Goal: Task Accomplishment & Management: Manage account settings

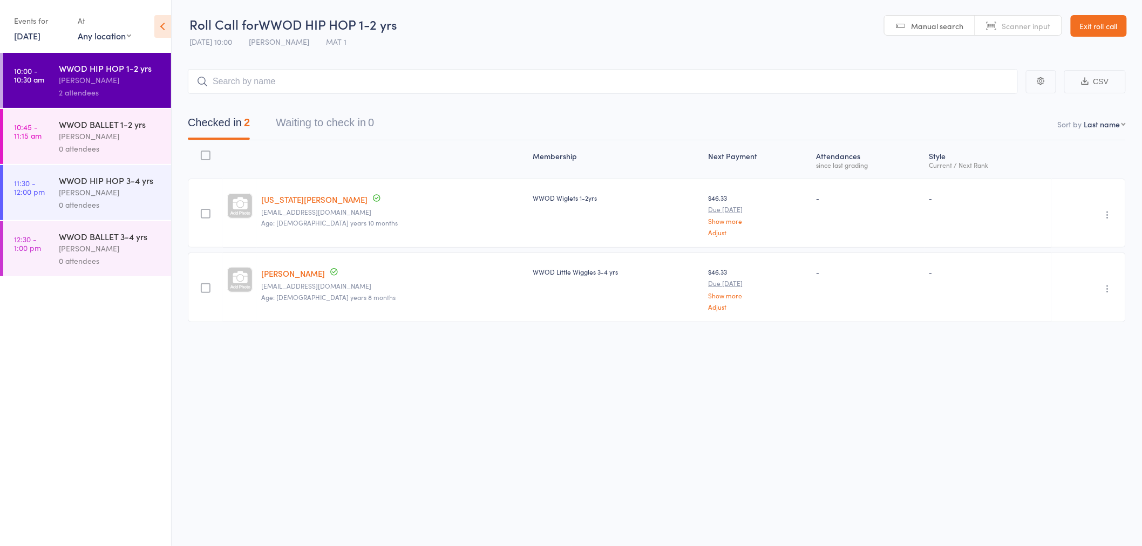
click at [1094, 32] on link "Exit roll call" at bounding box center [1098, 26] width 56 height 22
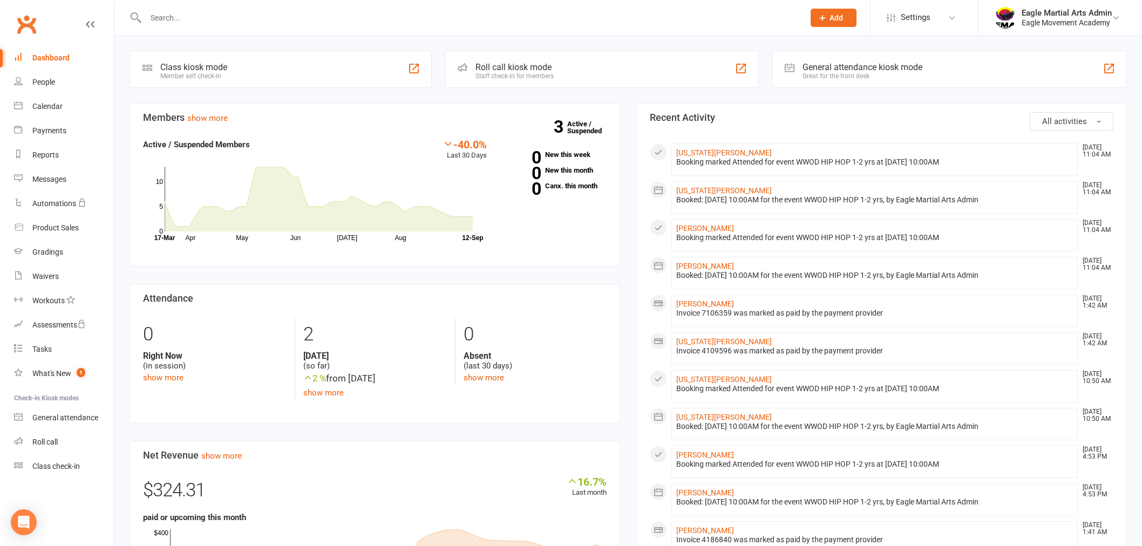
click at [180, 14] on input "text" at bounding box center [469, 17] width 654 height 15
type input "[PERSON_NAME]"
click at [1080, 21] on div "Eagle Movement Academy" at bounding box center [1066, 23] width 90 height 10
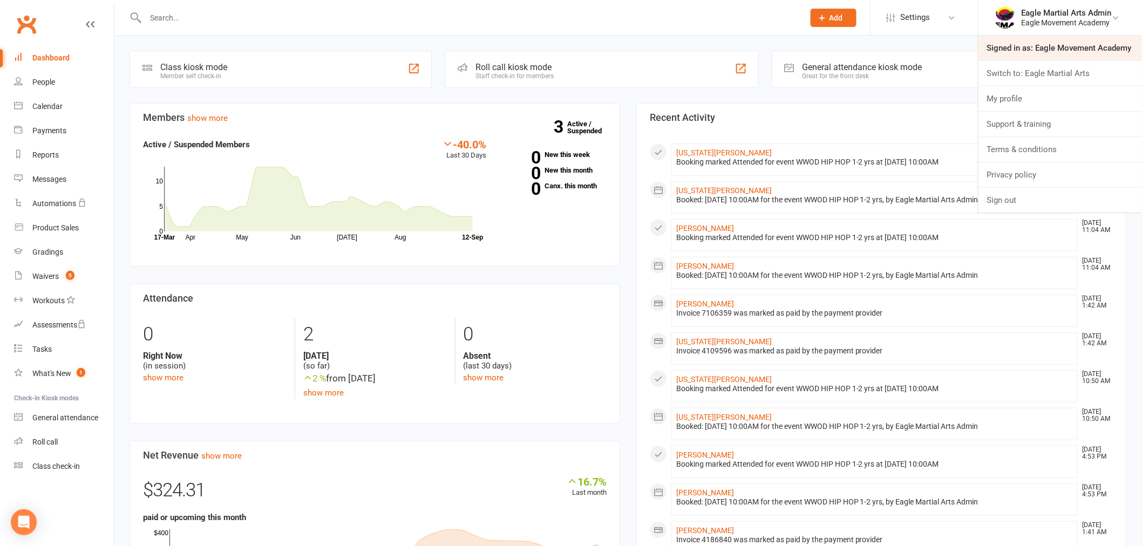
click at [1077, 46] on link "Signed in as: Eagle Movement Academy" at bounding box center [1059, 48] width 163 height 25
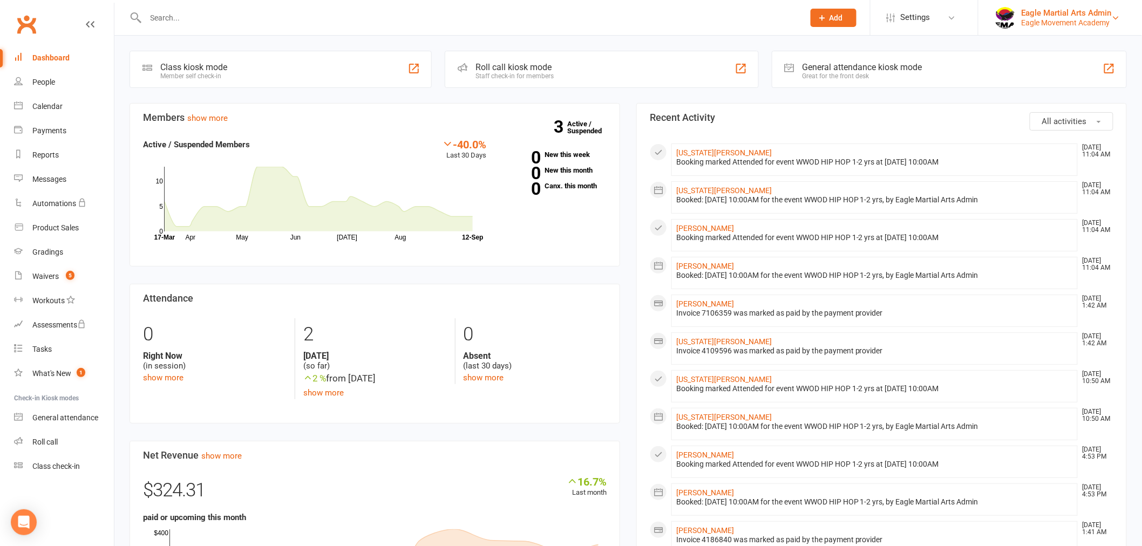
click at [1067, 22] on div "Eagle Movement Academy" at bounding box center [1066, 23] width 90 height 10
click at [202, 12] on input "text" at bounding box center [469, 17] width 654 height 15
type input "f"
click at [1109, 12] on div "Eagle Martial Arts Admin" at bounding box center [1066, 13] width 90 height 10
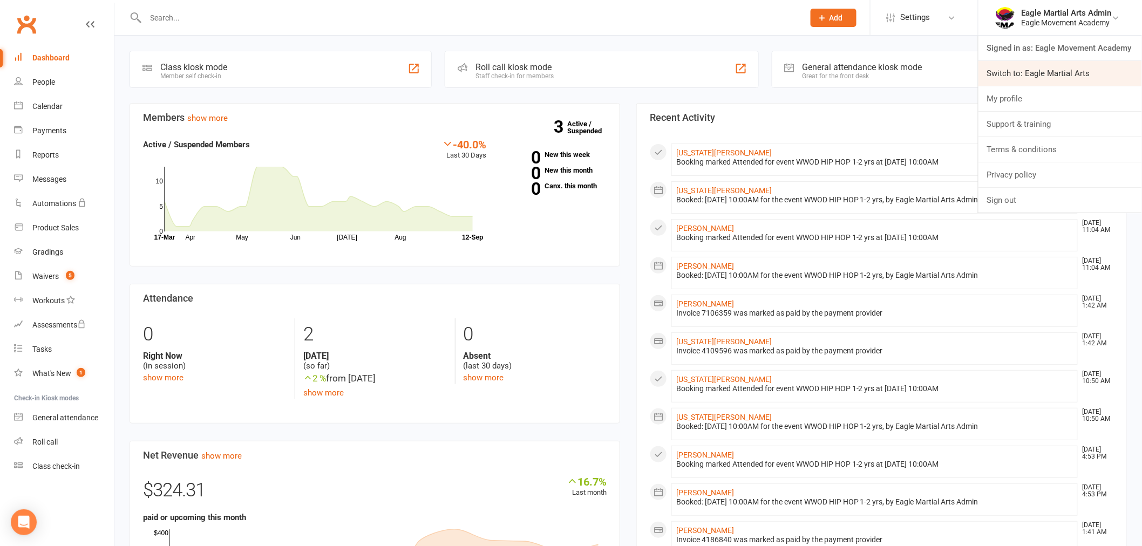
click at [1066, 76] on link "Switch to: Eagle Martial Arts" at bounding box center [1059, 73] width 163 height 25
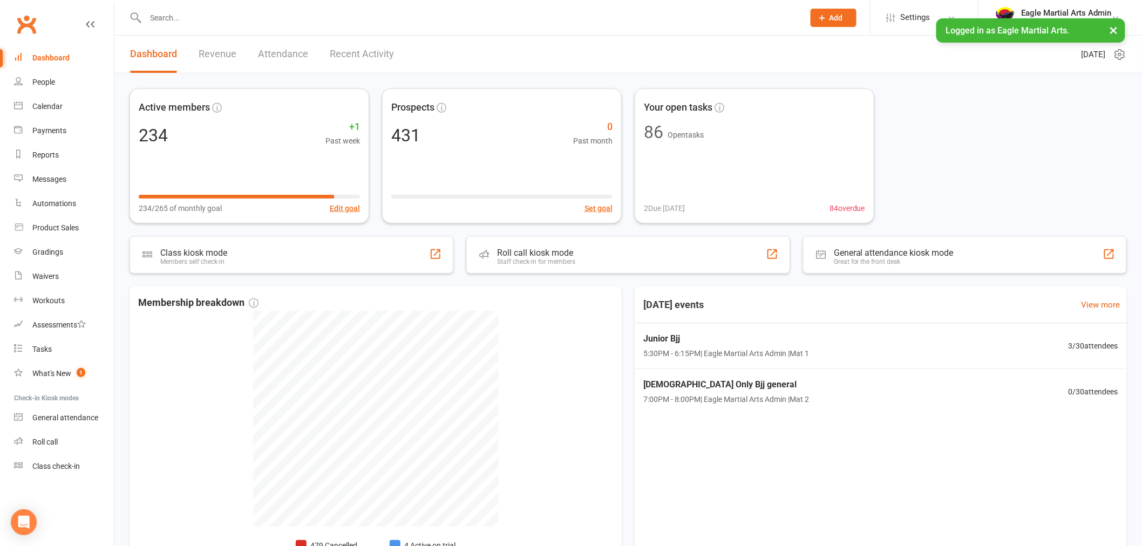
click at [187, 19] on input "text" at bounding box center [469, 17] width 654 height 15
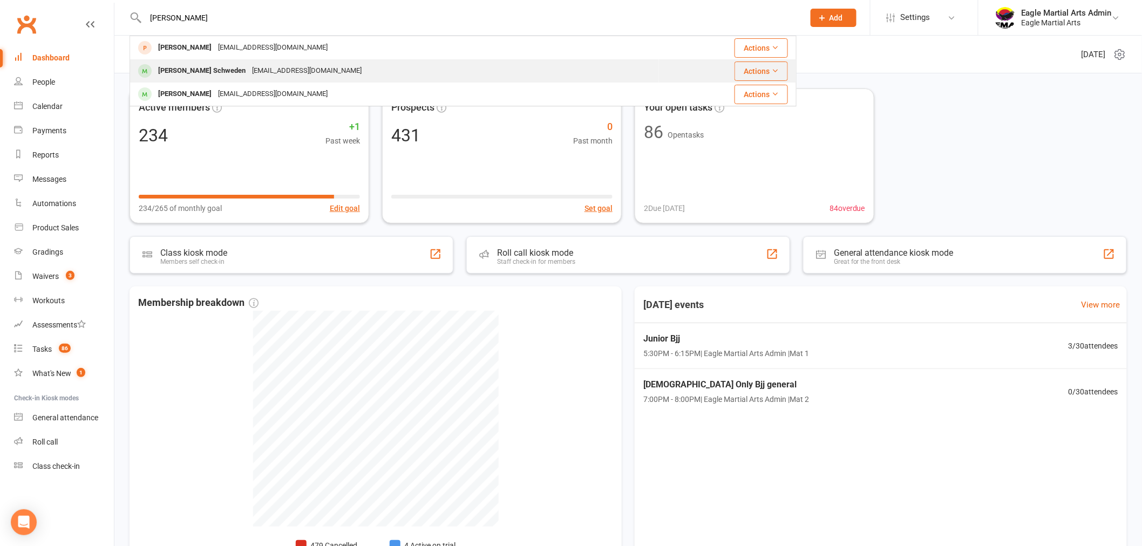
type input "finn"
click at [206, 71] on div "Finn Schweden" at bounding box center [202, 71] width 94 height 16
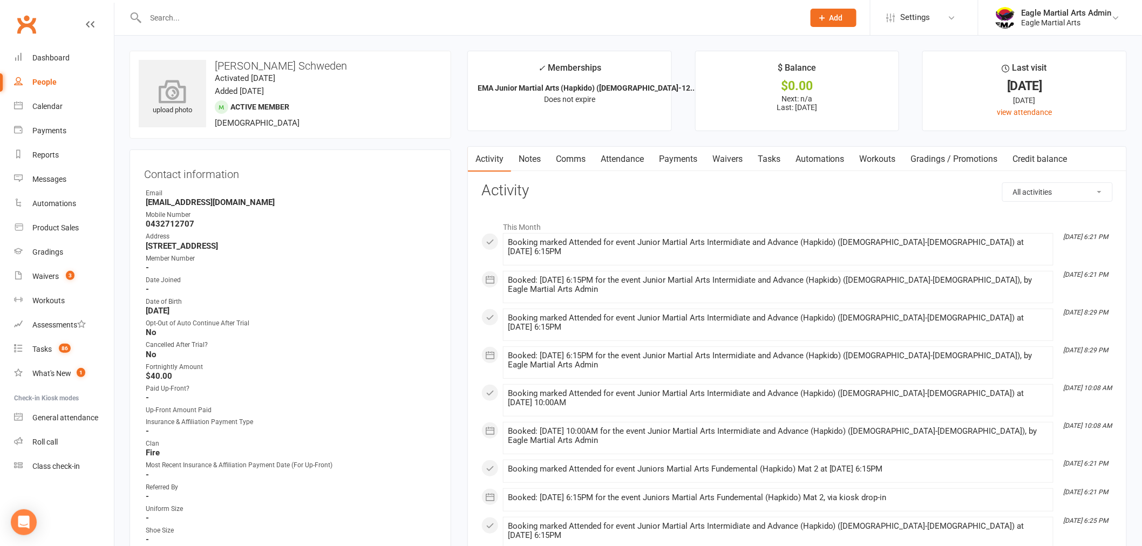
click at [181, 95] on icon at bounding box center [172, 91] width 74 height 24
click at [181, 93] on icon at bounding box center [173, 86] width 28 height 24
click at [164, 15] on input "text" at bounding box center [469, 17] width 654 height 15
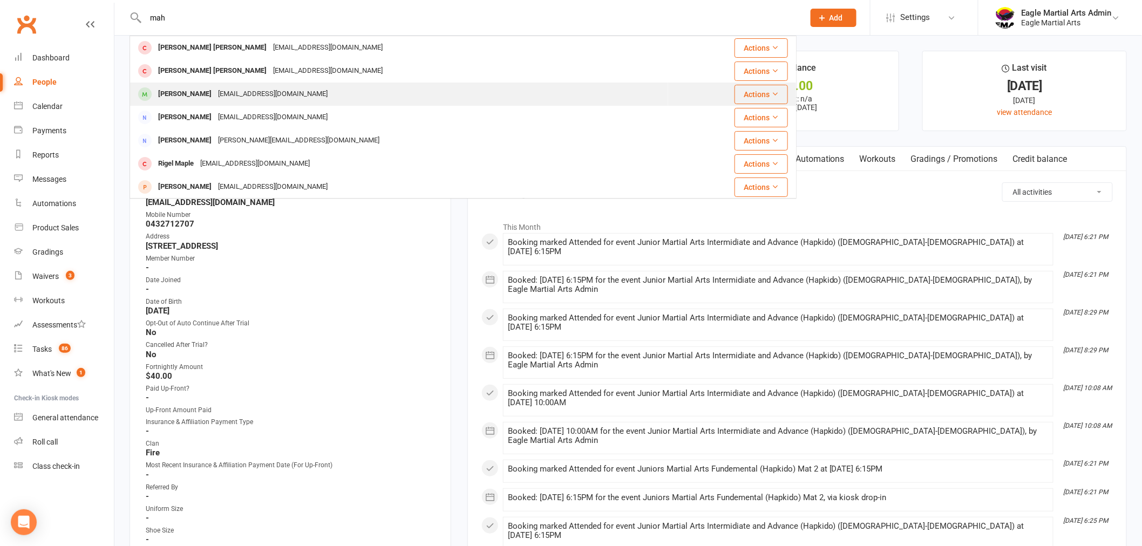
type input "mah"
click at [204, 101] on div "Mahdi Hosseini" at bounding box center [185, 94] width 60 height 16
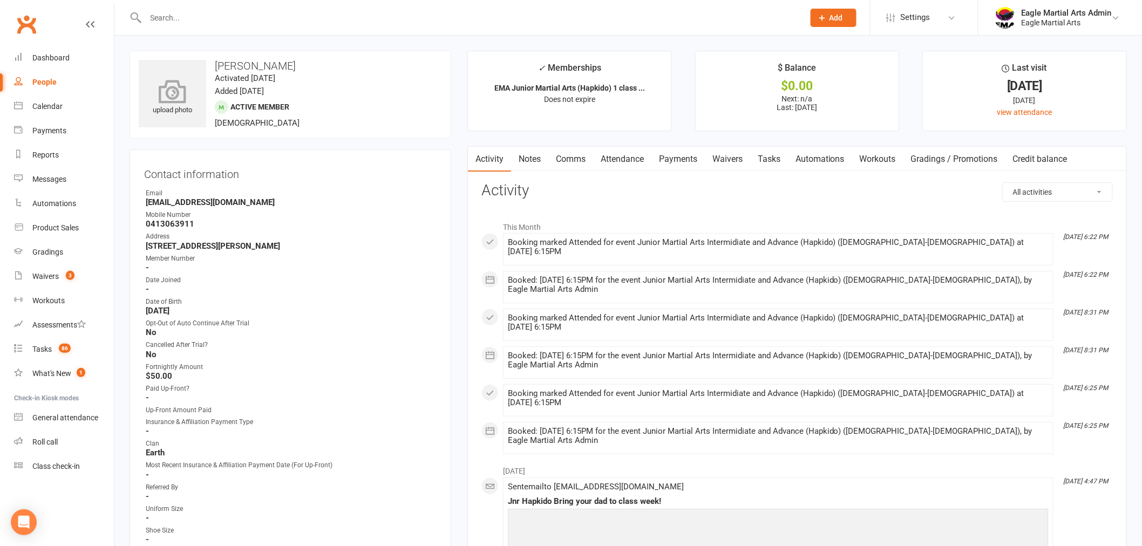
click at [175, 96] on icon at bounding box center [172, 91] width 74 height 24
click at [174, 17] on input "text" at bounding box center [469, 17] width 654 height 15
drag, startPoint x: 193, startPoint y: 25, endPoint x: 190, endPoint y: 13, distance: 12.6
click at [192, 23] on div at bounding box center [462, 17] width 667 height 35
click at [190, 13] on input "text" at bounding box center [469, 17] width 654 height 15
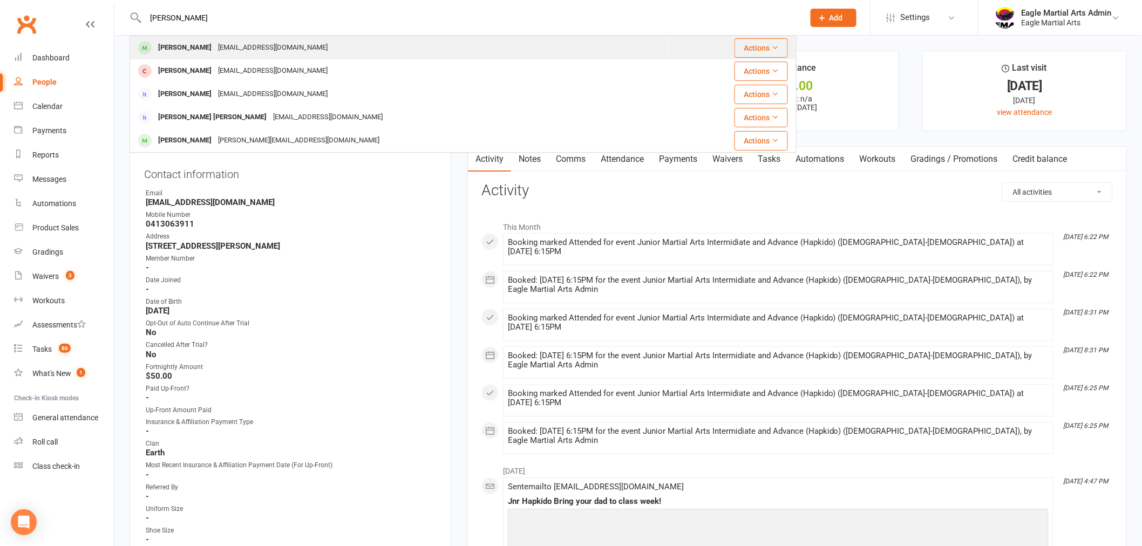
type input "tommy"
click at [189, 45] on div "Tommy Pipunic" at bounding box center [185, 48] width 60 height 16
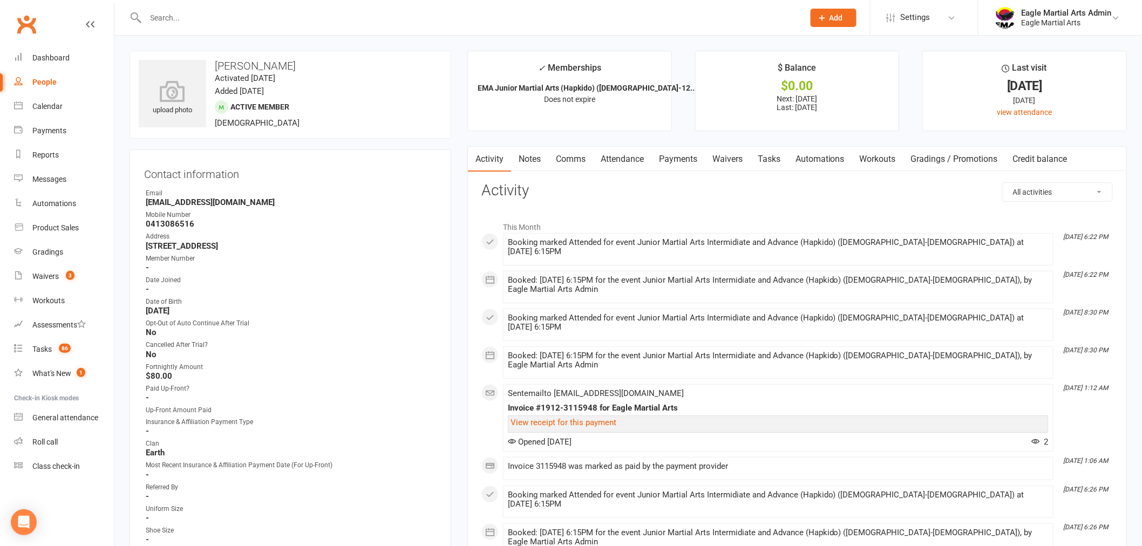
click at [174, 91] on icon at bounding box center [172, 91] width 67 height 22
click at [174, 18] on input "text" at bounding box center [469, 17] width 654 height 15
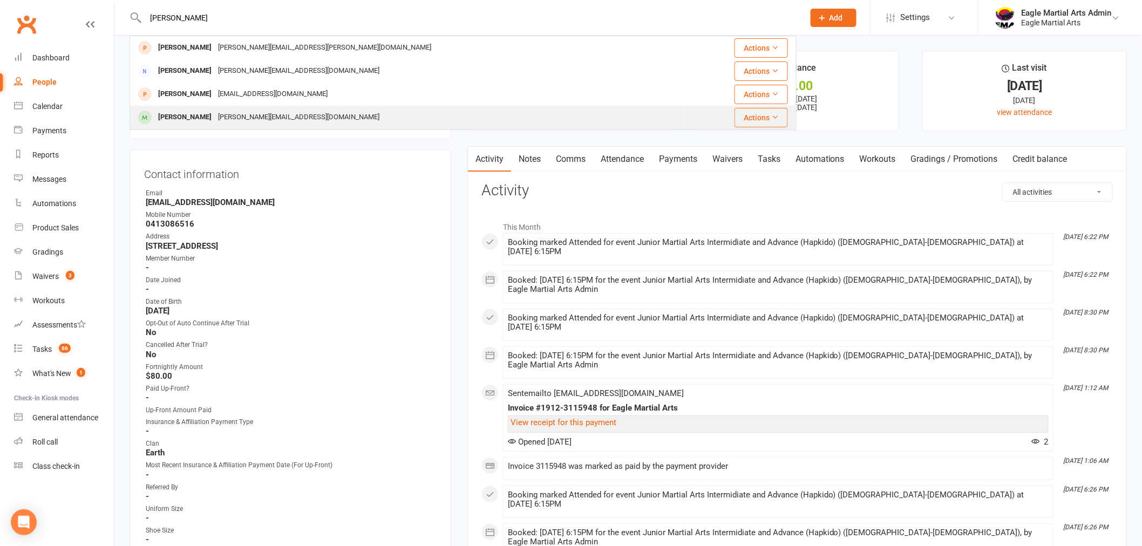
type input "eli"
click at [189, 115] on div "Elijah Miranda" at bounding box center [185, 118] width 60 height 16
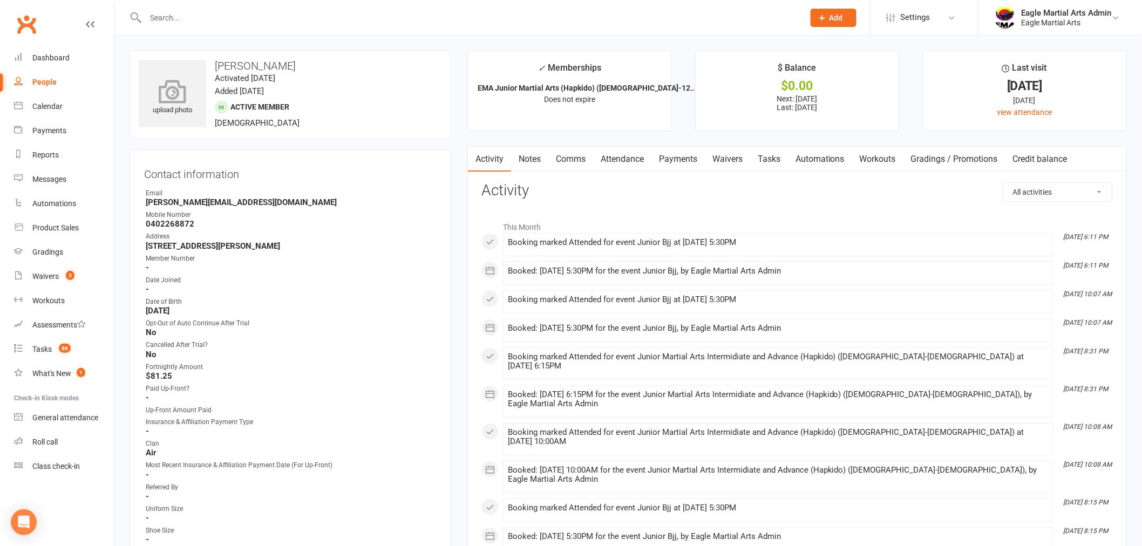
click at [195, 105] on div "upload photo" at bounding box center [172, 98] width 67 height 36
click at [176, 17] on input "text" at bounding box center [469, 17] width 654 height 15
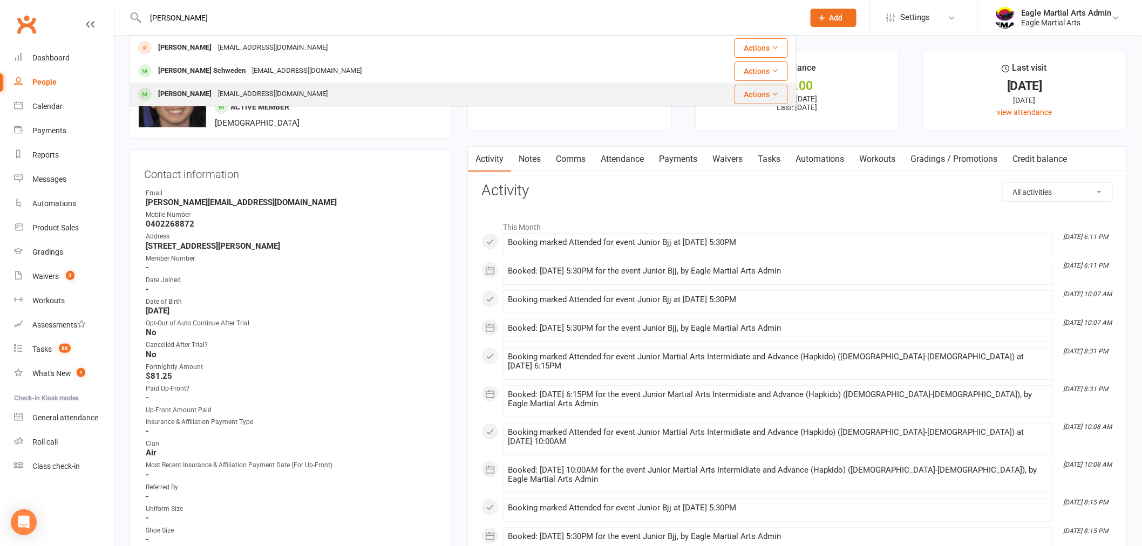
type input "[PERSON_NAME]"
click at [193, 92] on div "Finn Janssens" at bounding box center [185, 94] width 60 height 16
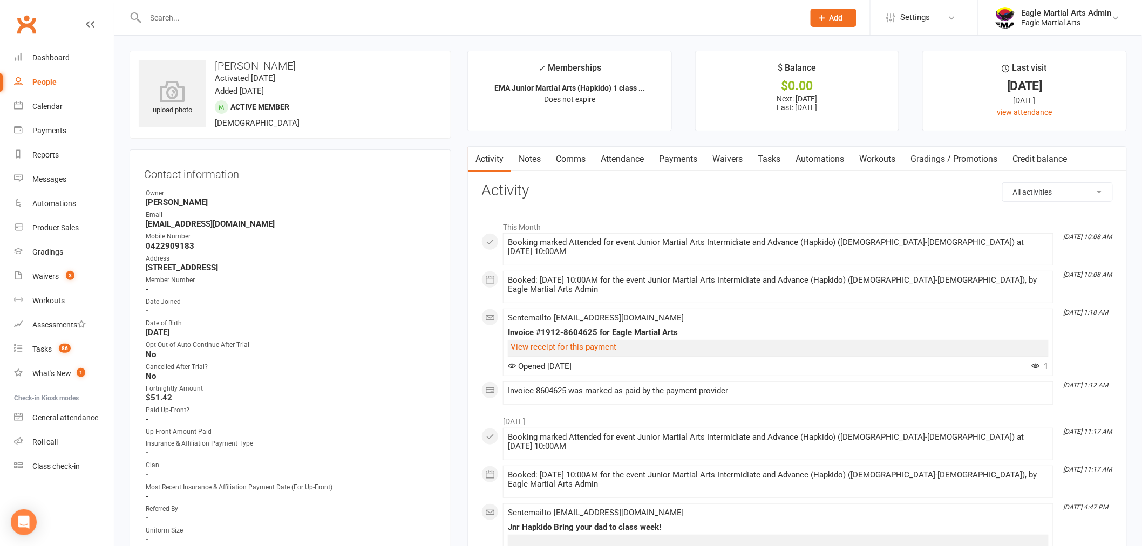
click at [174, 99] on icon at bounding box center [172, 91] width 67 height 22
click at [173, 18] on input "text" at bounding box center [469, 17] width 654 height 15
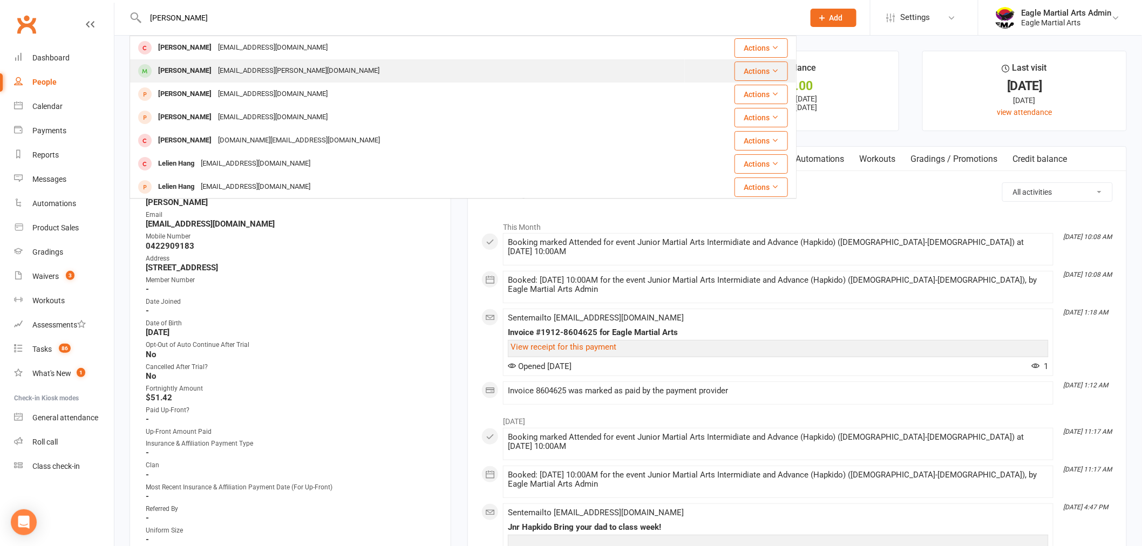
type input "hannah"
click at [202, 71] on div "Hannah Vanh" at bounding box center [185, 71] width 60 height 16
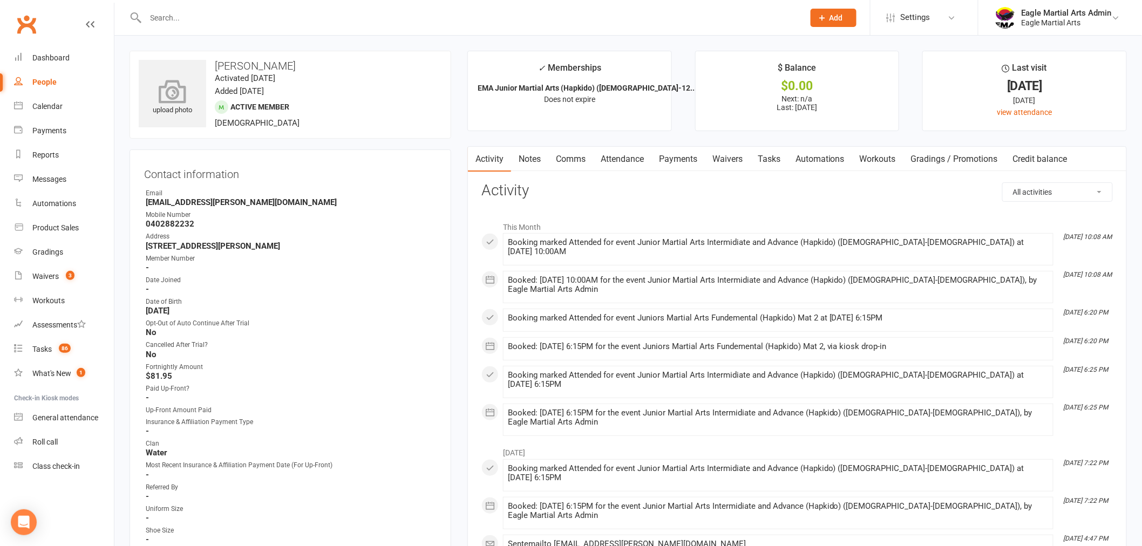
click at [175, 97] on icon at bounding box center [172, 91] width 74 height 24
click at [180, 22] on input "text" at bounding box center [469, 17] width 654 height 15
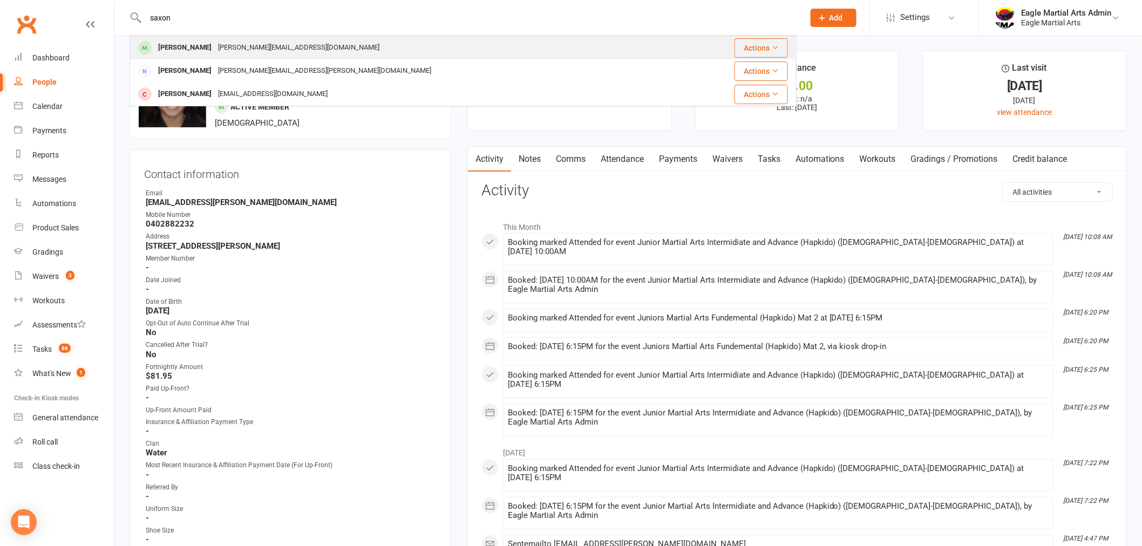
type input "saxon"
click at [179, 52] on div "Saxon Lee" at bounding box center [185, 48] width 60 height 16
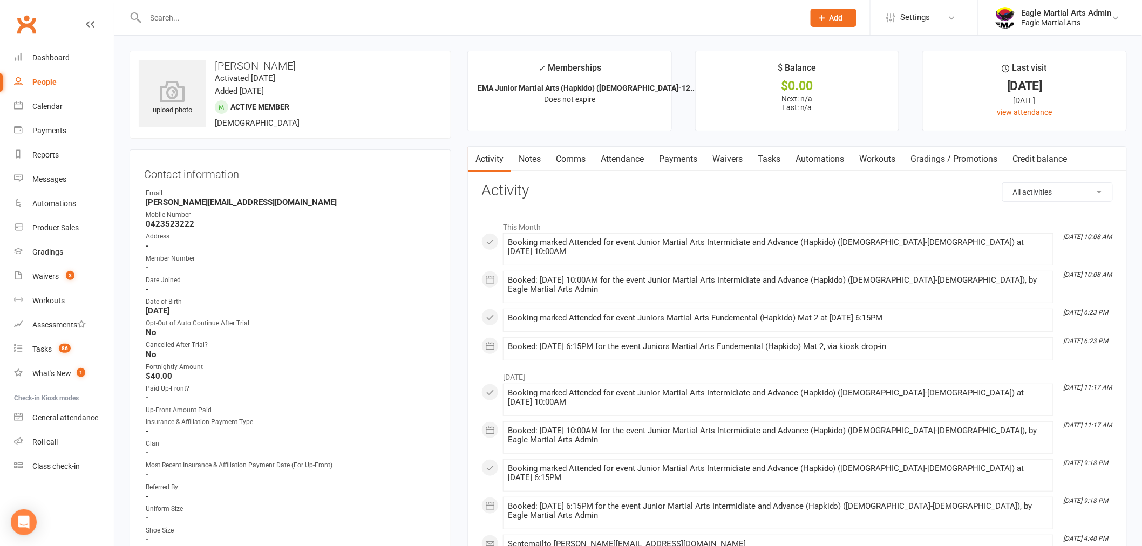
click at [176, 98] on icon at bounding box center [172, 91] width 67 height 22
click at [175, 16] on input "text" at bounding box center [469, 17] width 654 height 15
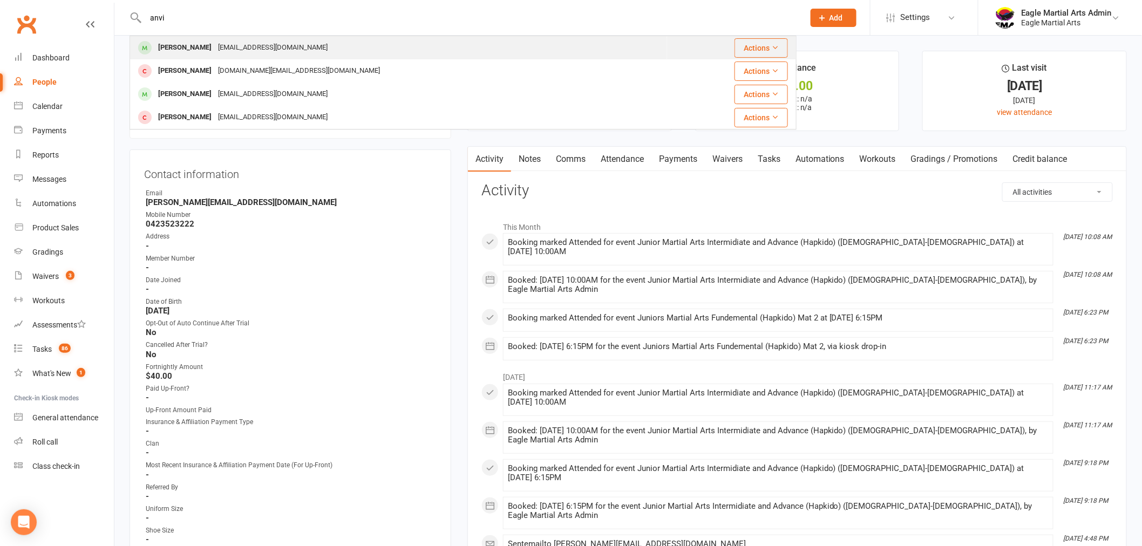
type input "anvi"
click at [174, 50] on div "Anvi Chaulagain" at bounding box center [185, 48] width 60 height 16
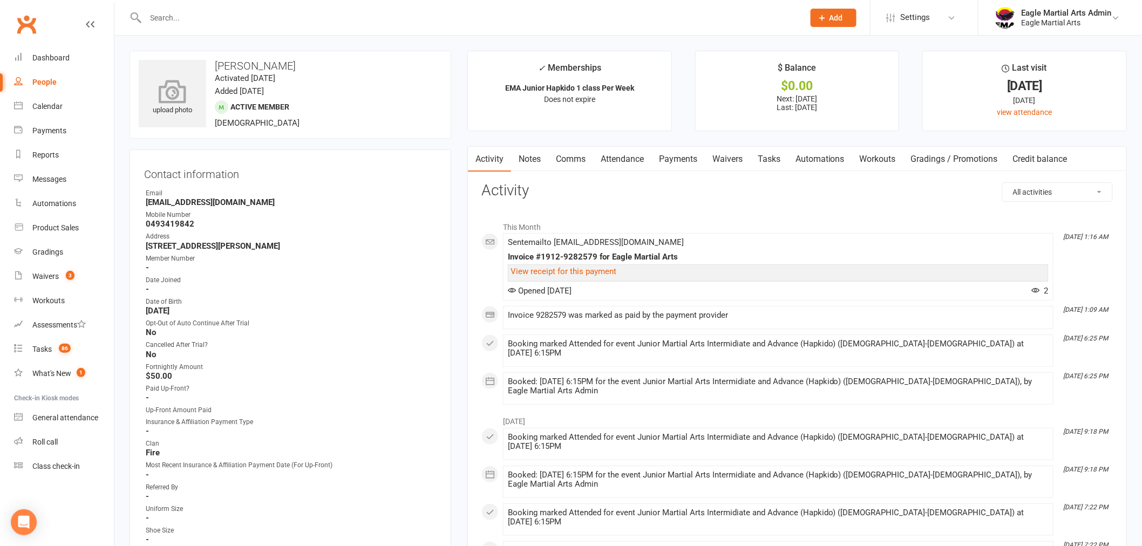
click at [166, 86] on icon at bounding box center [172, 91] width 74 height 24
click at [176, 18] on input "text" at bounding box center [469, 17] width 654 height 15
type input "s"
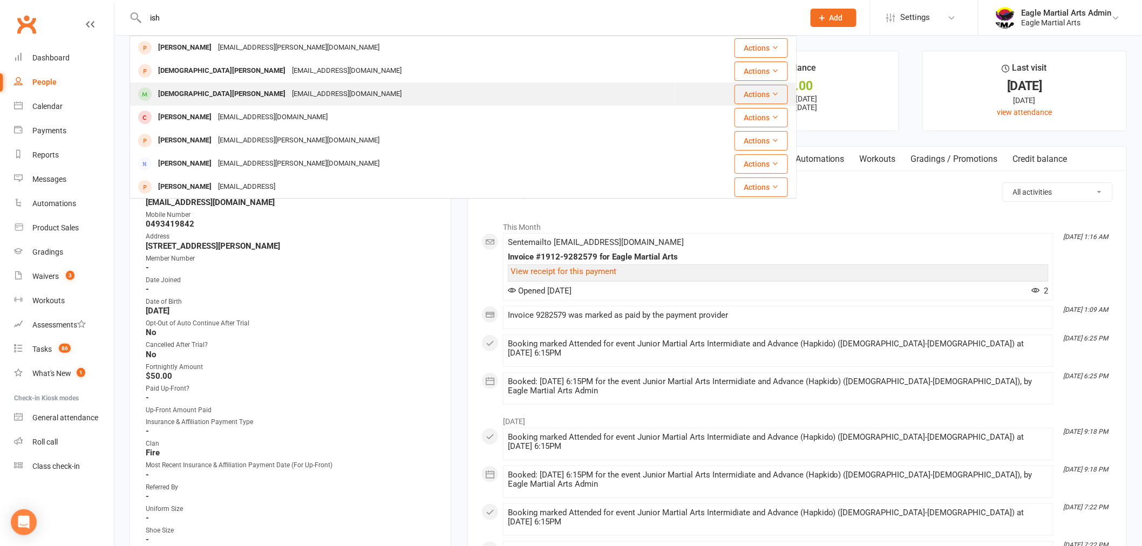
type input "ish"
click at [289, 89] on div "Preetysrivastava18@gmail.com" at bounding box center [347, 94] width 116 height 16
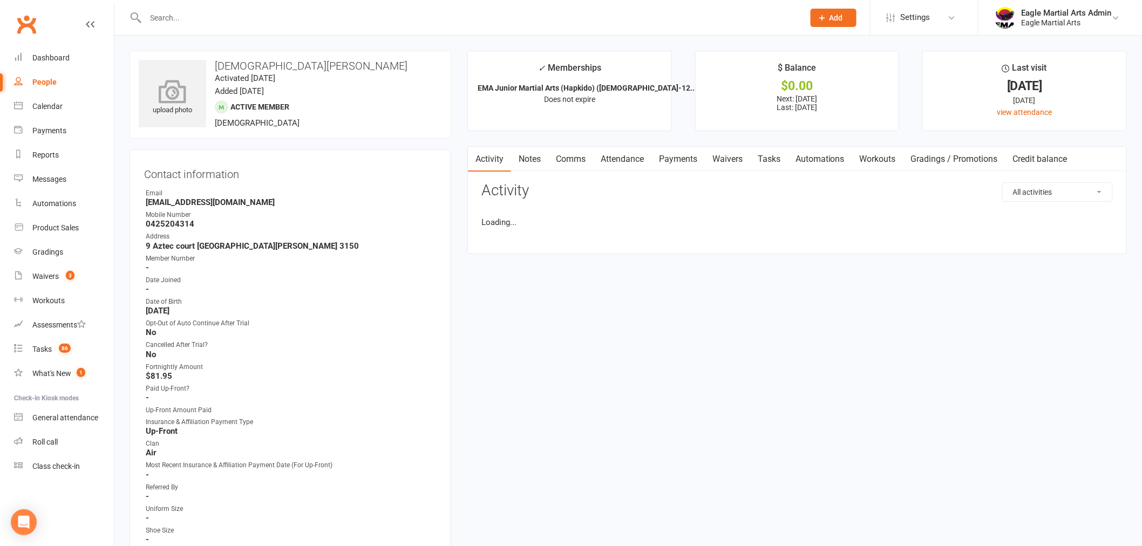
click at [176, 94] on icon at bounding box center [172, 91] width 74 height 24
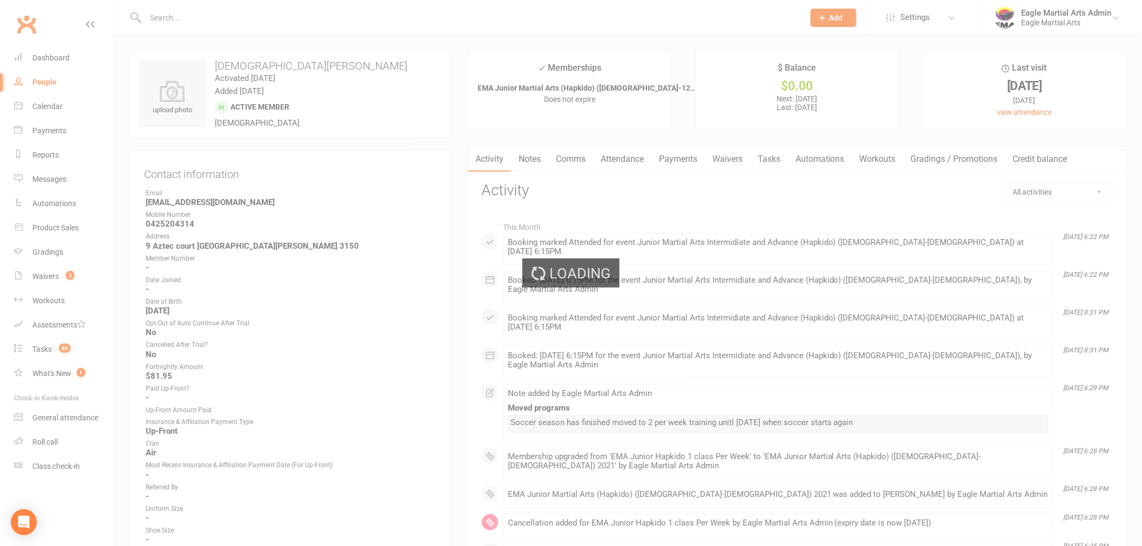
click at [177, 18] on div "Loading" at bounding box center [571, 273] width 1142 height 546
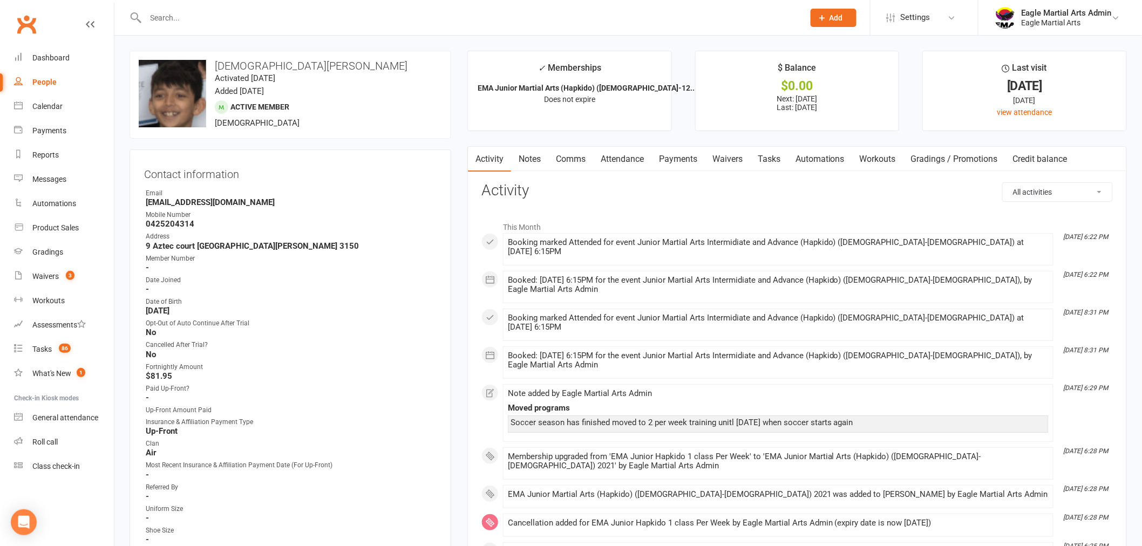
click at [168, 17] on input "text" at bounding box center [469, 17] width 654 height 15
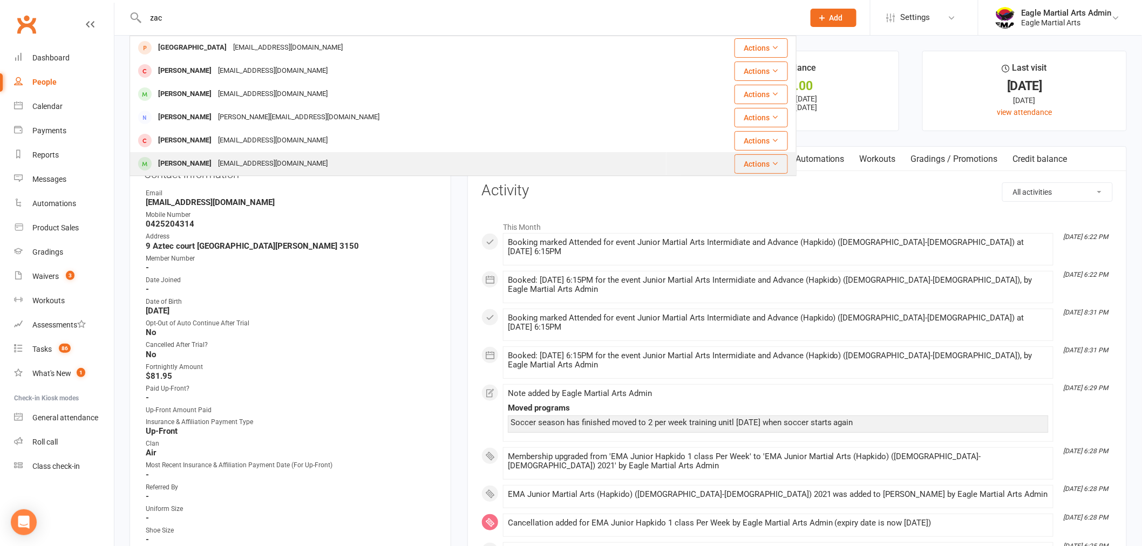
type input "zac"
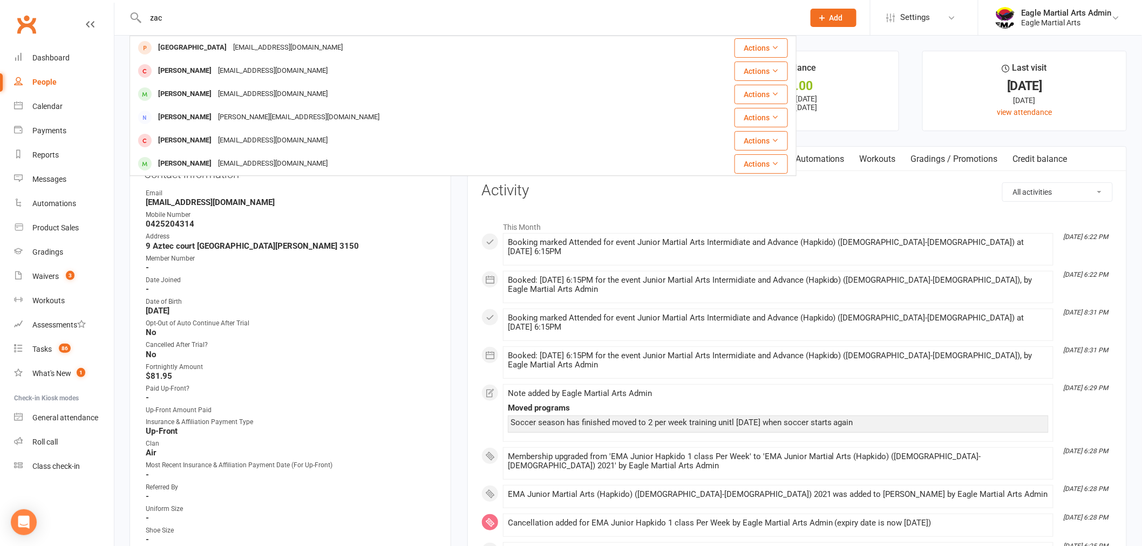
click at [189, 166] on div "Zachary Belfield" at bounding box center [185, 164] width 60 height 16
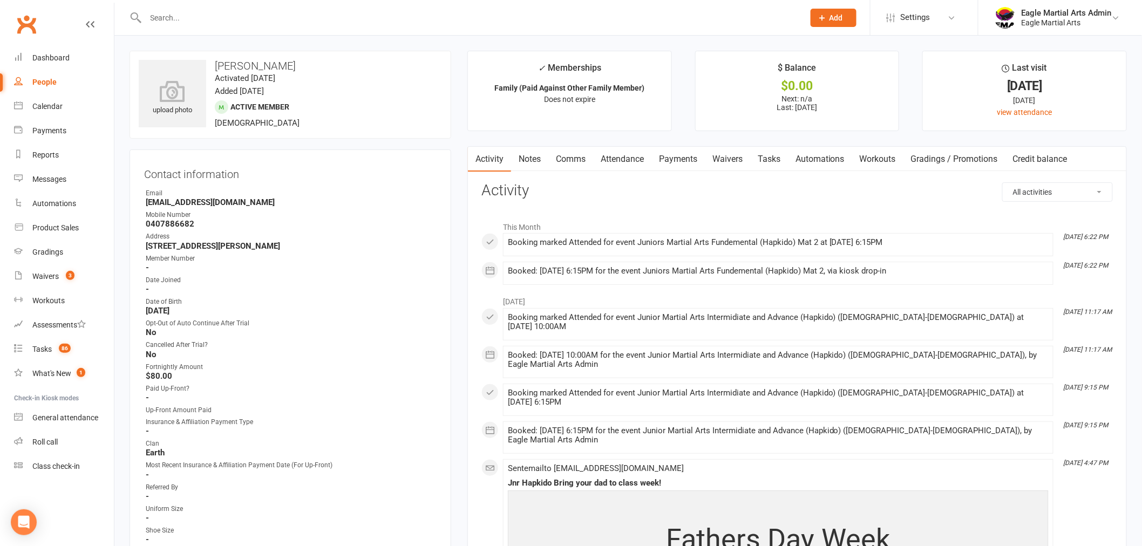
click at [172, 88] on icon at bounding box center [172, 91] width 67 height 22
click at [176, 16] on input "text" at bounding box center [469, 17] width 654 height 15
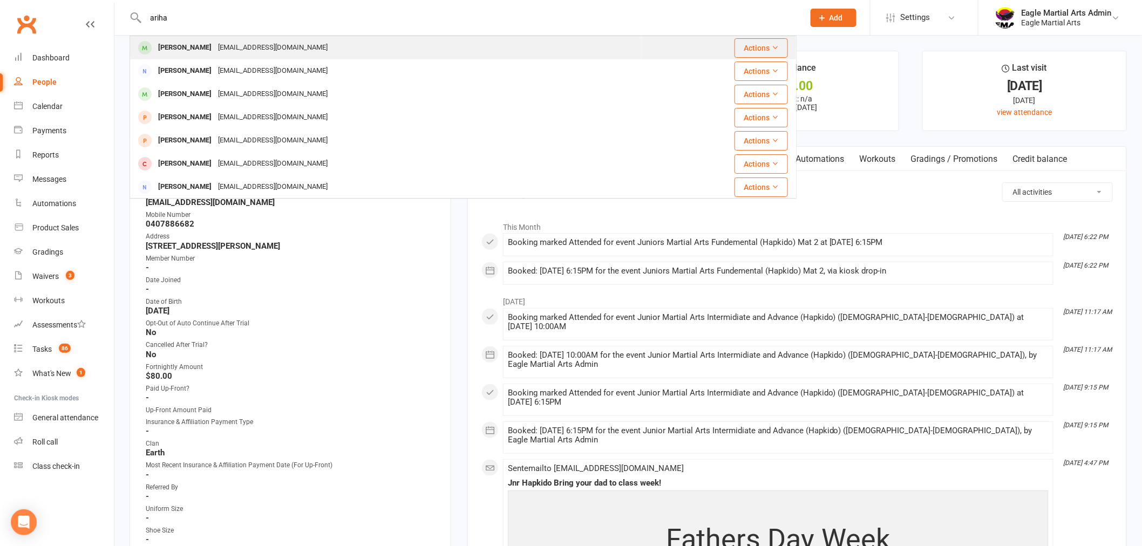
type input "ariha"
click at [187, 46] on div "arihaan bansal" at bounding box center [185, 48] width 60 height 16
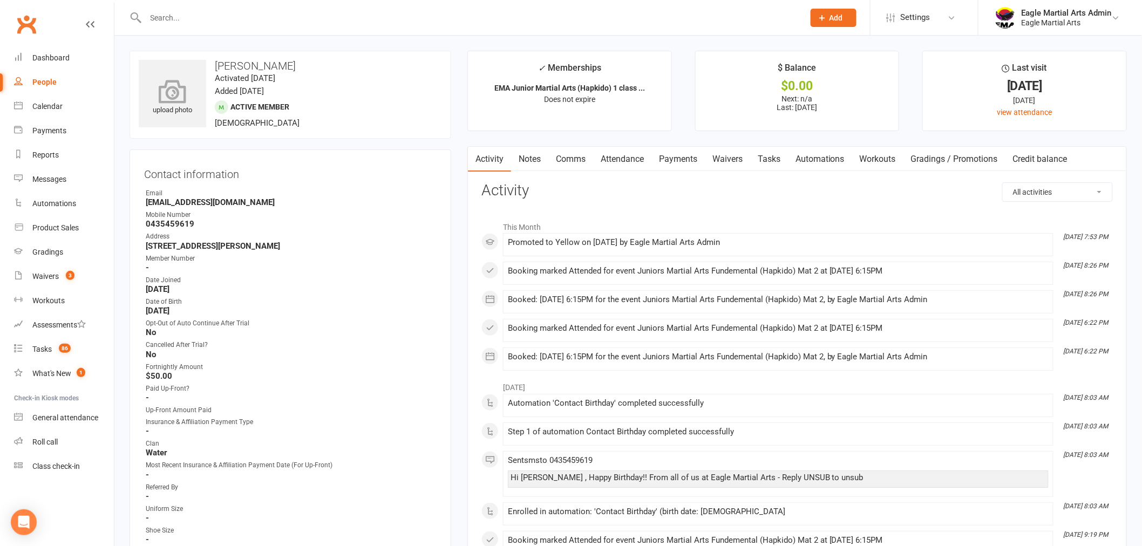
click at [158, 85] on icon at bounding box center [172, 91] width 74 height 24
click at [205, 24] on input "text" at bounding box center [469, 17] width 654 height 15
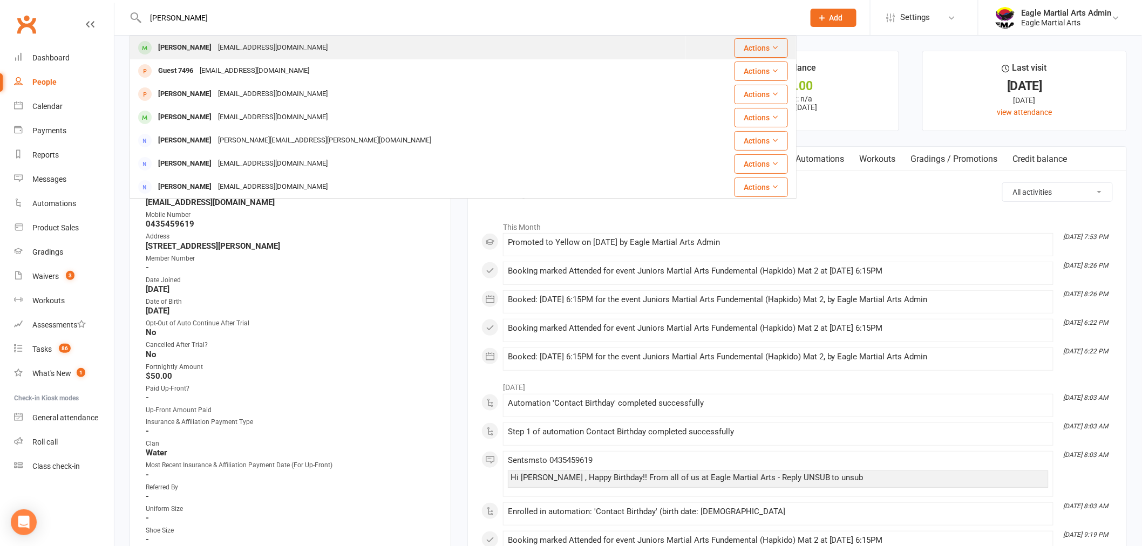
type input "sarthak"
click at [200, 47] on div "Sarthak Thapa" at bounding box center [185, 48] width 60 height 16
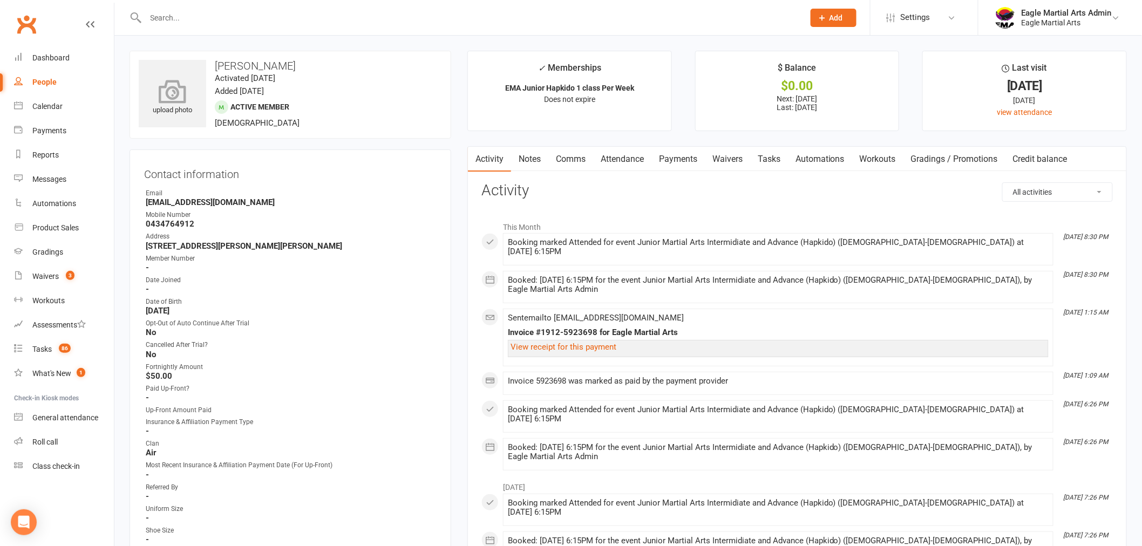
click at [169, 100] on icon at bounding box center [172, 91] width 74 height 24
click at [181, 16] on input "text" at bounding box center [469, 17] width 654 height 15
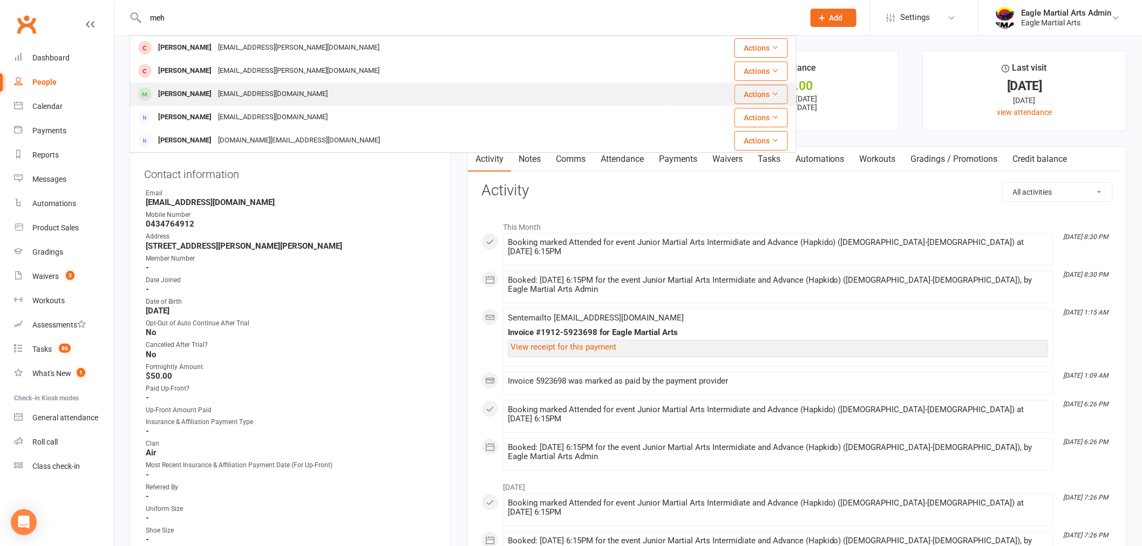
type input "meh"
click at [205, 92] on div "Mehrsa Molaei" at bounding box center [185, 94] width 60 height 16
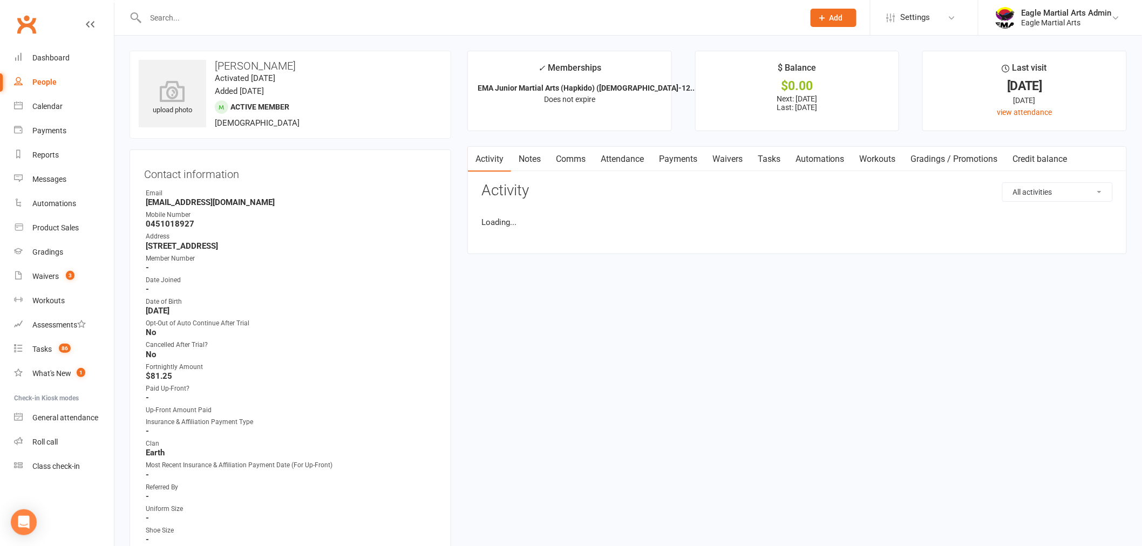
click at [176, 91] on icon at bounding box center [172, 91] width 67 height 22
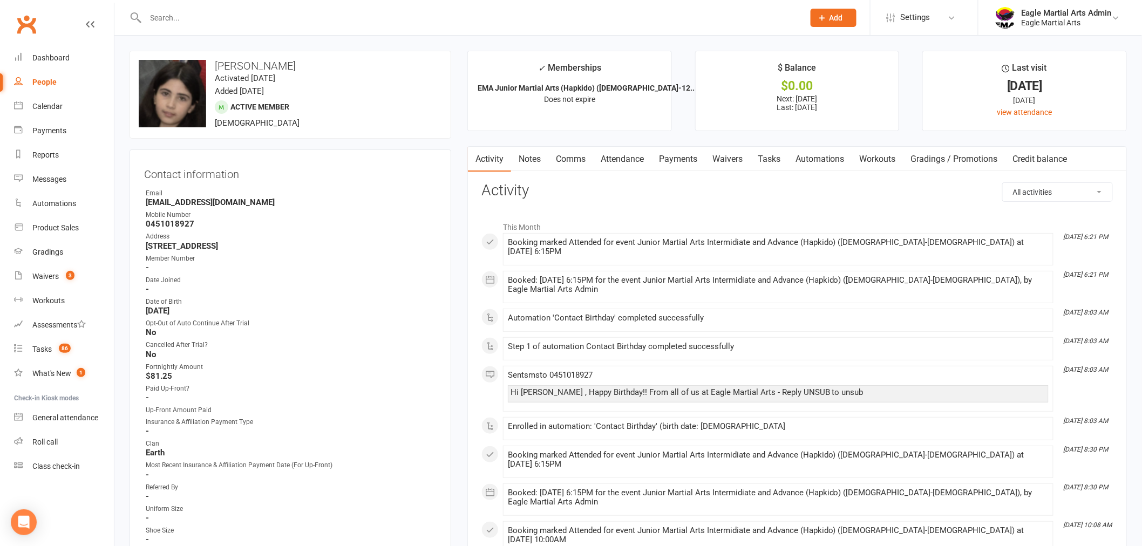
click at [185, 18] on input "text" at bounding box center [469, 17] width 654 height 15
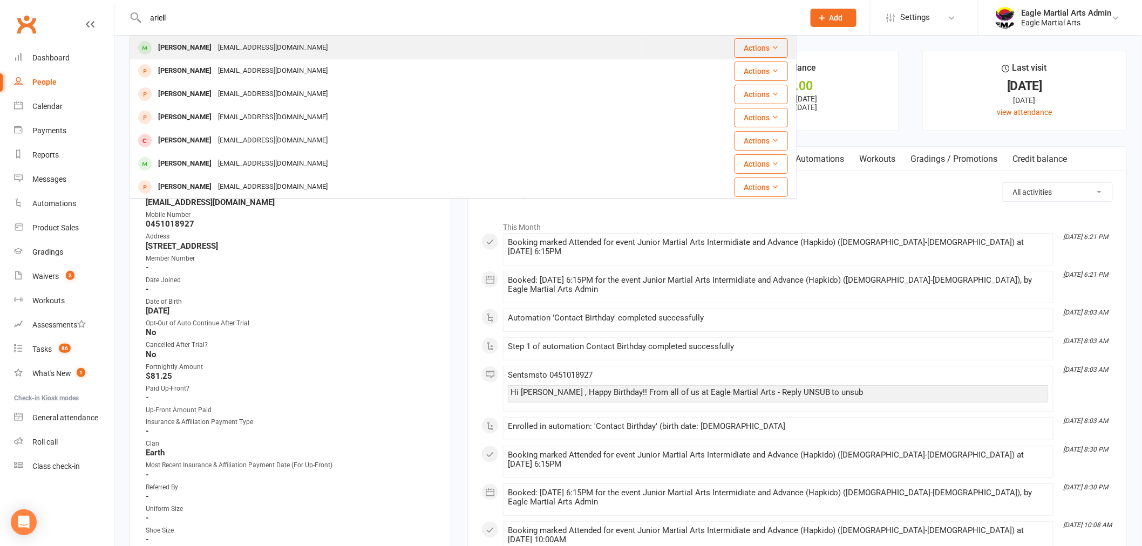
type input "ariell"
click at [215, 45] on div "kimberleyrivas@hotmail.com" at bounding box center [273, 48] width 116 height 16
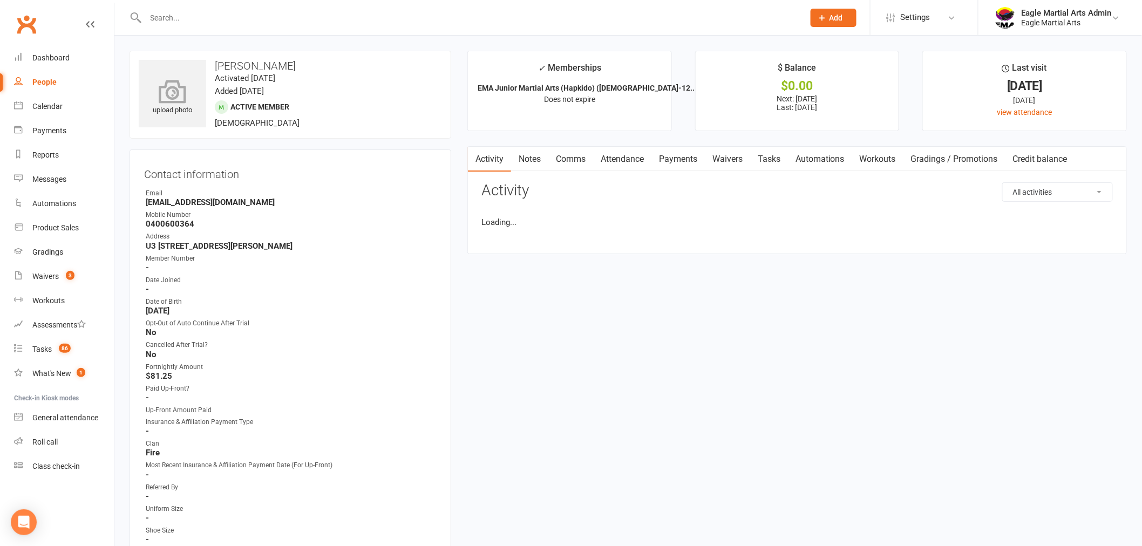
click at [175, 90] on icon at bounding box center [172, 91] width 74 height 24
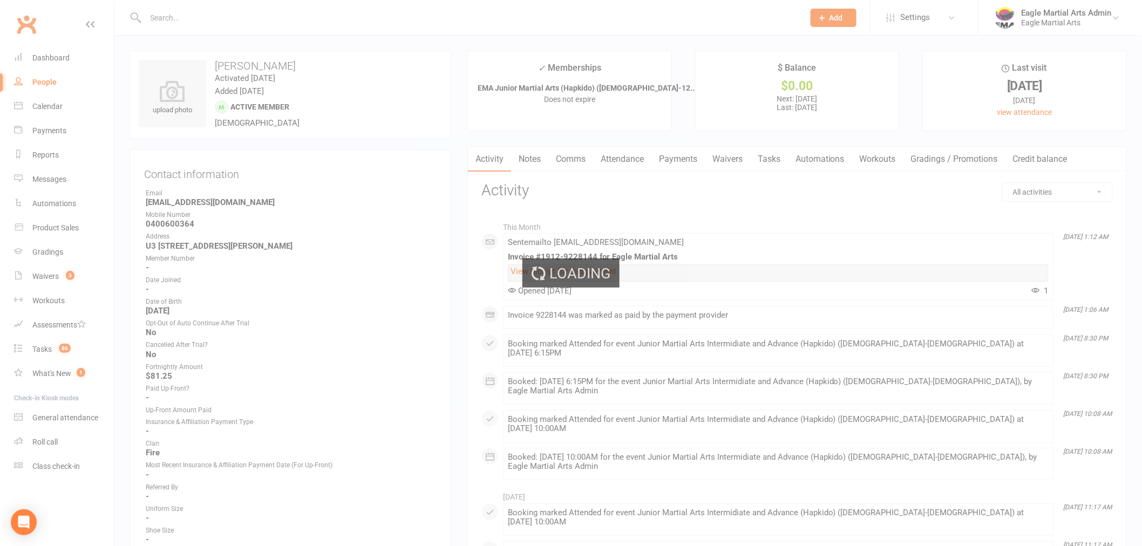
click at [196, 16] on div "Loading" at bounding box center [571, 273] width 1142 height 546
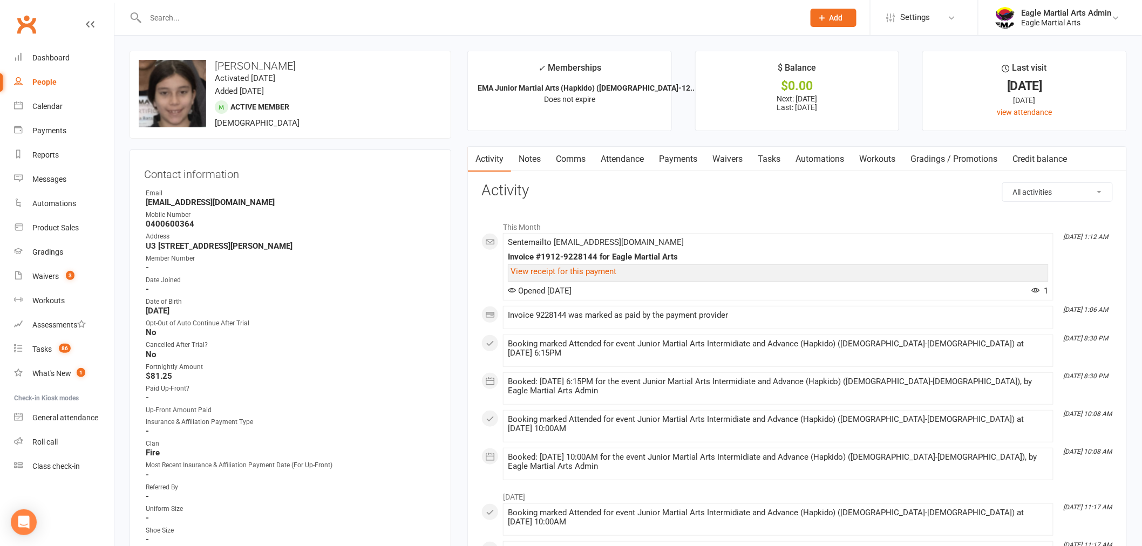
click at [186, 17] on input "text" at bounding box center [469, 17] width 654 height 15
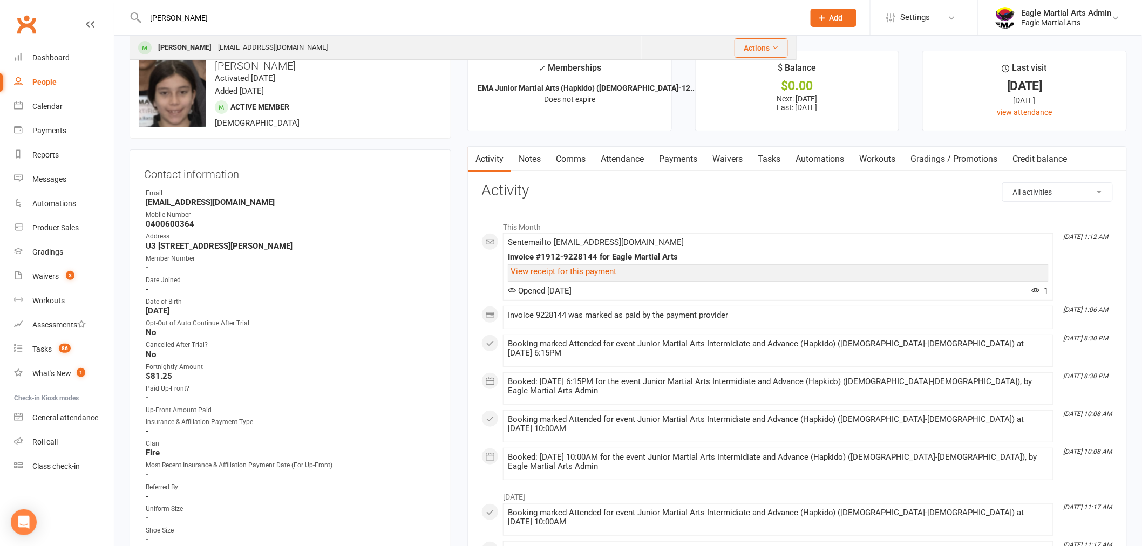
type input "curti"
click at [182, 47] on div "Curtis Kha" at bounding box center [185, 48] width 60 height 16
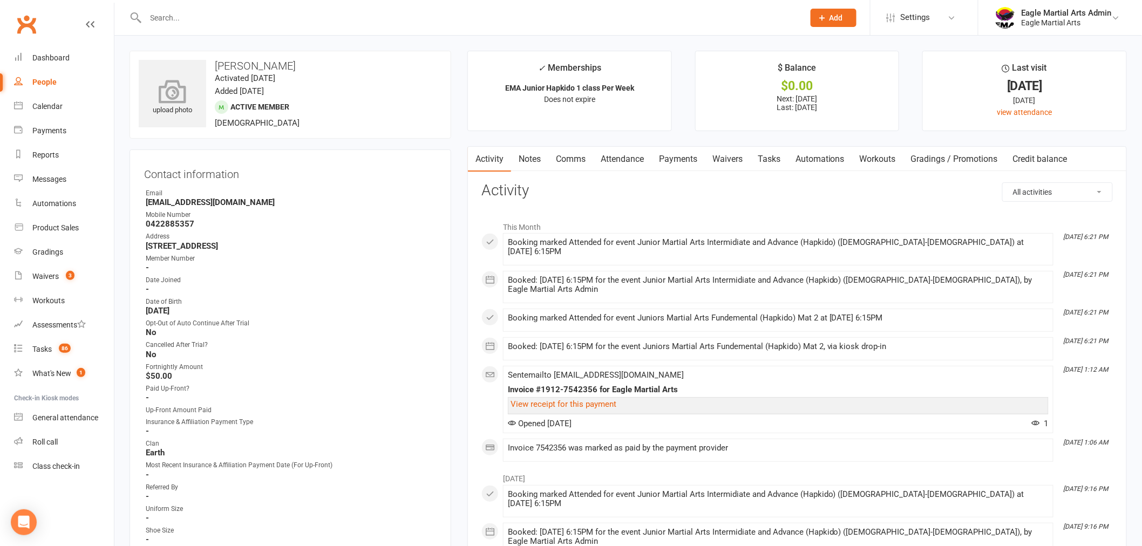
click at [178, 92] on icon at bounding box center [172, 91] width 74 height 24
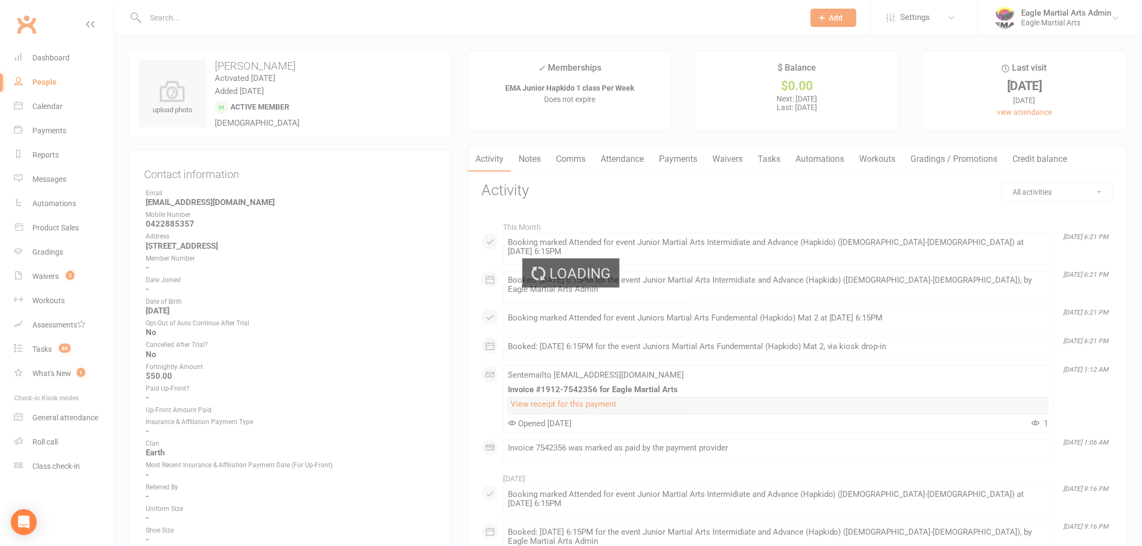
click at [161, 15] on div "Loading" at bounding box center [571, 273] width 1142 height 546
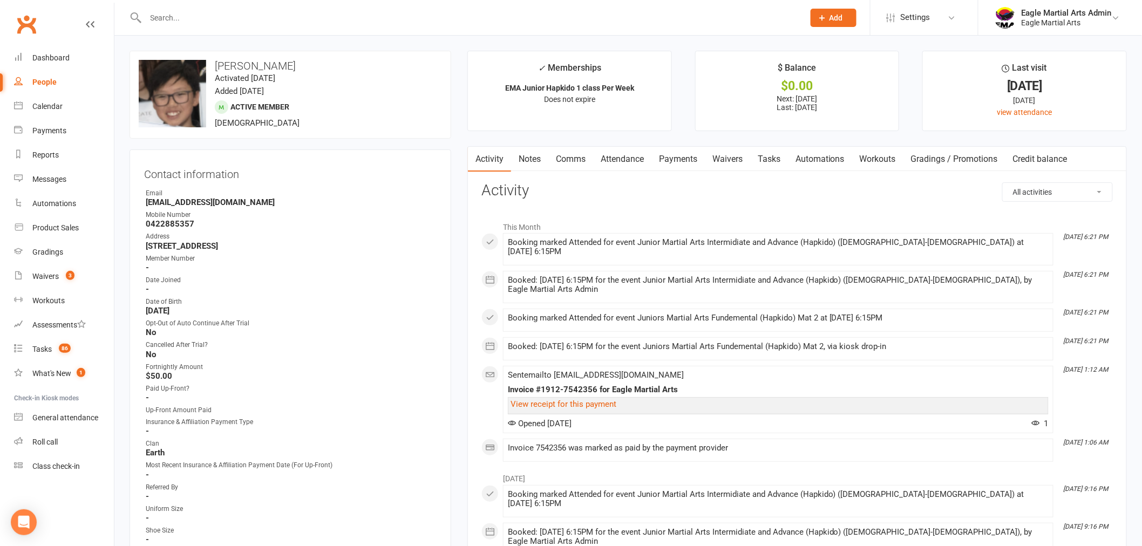
click at [172, 18] on input "text" at bounding box center [469, 17] width 654 height 15
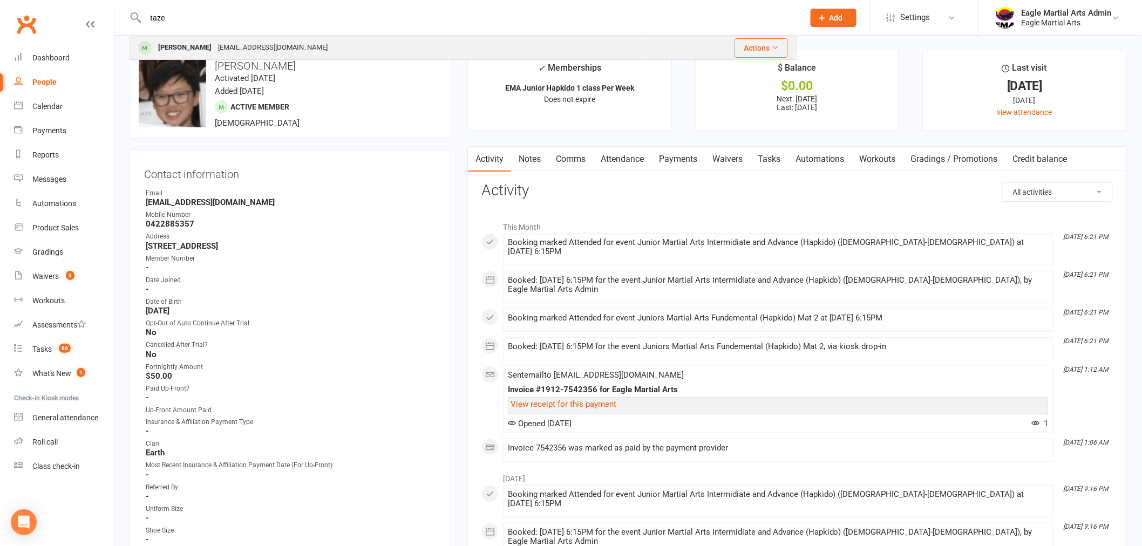
type input "taze"
click at [179, 47] on div "Taze Aitken" at bounding box center [185, 48] width 60 height 16
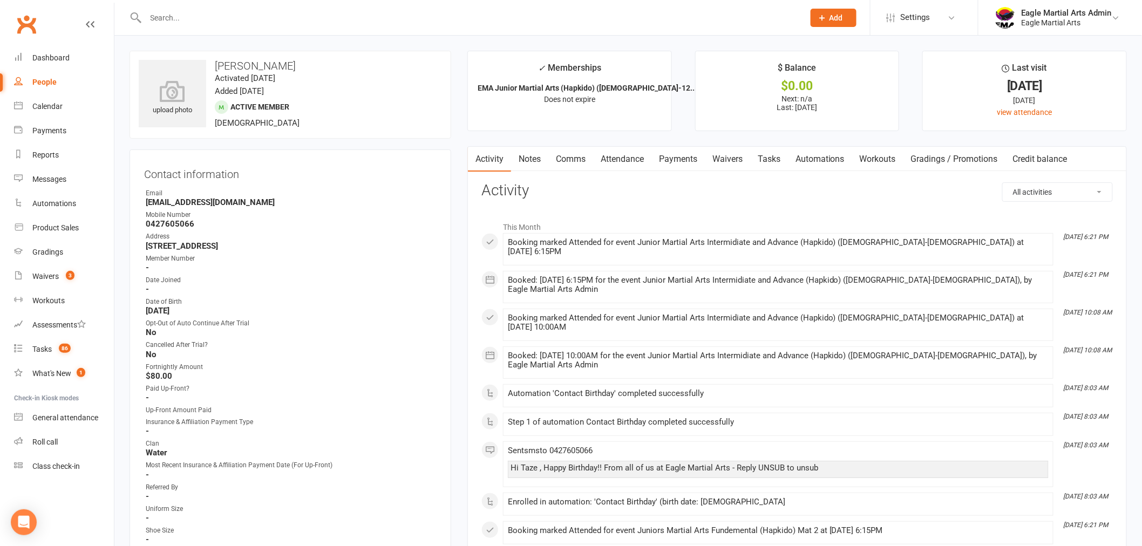
click at [174, 95] on icon at bounding box center [172, 91] width 67 height 22
click at [278, 21] on input "text" at bounding box center [469, 17] width 654 height 15
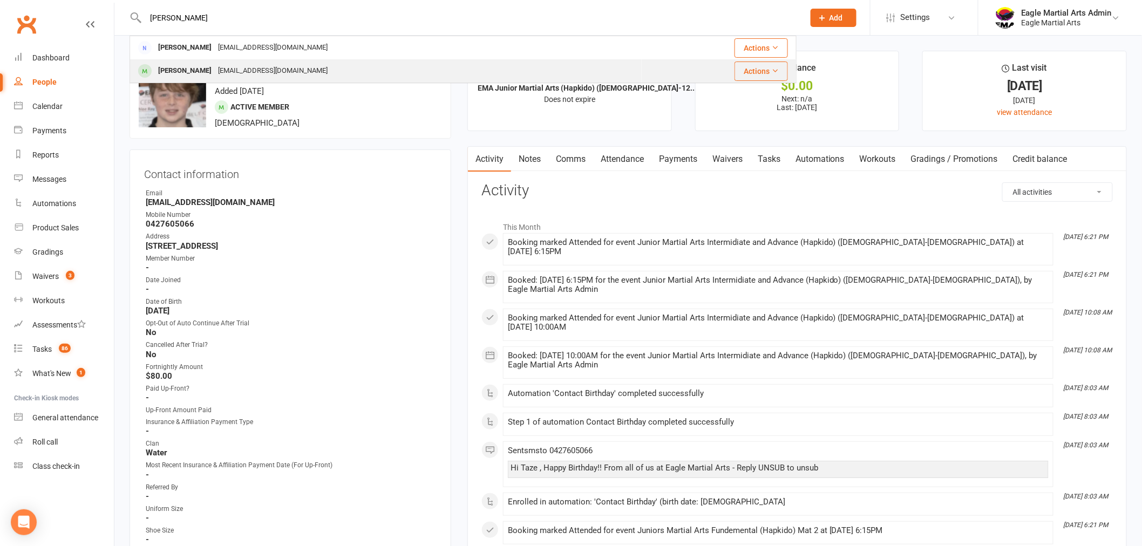
type input "aashi"
click at [236, 77] on div "sunnybansal1983@gmail.com" at bounding box center [273, 71] width 116 height 16
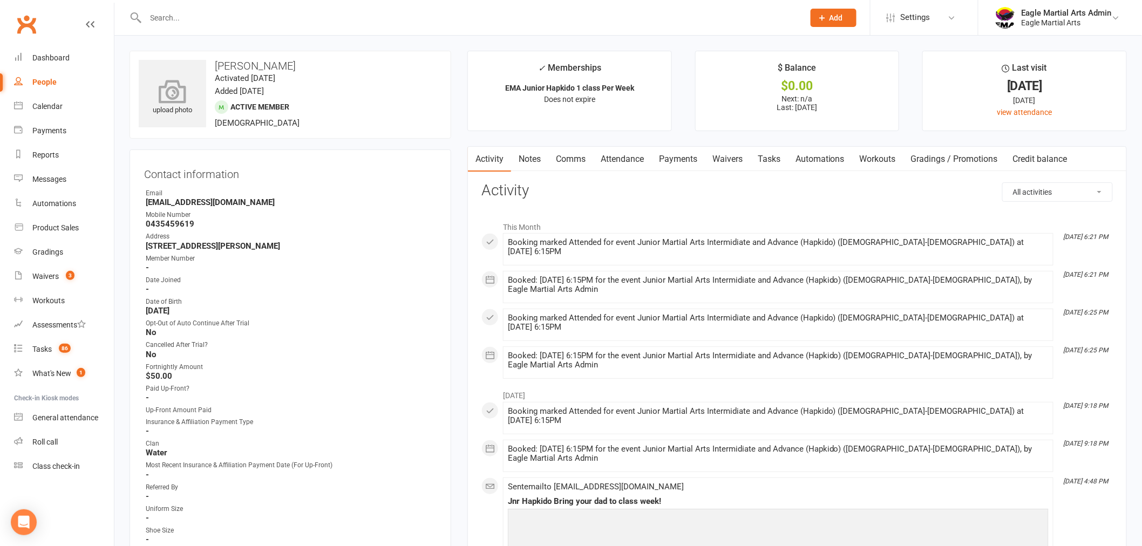
click at [162, 97] on icon at bounding box center [172, 91] width 74 height 24
click at [209, 19] on input "text" at bounding box center [469, 17] width 654 height 15
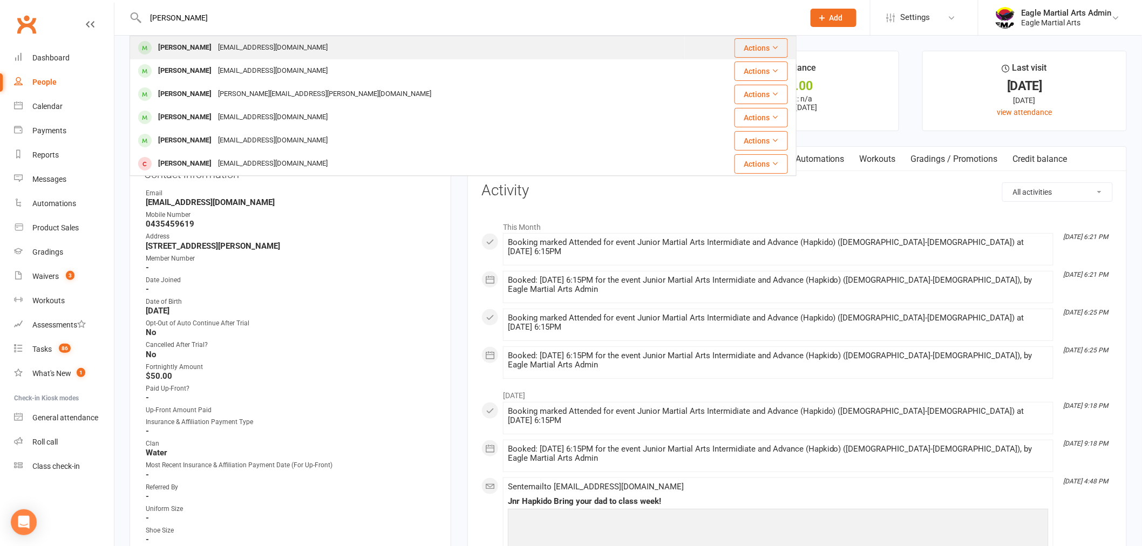
type input "xavier"
click at [204, 50] on div "Xavier Belfield" at bounding box center [185, 48] width 60 height 16
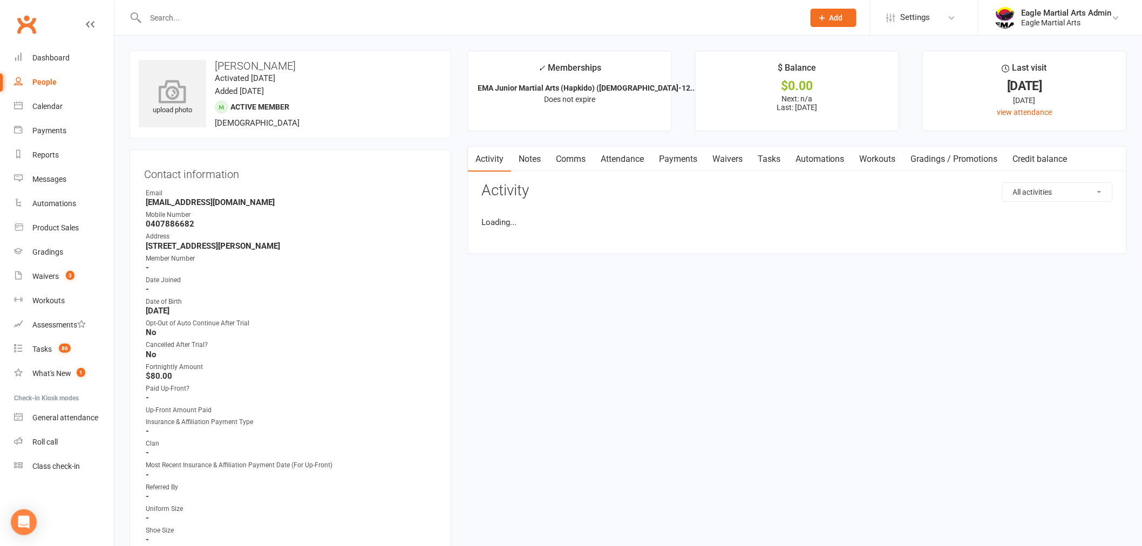
click at [177, 92] on icon at bounding box center [172, 91] width 74 height 24
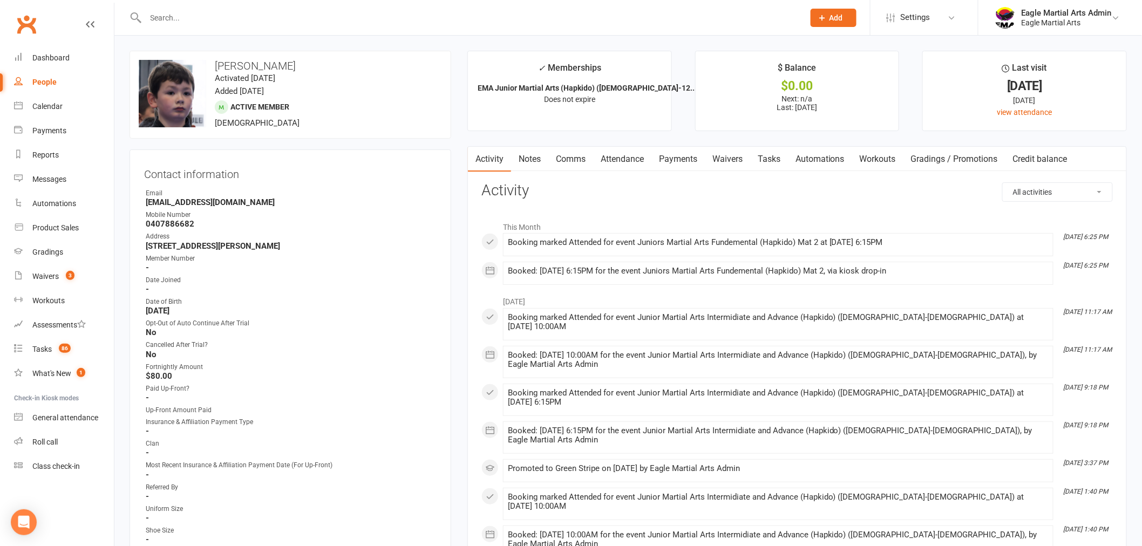
click at [175, 15] on input "text" at bounding box center [469, 17] width 654 height 15
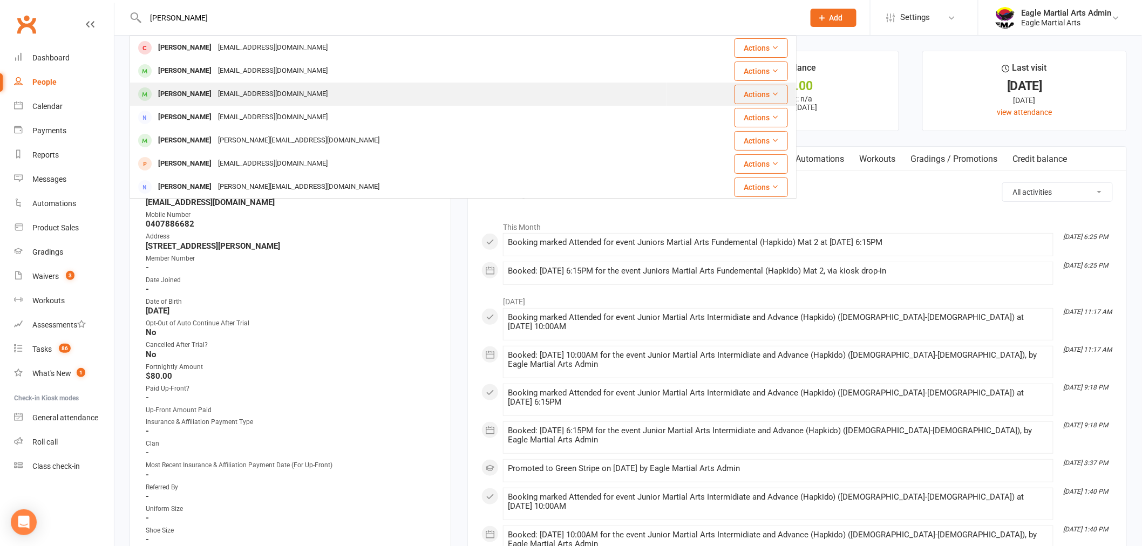
type input "chloe"
click at [217, 98] on div "marycruz3120@yahoo.com" at bounding box center [273, 94] width 116 height 16
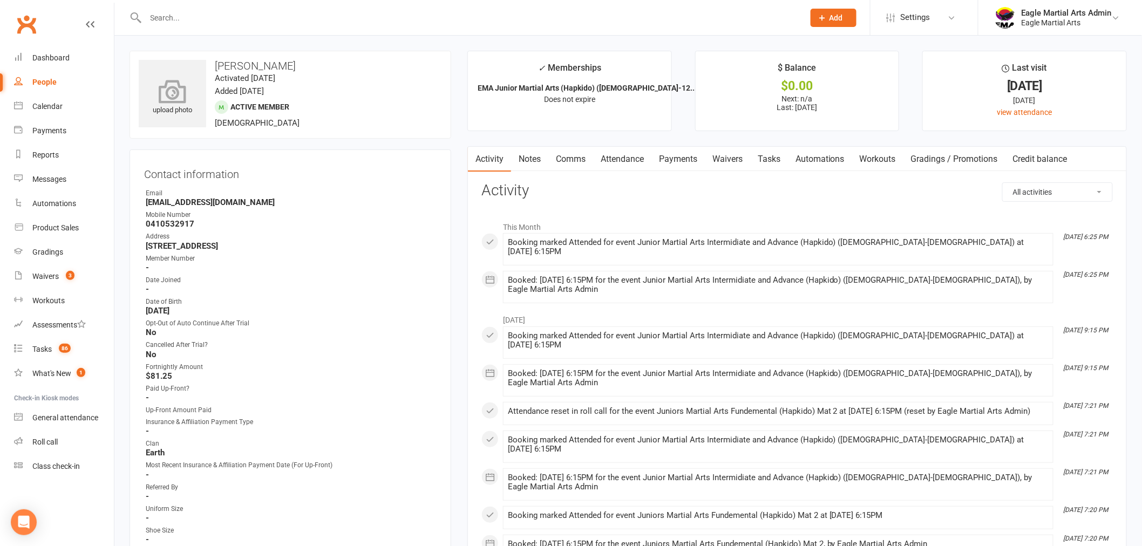
click at [166, 99] on icon at bounding box center [172, 91] width 74 height 24
click at [181, 14] on input "text" at bounding box center [469, 17] width 654 height 15
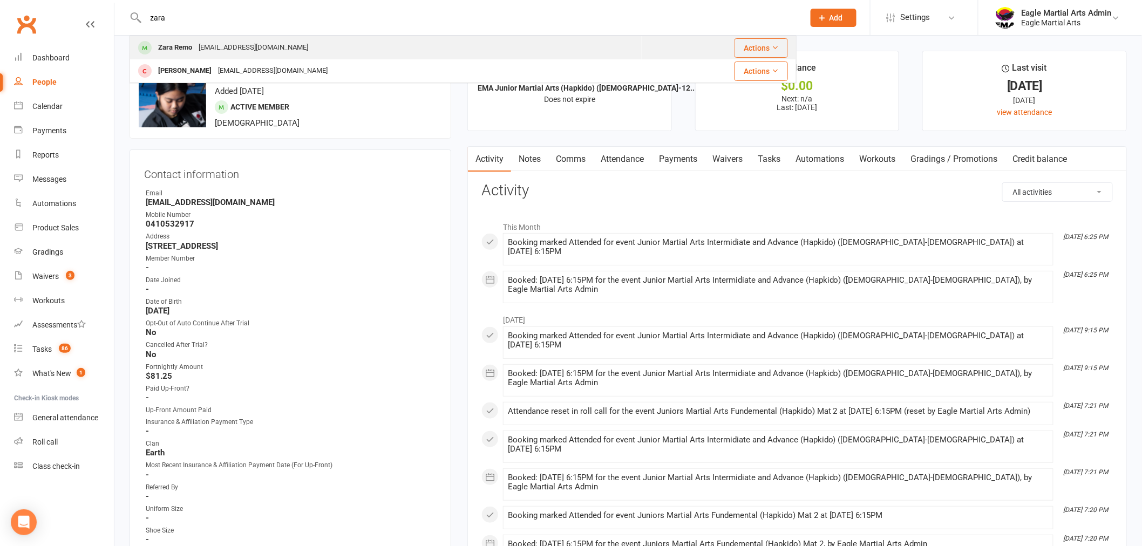
type input "zara"
click at [175, 54] on div "Zara Remo" at bounding box center [175, 48] width 40 height 16
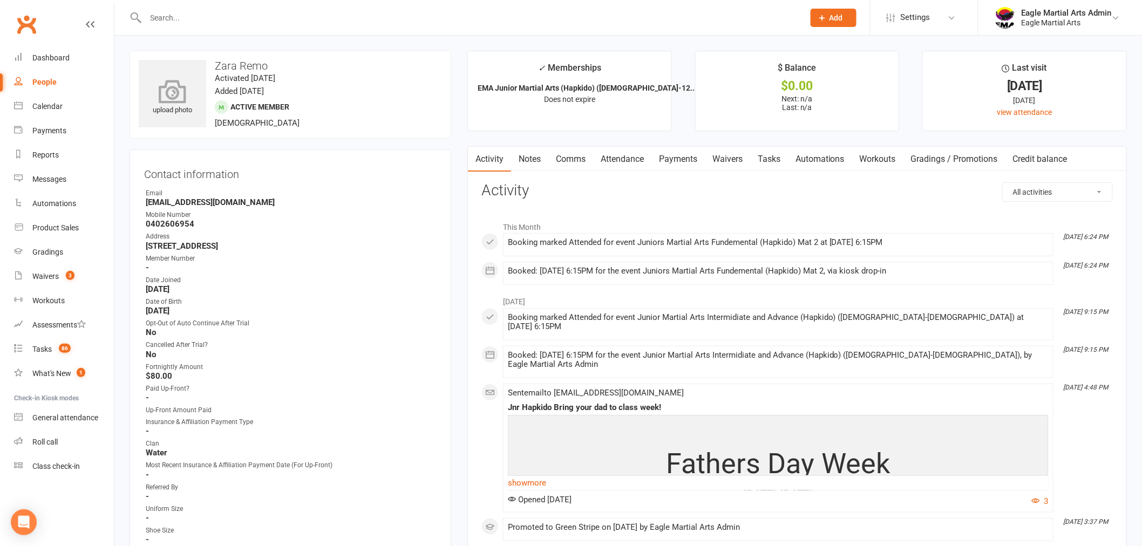
click at [174, 97] on icon at bounding box center [172, 91] width 74 height 24
click at [273, 15] on input "text" at bounding box center [469, 17] width 654 height 15
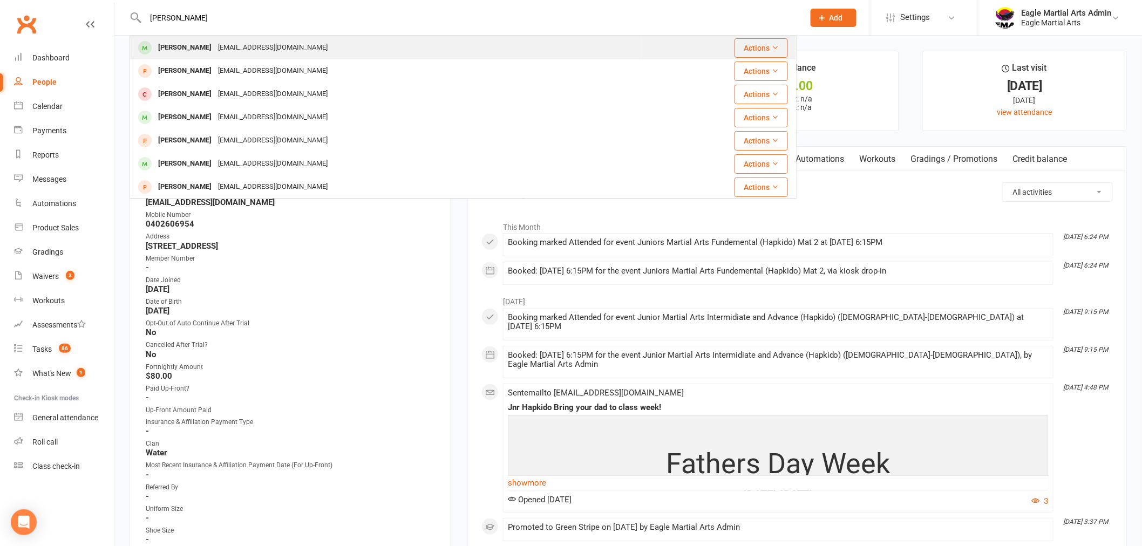
type input "suhan"
click at [274, 44] on div "amygo513@yahoo.com" at bounding box center [273, 48] width 116 height 16
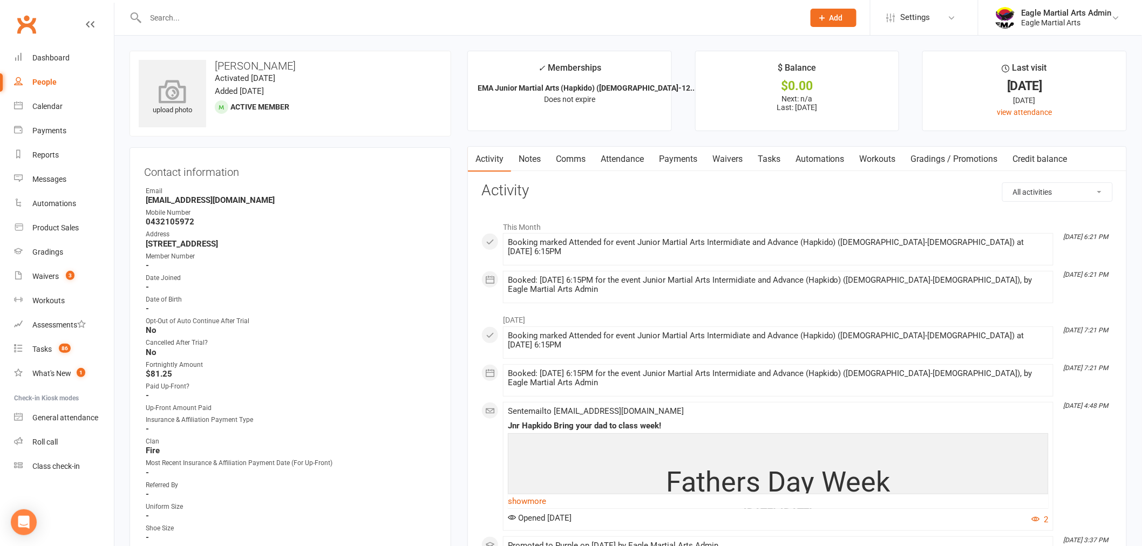
click at [170, 97] on icon at bounding box center [172, 91] width 74 height 24
click at [179, 15] on input "text" at bounding box center [469, 17] width 654 height 15
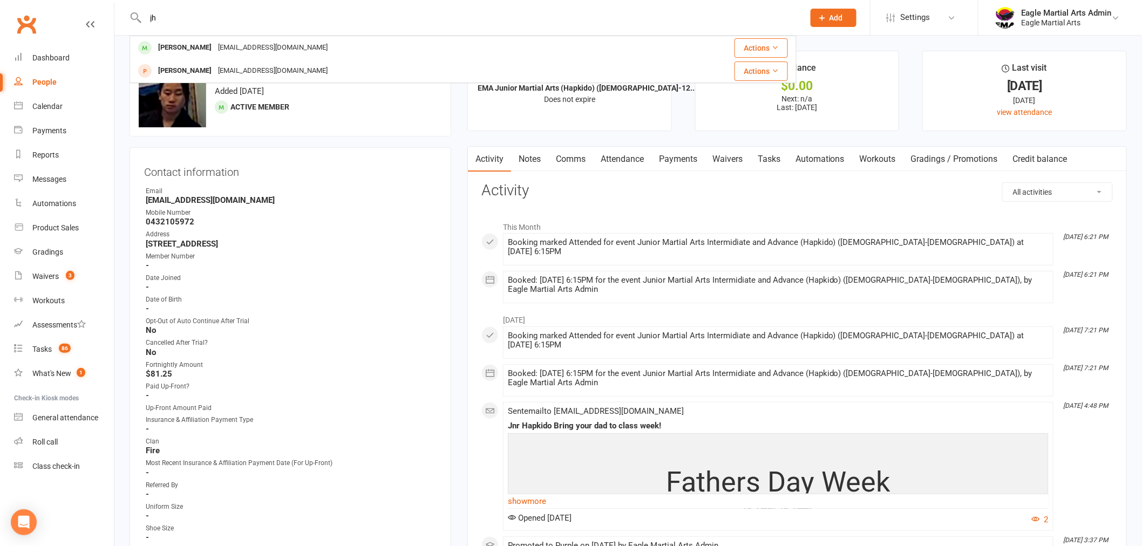
type input "j"
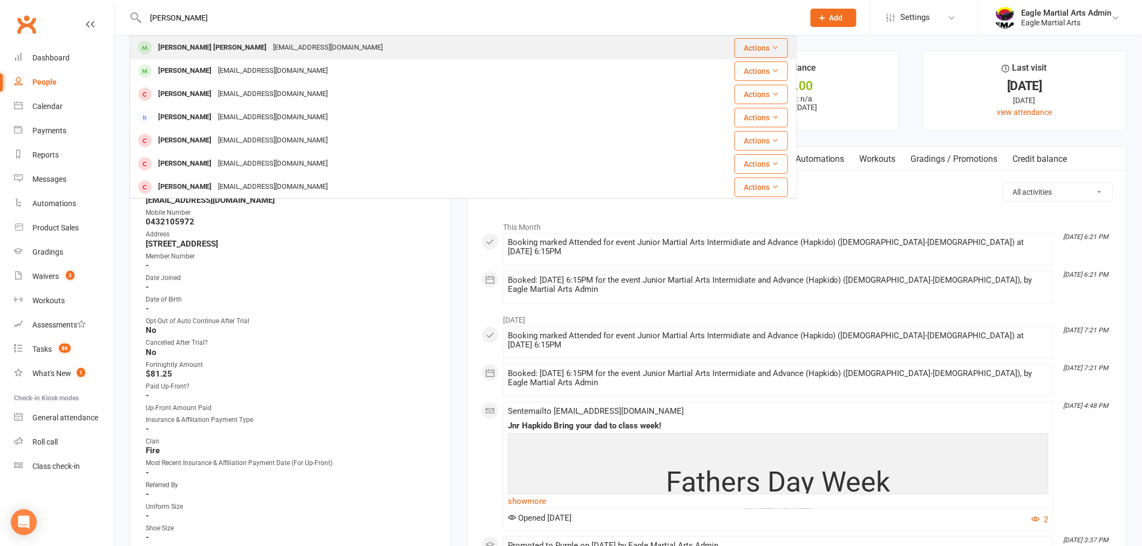
type input "atal"
click at [270, 46] on div "Msanjose15@optusnet.com.au" at bounding box center [328, 48] width 116 height 16
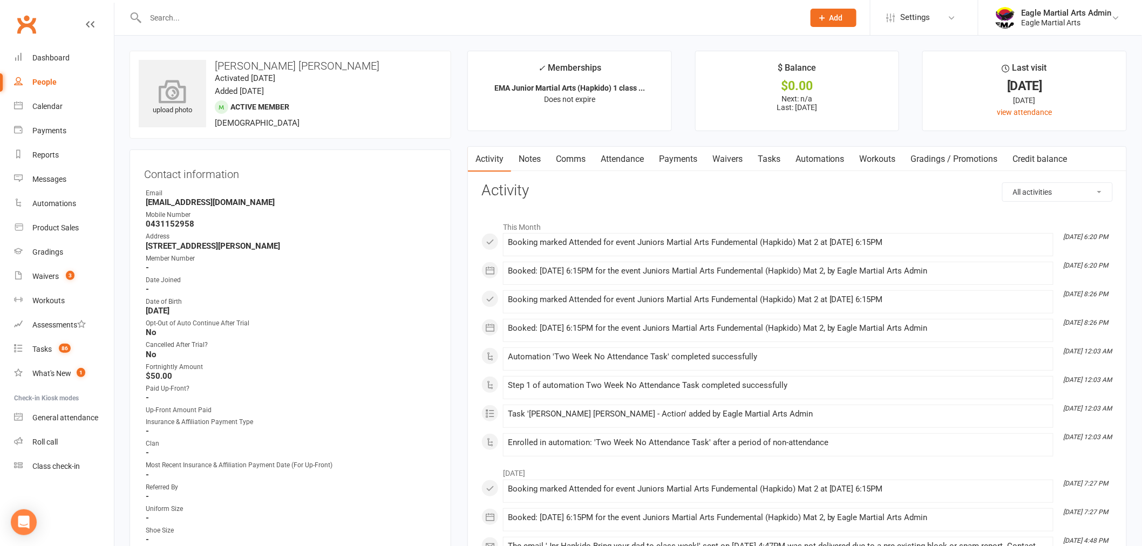
click at [174, 100] on icon at bounding box center [172, 91] width 74 height 24
click at [179, 15] on input "text" at bounding box center [469, 17] width 654 height 15
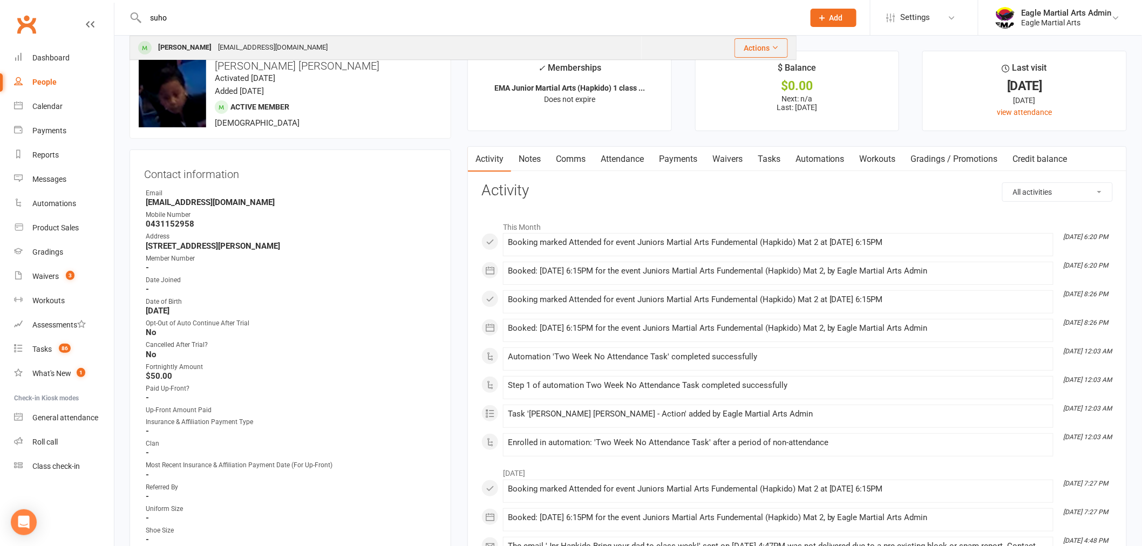
type input "suho"
click at [215, 42] on div "Sophiebak@ymail.com" at bounding box center [273, 48] width 116 height 16
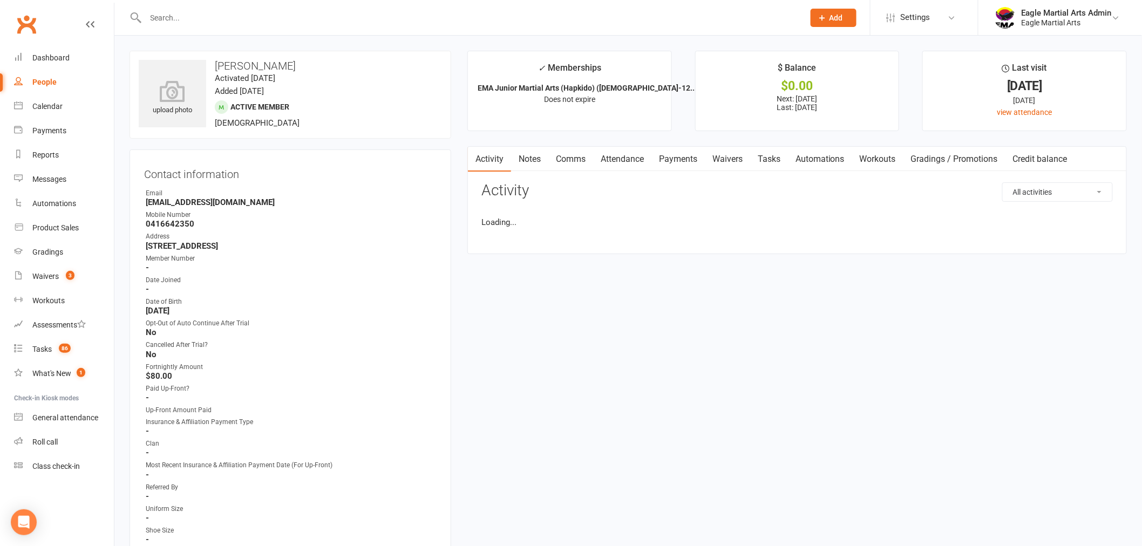
click at [175, 14] on input "text" at bounding box center [469, 17] width 654 height 15
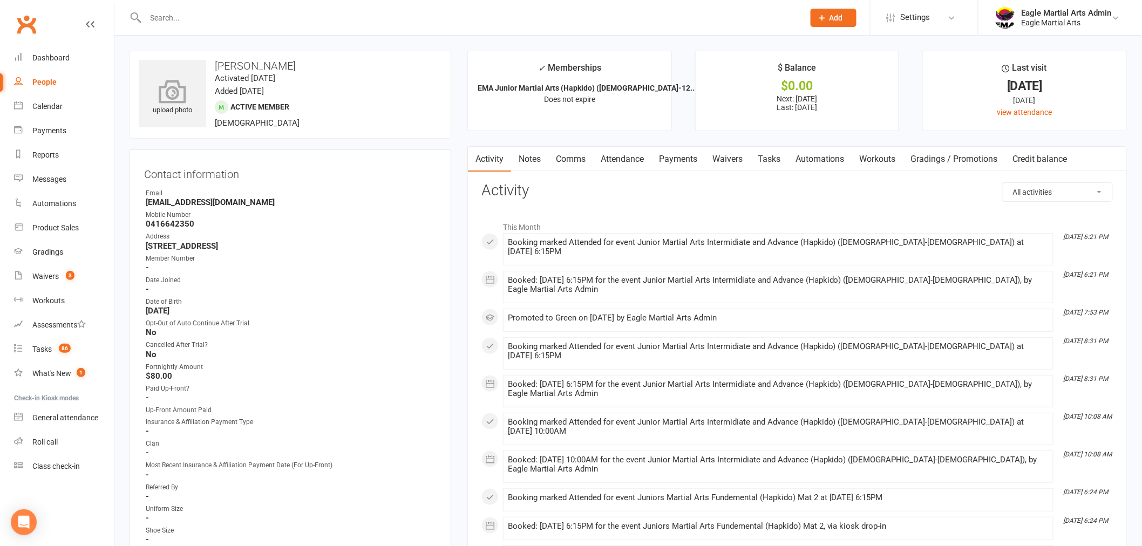
click at [173, 80] on icon at bounding box center [172, 91] width 74 height 24
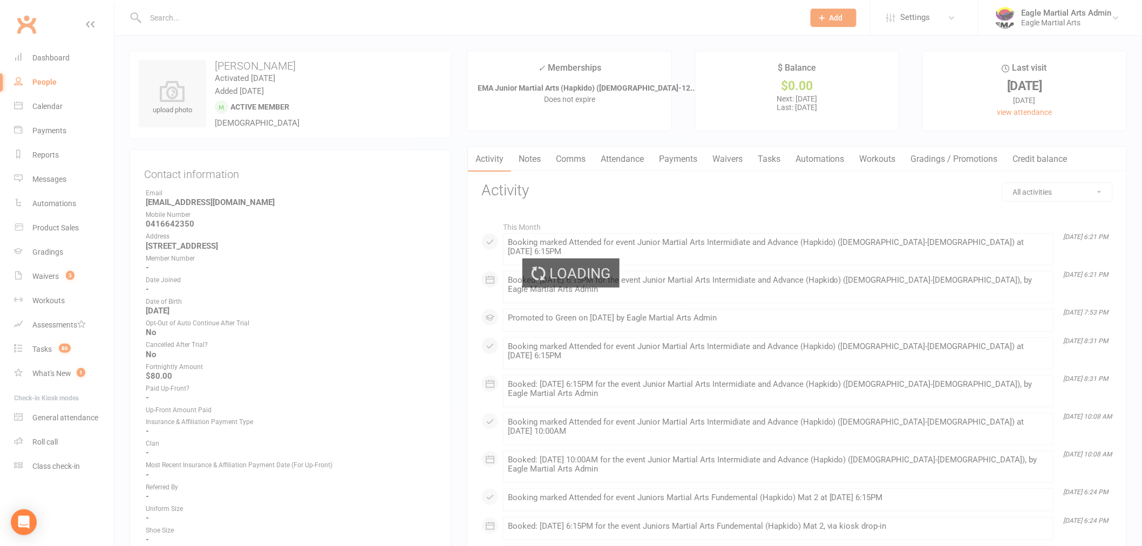
click at [177, 12] on div "Loading" at bounding box center [571, 273] width 1142 height 546
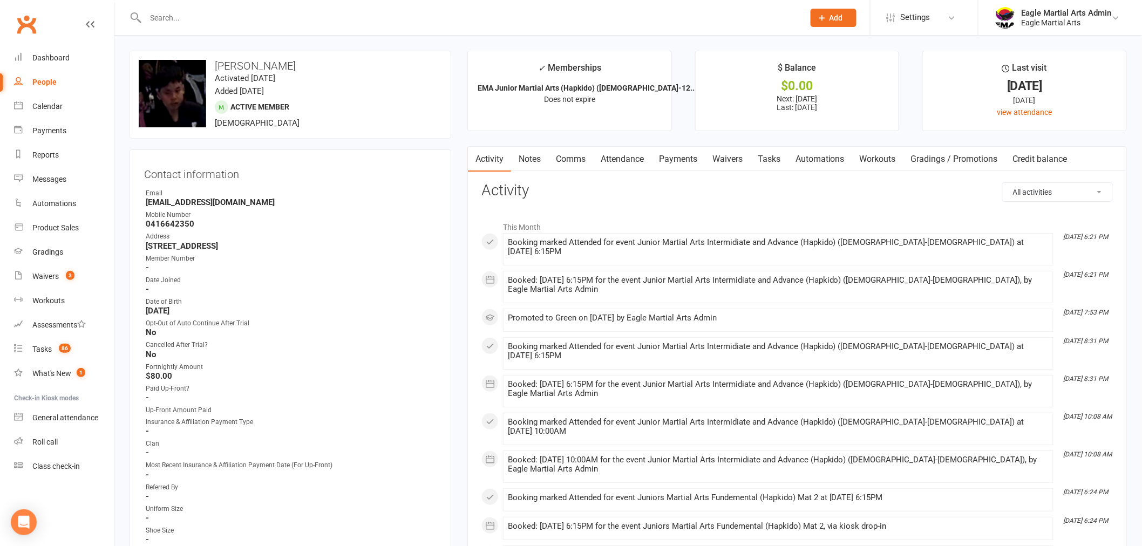
click at [174, 17] on input "text" at bounding box center [469, 17] width 654 height 15
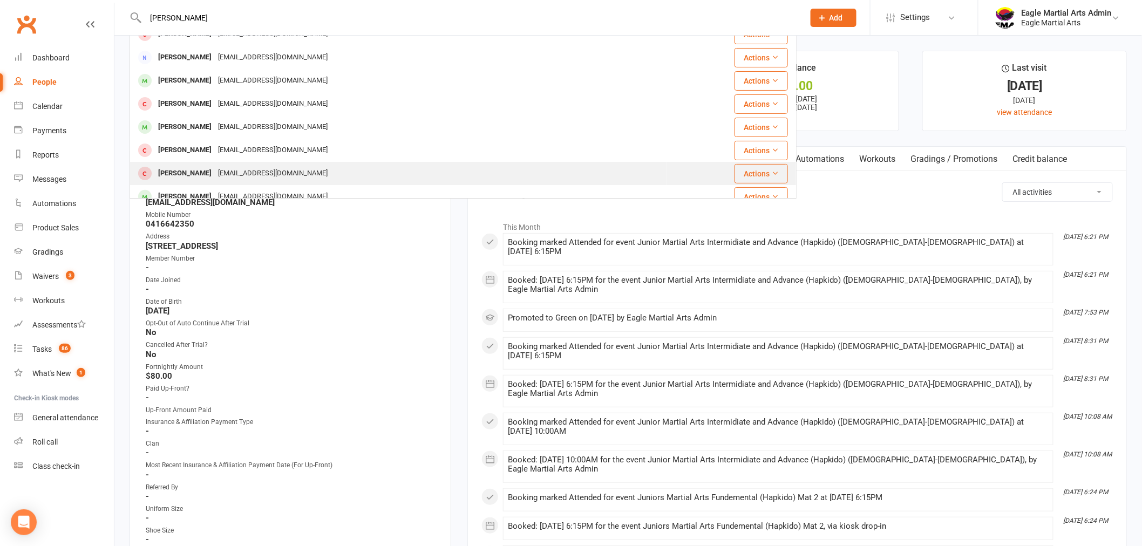
scroll to position [120, 0]
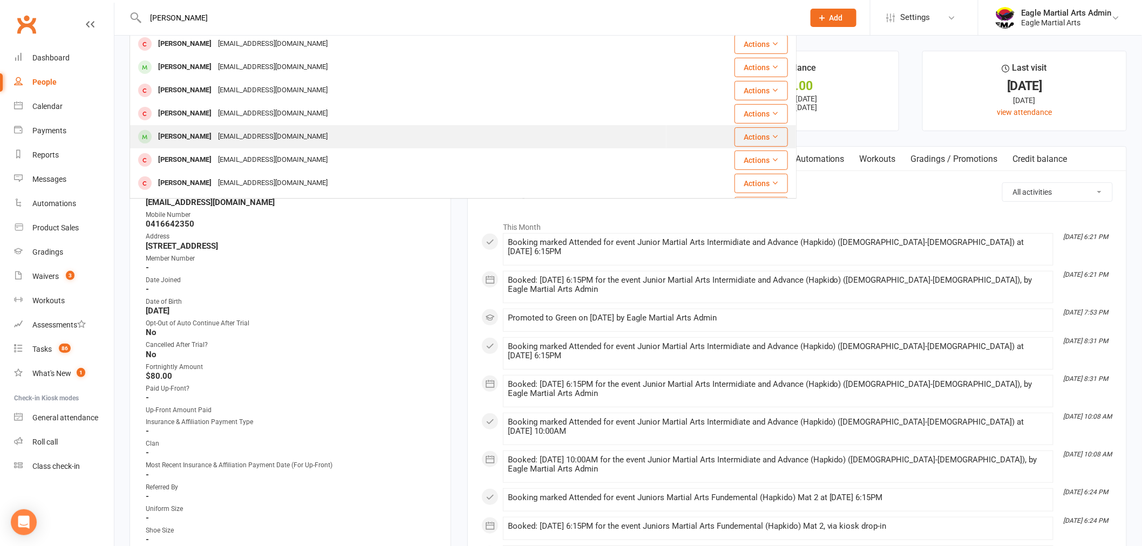
type input "alex"
click at [273, 138] on div "nickpsirris@gmail.com" at bounding box center [273, 137] width 116 height 16
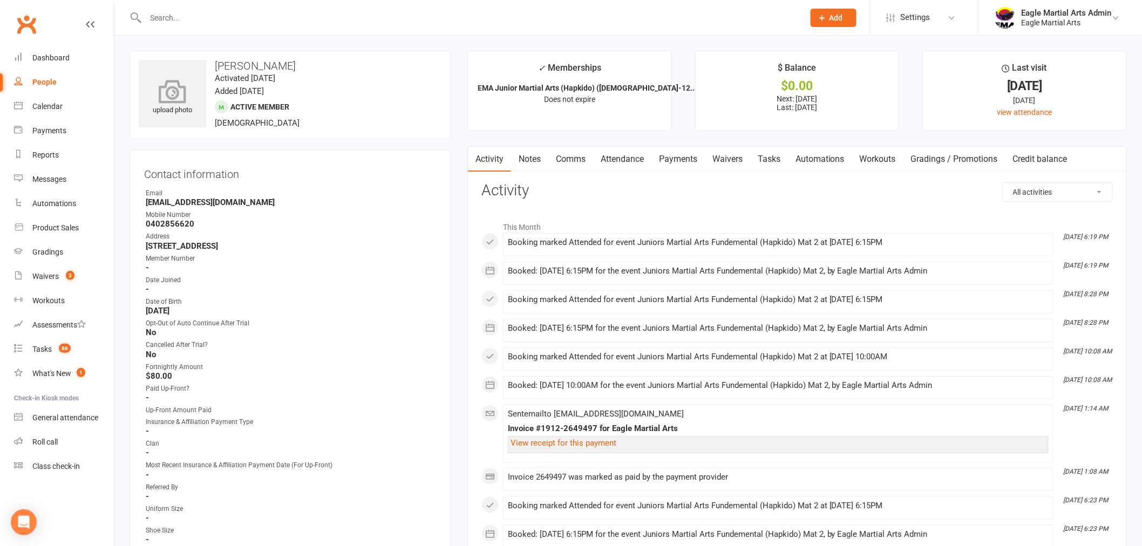
click at [174, 81] on icon at bounding box center [172, 91] width 74 height 24
click at [172, 16] on input "text" at bounding box center [469, 17] width 654 height 15
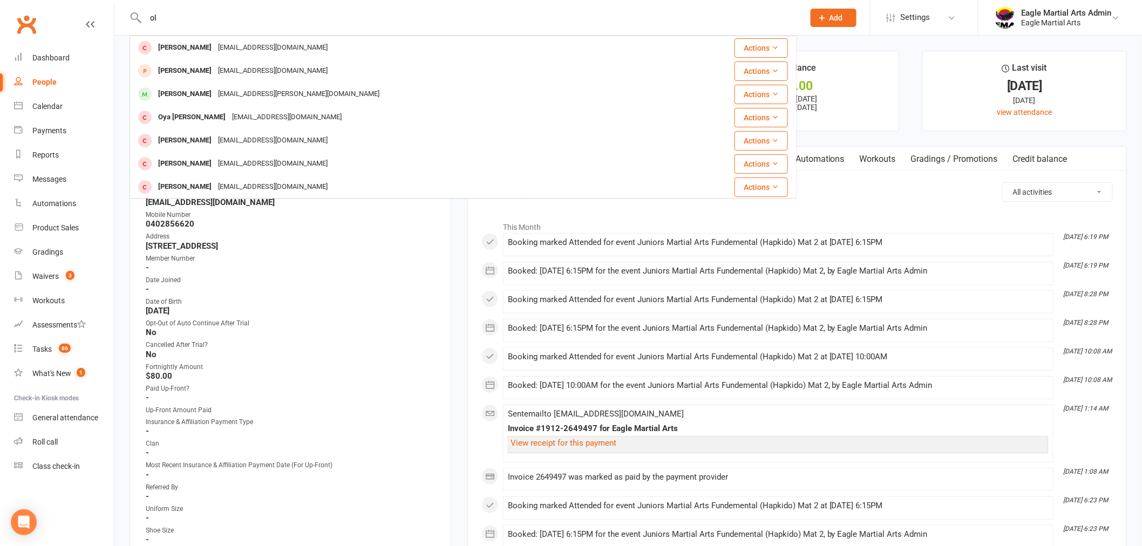
type input "o"
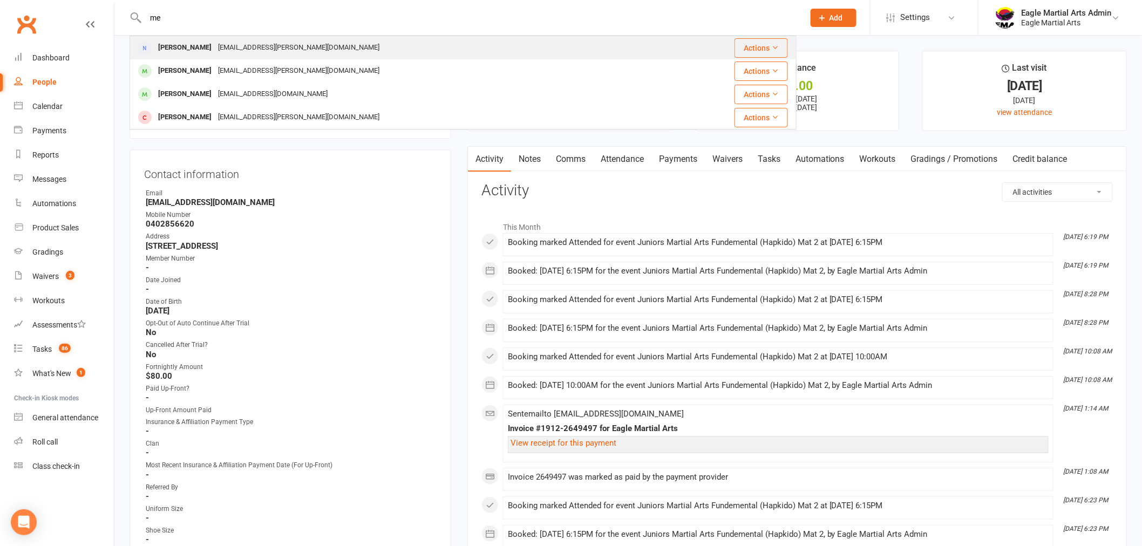
type input "m"
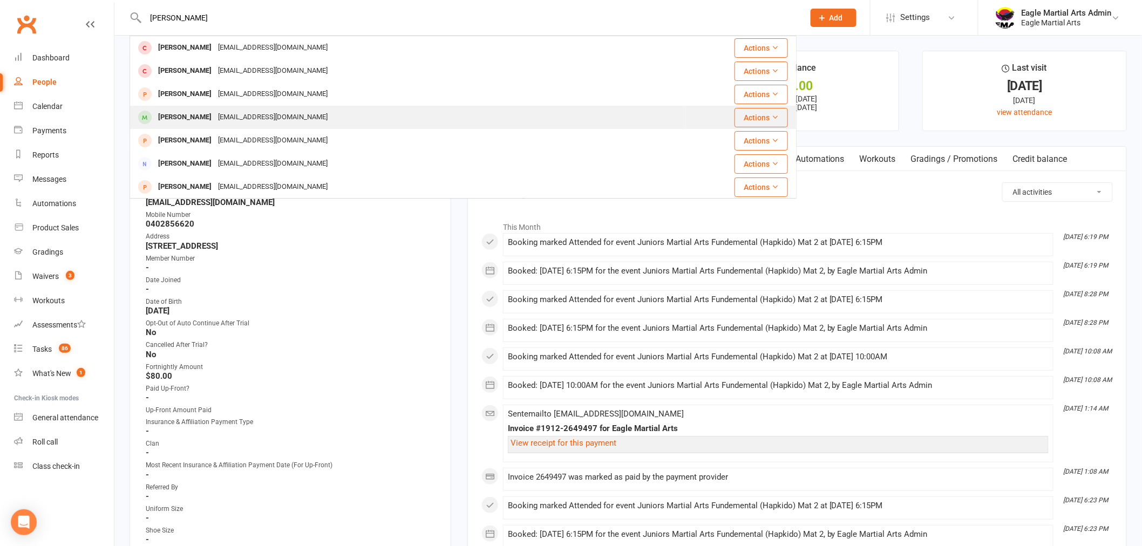
type input "julian"
click at [222, 120] on div "Arianna.koshevaya@gmail.com" at bounding box center [273, 118] width 116 height 16
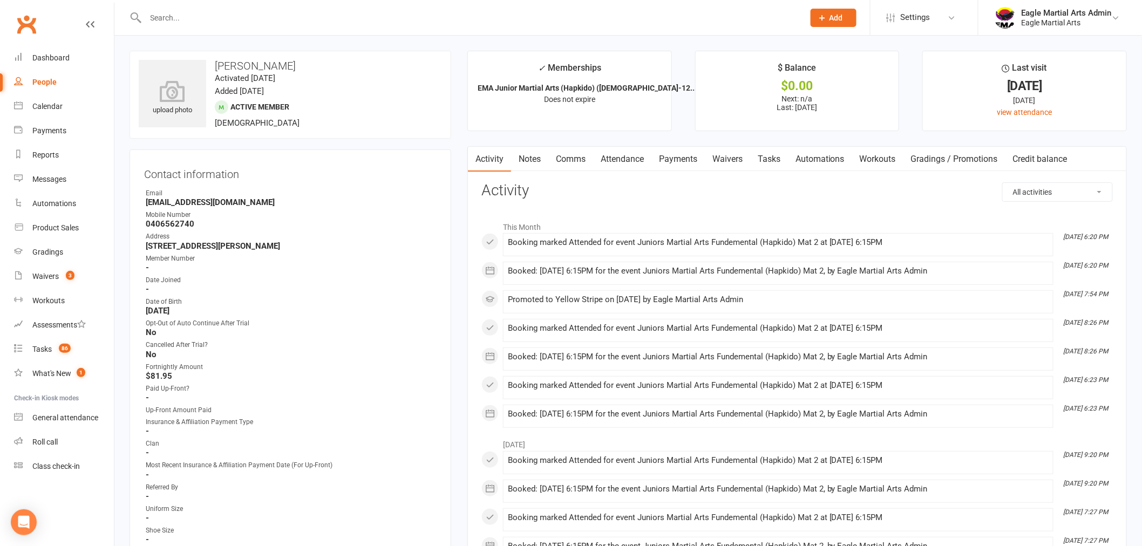
click at [175, 99] on icon at bounding box center [172, 91] width 67 height 22
click at [184, 13] on input "text" at bounding box center [469, 17] width 654 height 15
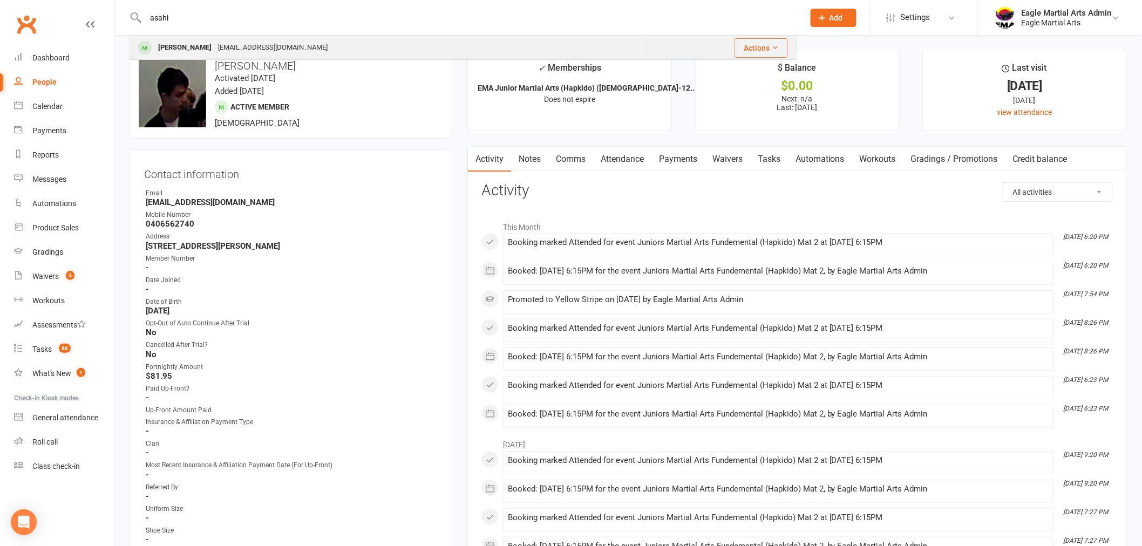
type input "asahi"
click at [194, 46] on div "Asahi Chan" at bounding box center [185, 48] width 60 height 16
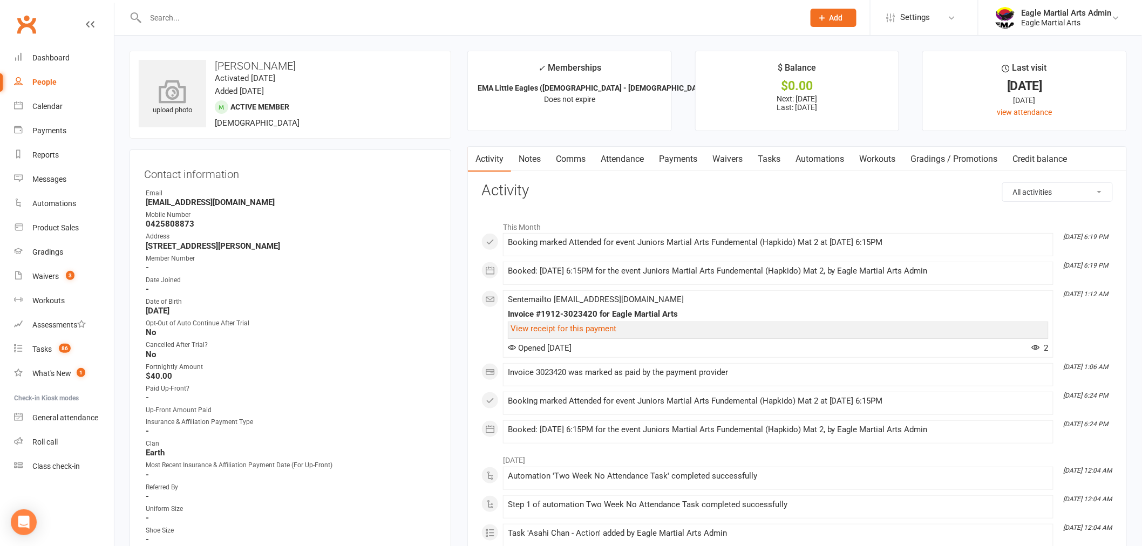
click at [179, 96] on icon at bounding box center [172, 91] width 74 height 24
click at [169, 17] on input "text" at bounding box center [469, 17] width 654 height 15
type input "eva"
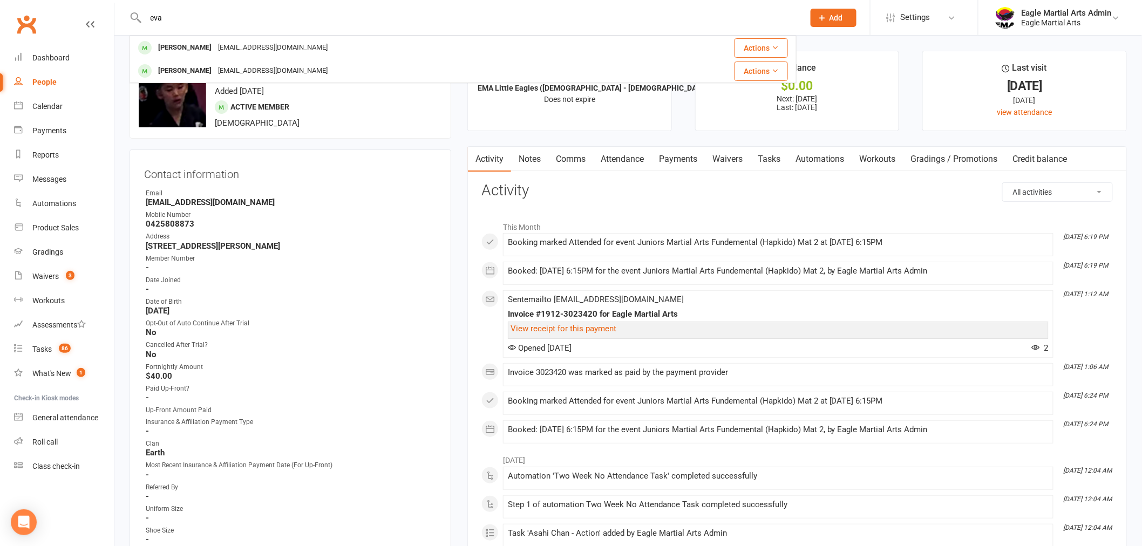
drag, startPoint x: 183, startPoint y: 20, endPoint x: 125, endPoint y: 18, distance: 58.8
click at [125, 18] on react-component "eva Eva Ciro pelicanpickles@gmail.com Actions Patrick Evans Patrickevans771@gma…" at bounding box center [398, 17] width 796 height 35
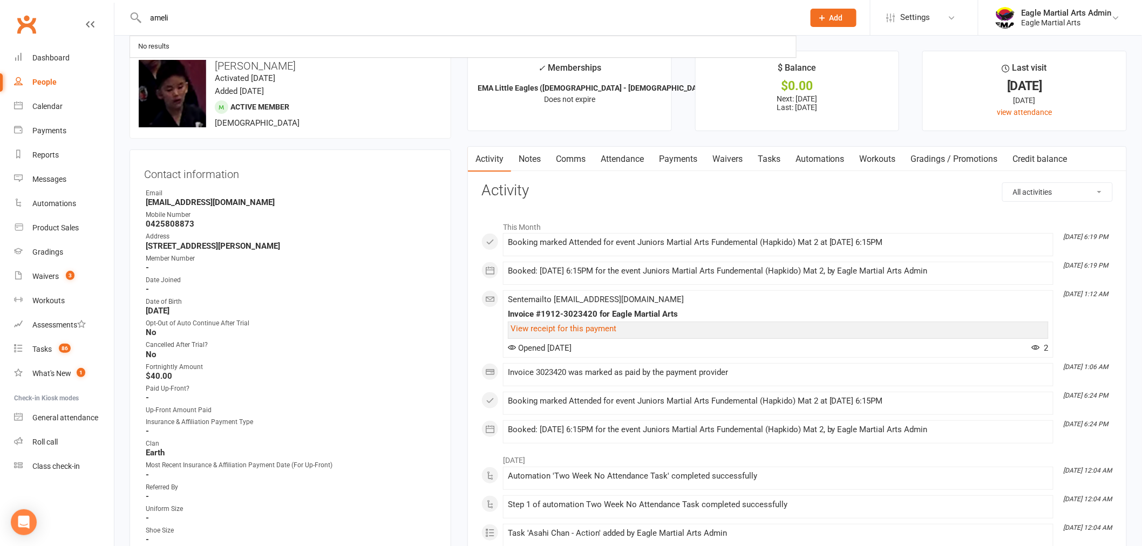
type input "amelia"
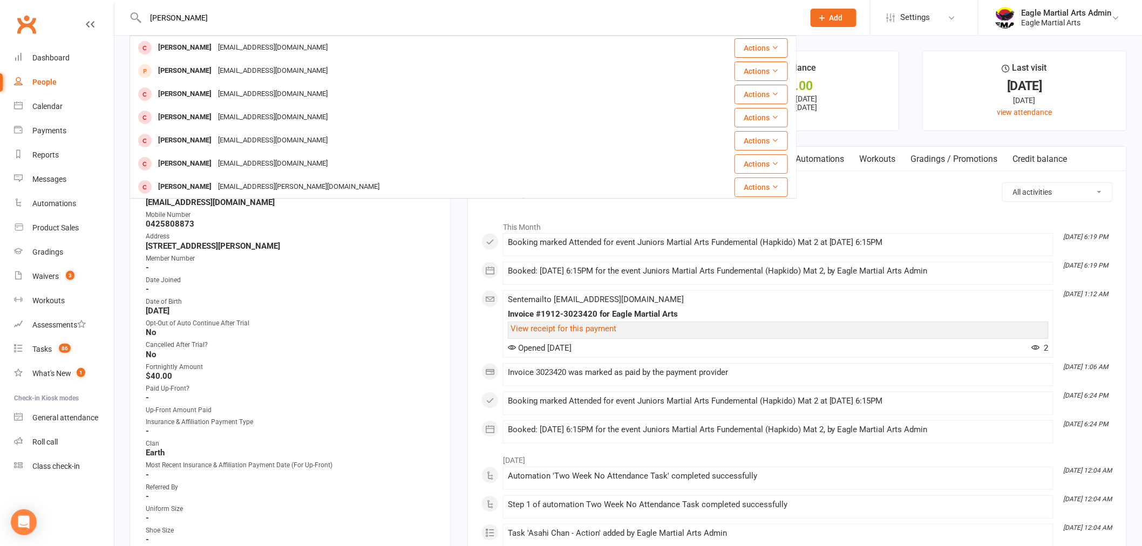
drag, startPoint x: 199, startPoint y: 18, endPoint x: 128, endPoint y: 10, distance: 71.2
click at [128, 10] on react-component "amelia Amelia Smith msmith8712@gmail.com Actions Amelia Low unkown@eaglema.com.…" at bounding box center [398, 17] width 796 height 35
type input "a"
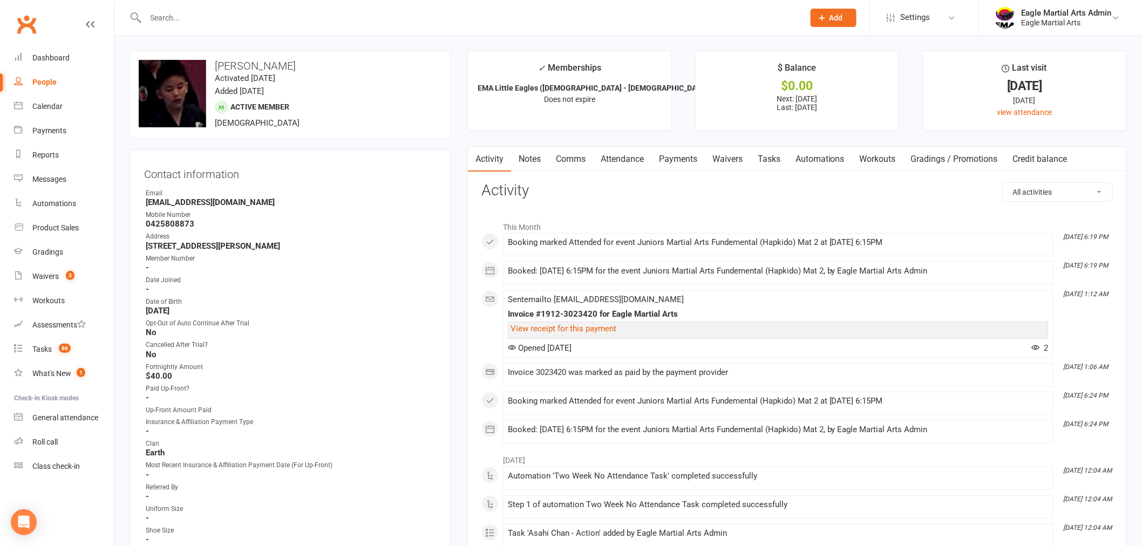
click at [193, 13] on input "text" at bounding box center [469, 17] width 654 height 15
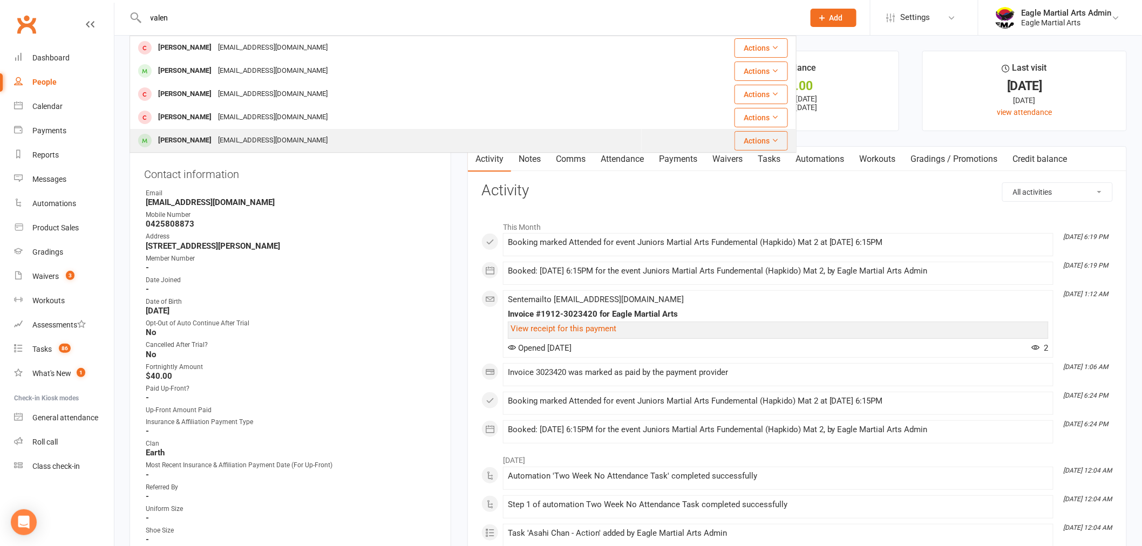
type input "valen"
click at [249, 144] on div "nickpsirris@gmail.com" at bounding box center [273, 141] width 116 height 16
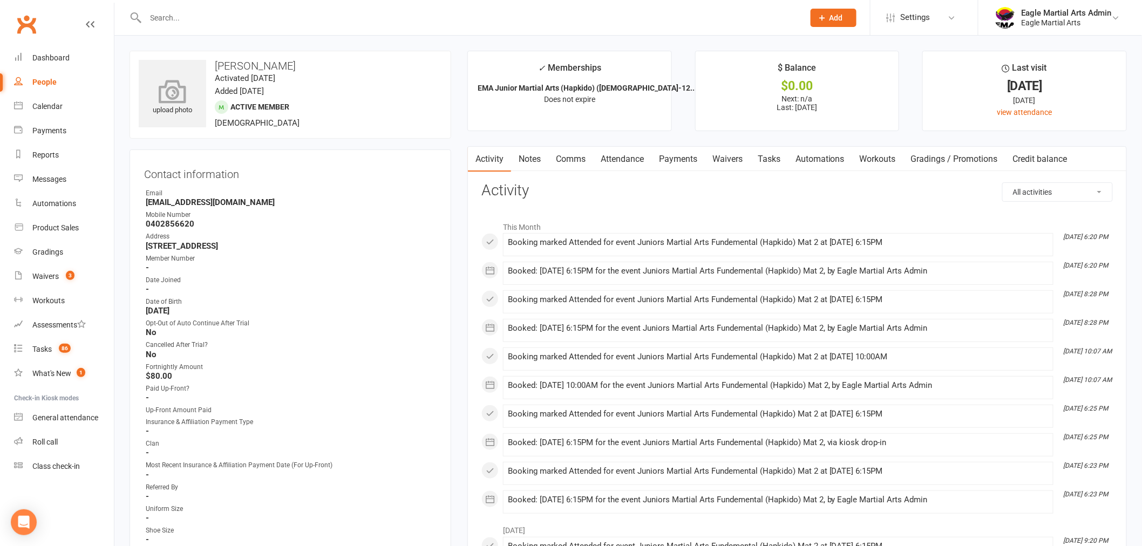
click at [192, 98] on icon at bounding box center [172, 91] width 74 height 24
click at [0, 0] on icon at bounding box center [0, 0] width 0 height 0
click at [195, 15] on input "text" at bounding box center [469, 17] width 654 height 15
click at [193, 15] on input "text" at bounding box center [469, 17] width 654 height 15
click at [564, 10] on input "text" at bounding box center [469, 17] width 654 height 15
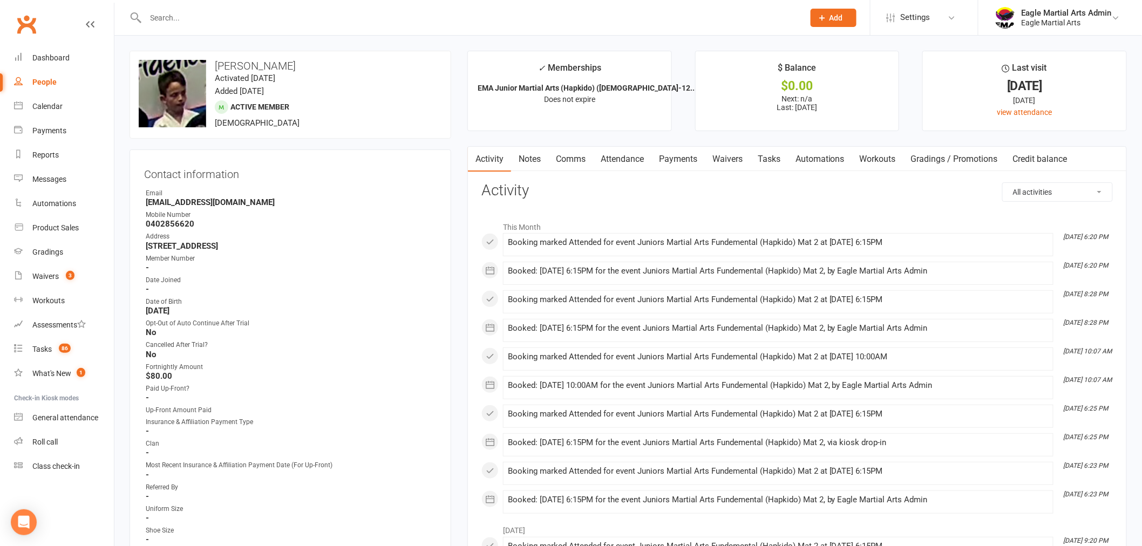
click at [180, 20] on input "text" at bounding box center [469, 17] width 654 height 15
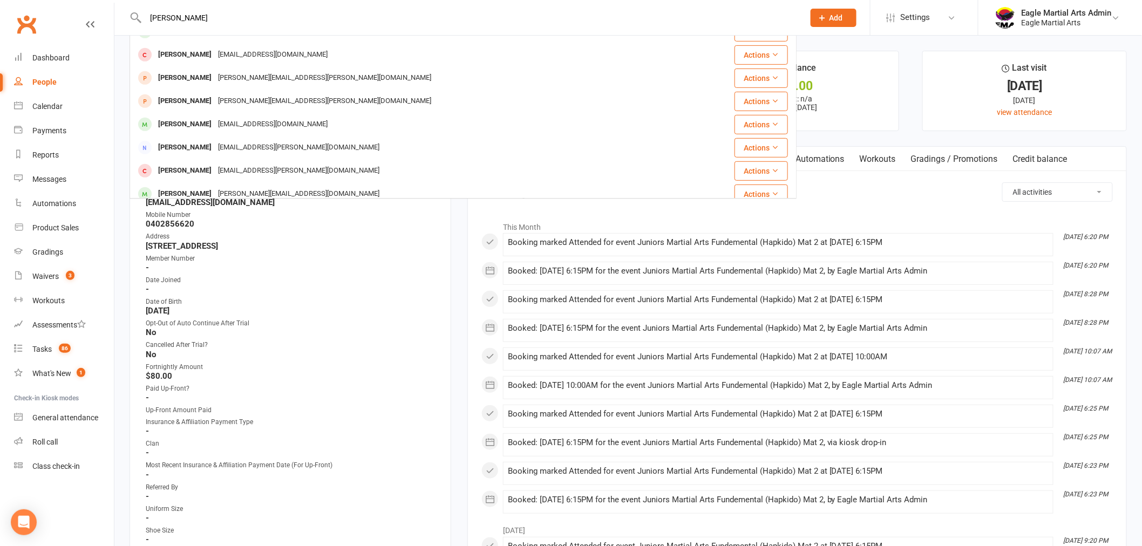
scroll to position [240, 0]
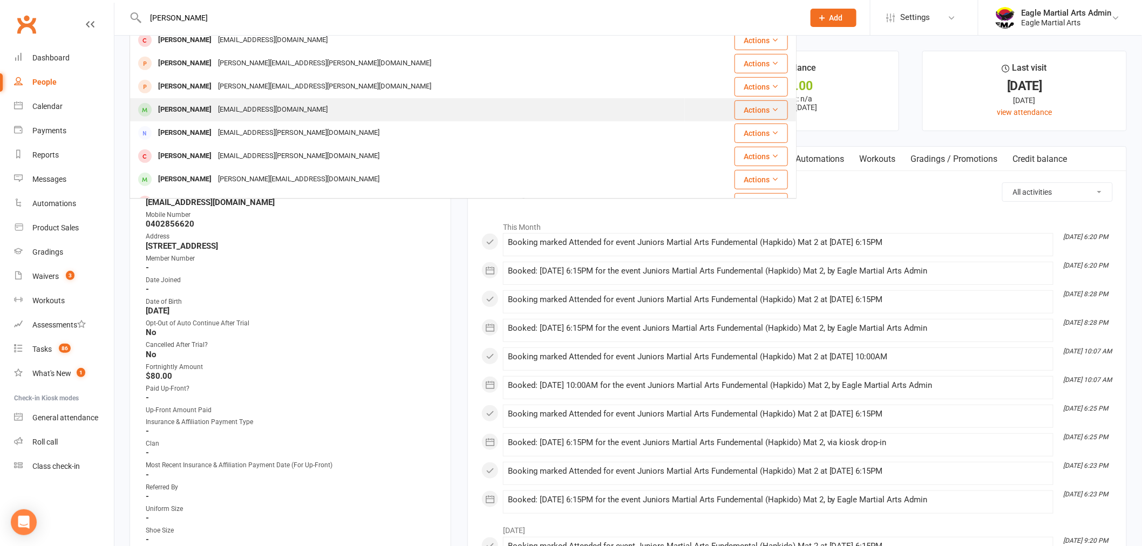
type input "nathan"
click at [244, 106] on div "Michytrinh@gmail.com" at bounding box center [273, 110] width 116 height 16
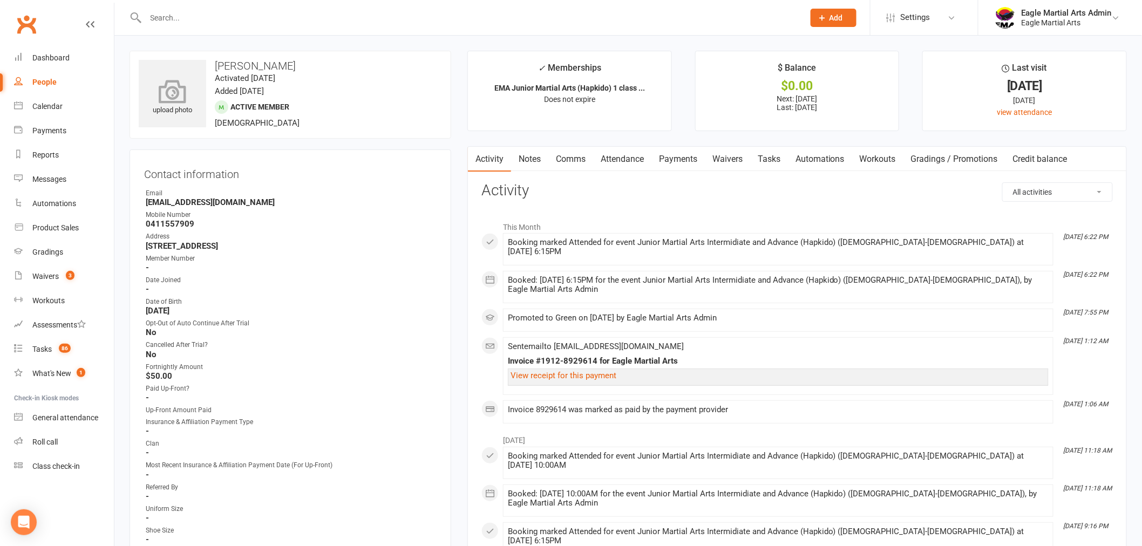
click at [150, 106] on div "upload photo" at bounding box center [172, 98] width 67 height 36
click at [174, 19] on input "text" at bounding box center [469, 17] width 654 height 15
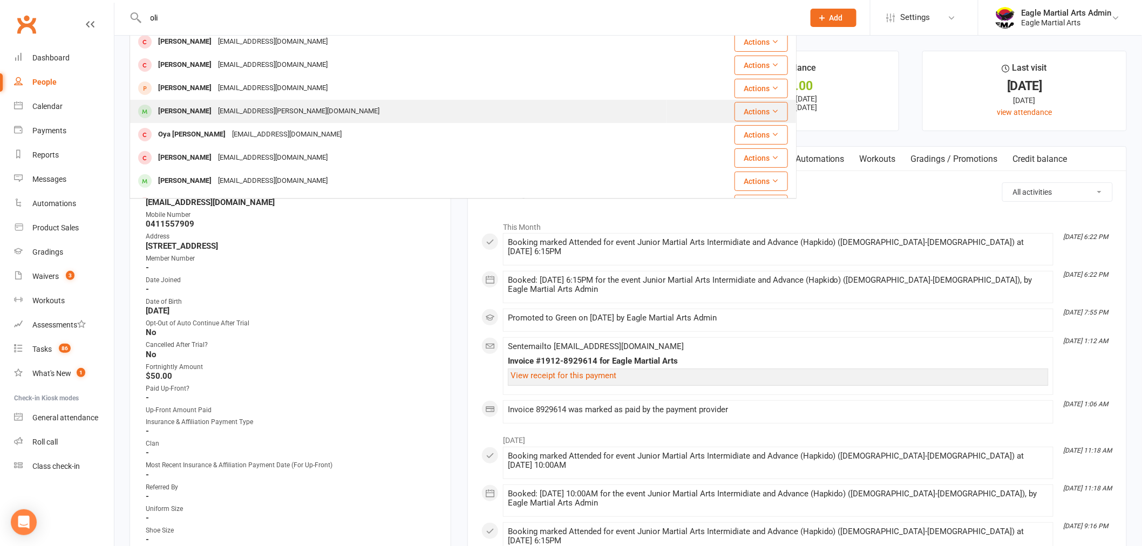
scroll to position [116, 0]
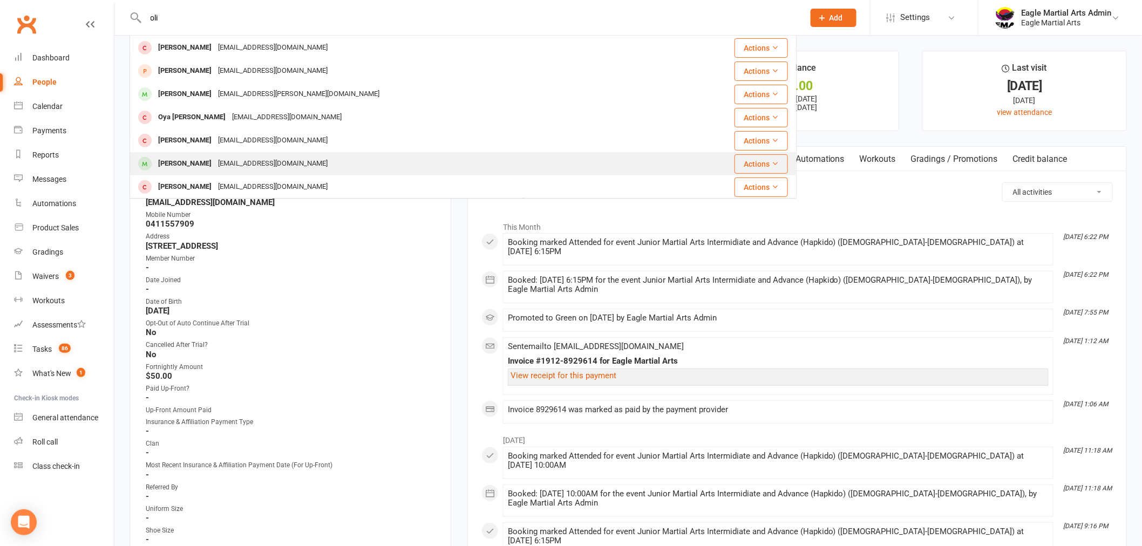
type input "oli"
click at [227, 159] on div "samanthalimyw@gmail.com" at bounding box center [273, 164] width 116 height 16
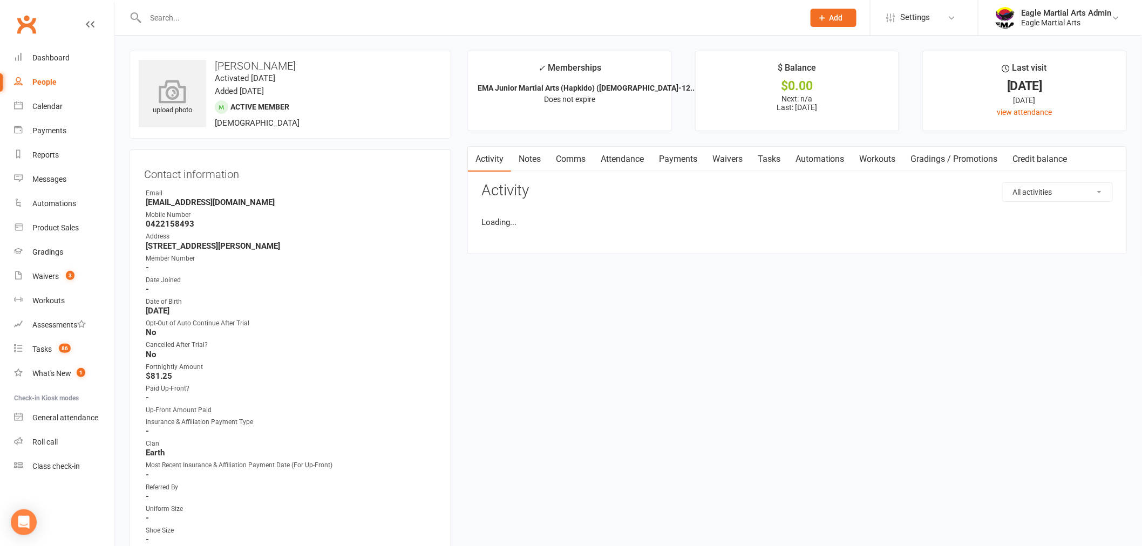
click at [181, 88] on icon at bounding box center [172, 91] width 74 height 24
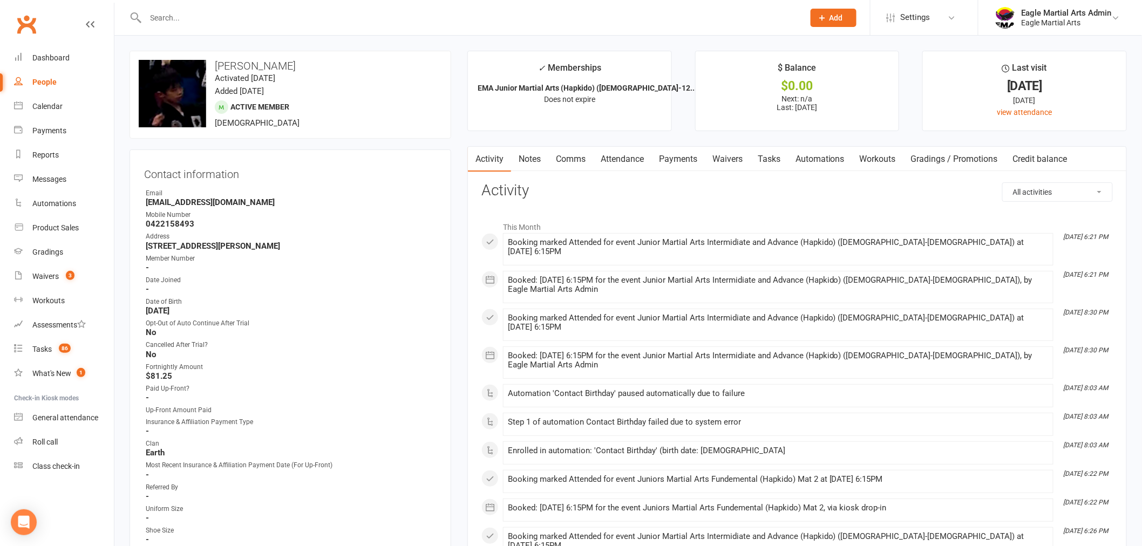
click at [198, 18] on input "text" at bounding box center [469, 17] width 654 height 15
click at [288, 17] on input "text" at bounding box center [469, 17] width 654 height 15
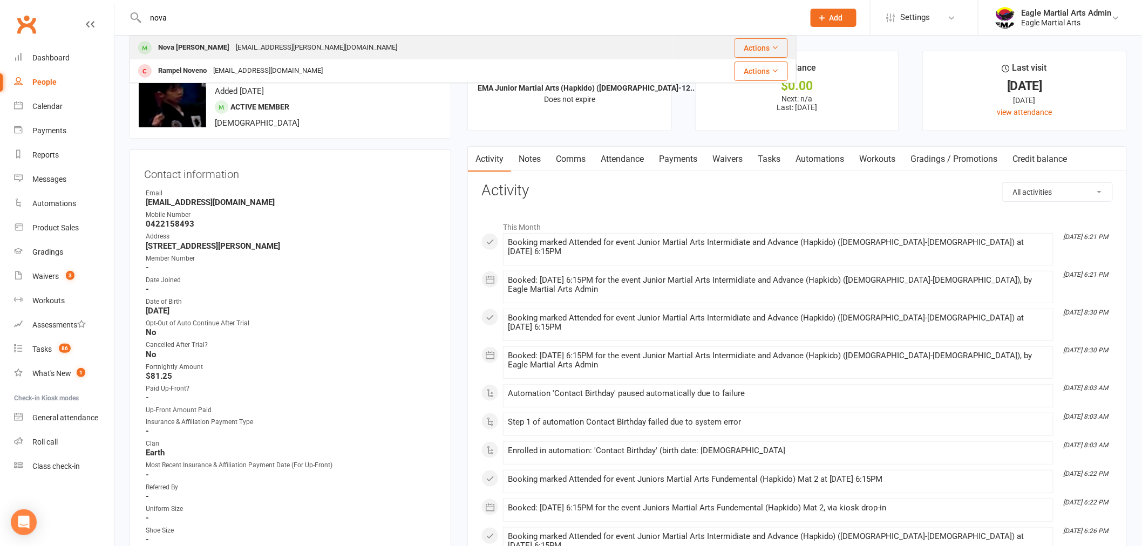
type input "nova"
click at [233, 47] on div "simon.n.collins+ema@gmail.com" at bounding box center [317, 48] width 168 height 16
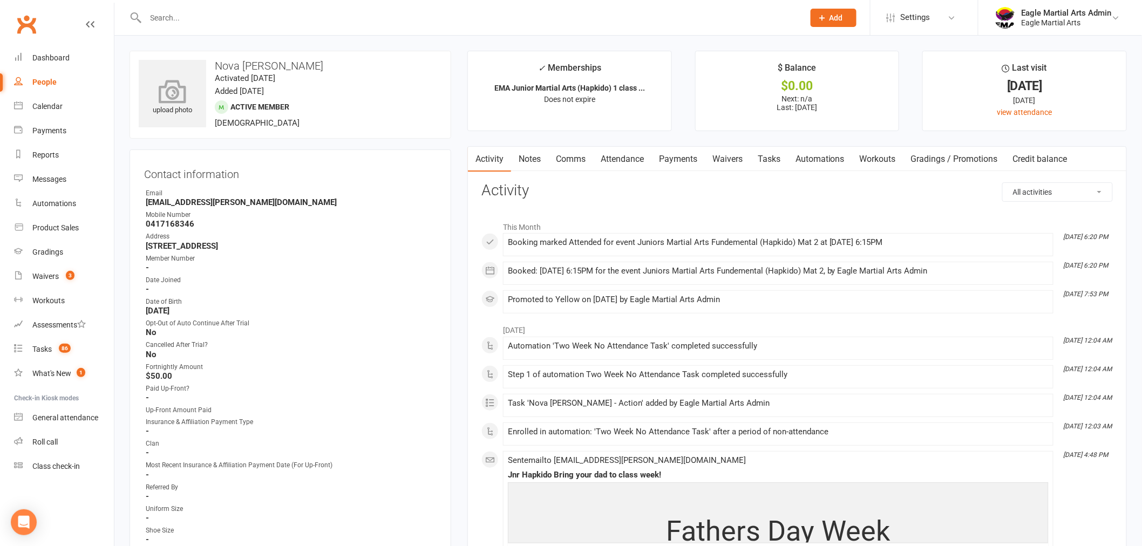
click at [175, 89] on icon at bounding box center [172, 91] width 74 height 24
click at [219, 11] on input "text" at bounding box center [469, 17] width 654 height 15
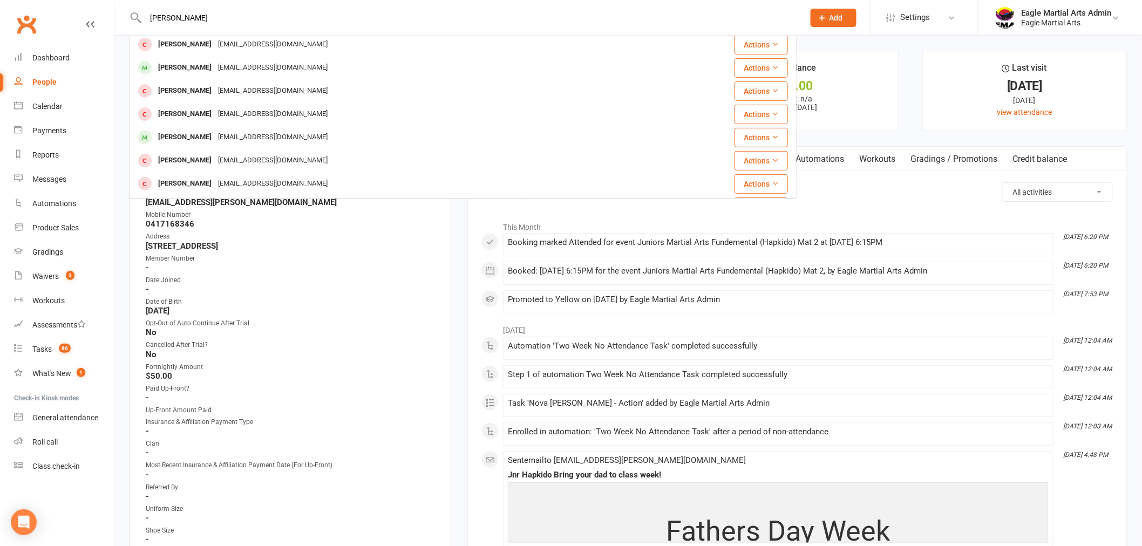
scroll to position [120, 0]
type input "alex"
click at [298, 140] on div "Alexander Psirris nickpsirris@gmail.com" at bounding box center [398, 137] width 535 height 22
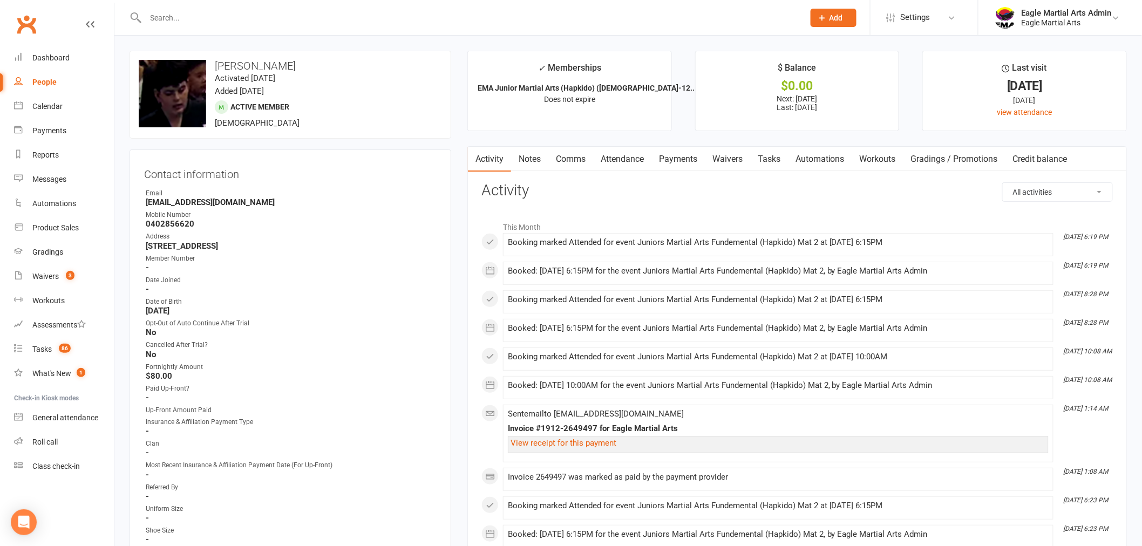
click at [559, 4] on div at bounding box center [462, 17] width 667 height 35
click at [560, 12] on input "text" at bounding box center [469, 17] width 654 height 15
click at [568, 16] on input "text" at bounding box center [469, 17] width 654 height 15
drag, startPoint x: 572, startPoint y: 18, endPoint x: 572, endPoint y: 11, distance: 7.6
click at [572, 13] on input "text" at bounding box center [469, 17] width 654 height 15
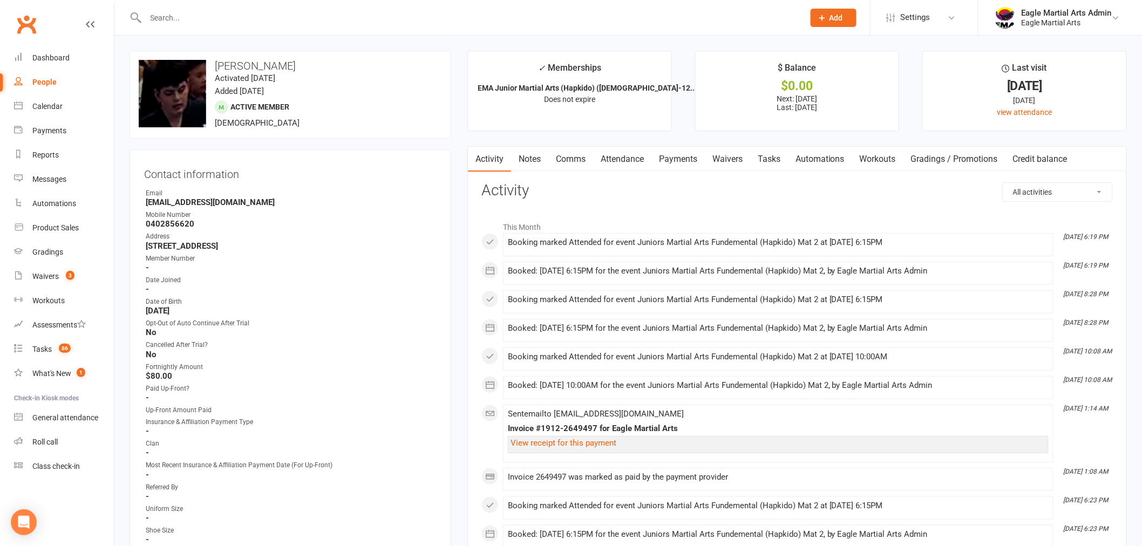
click at [571, 10] on input "text" at bounding box center [469, 17] width 654 height 15
click at [194, 9] on div at bounding box center [462, 17] width 667 height 35
click at [194, 10] on input "text" at bounding box center [469, 17] width 654 height 15
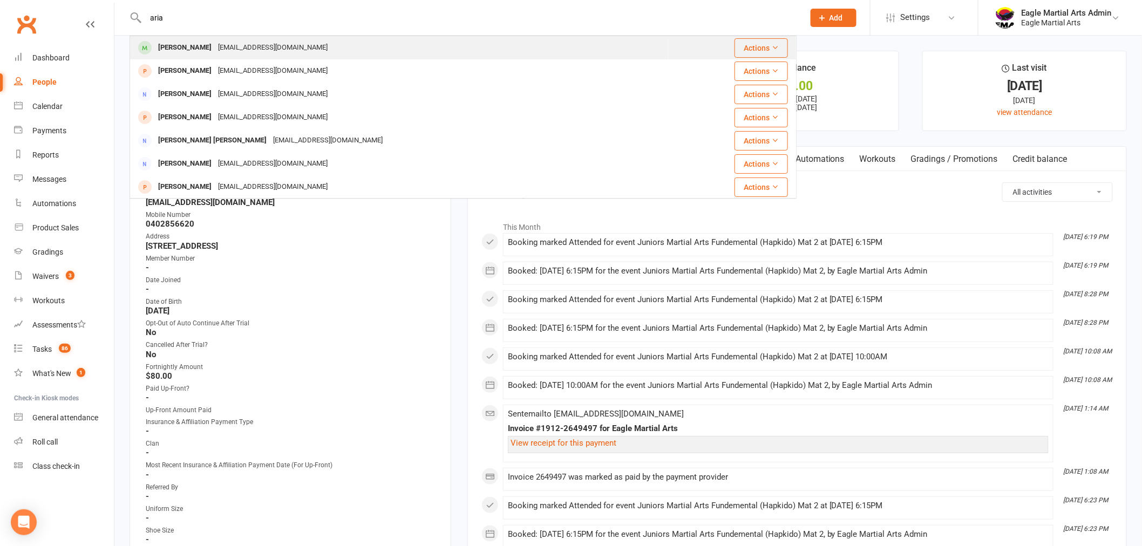
type input "aria"
click at [215, 51] on div "vienadomingo@gmail.com" at bounding box center [273, 48] width 116 height 16
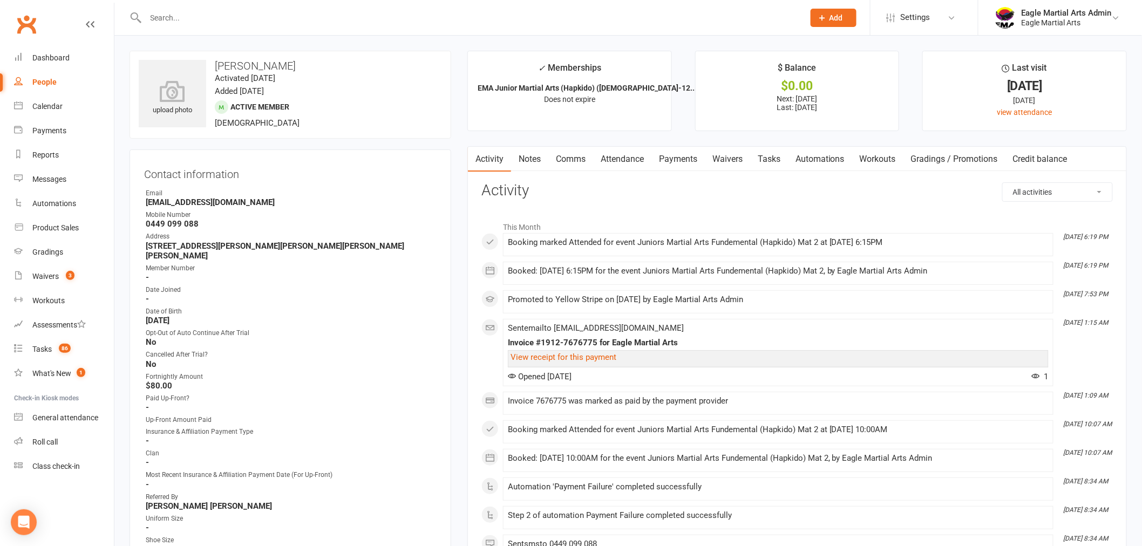
click at [174, 91] on icon at bounding box center [172, 91] width 67 height 22
click at [176, 19] on input "text" at bounding box center [469, 17] width 654 height 15
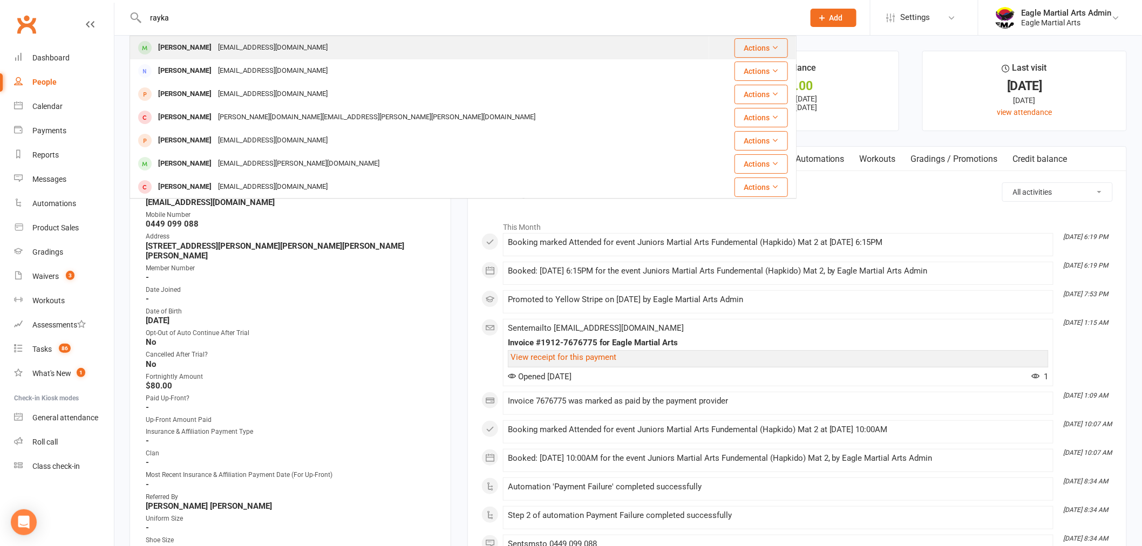
type input "rayka"
click at [193, 49] on div "Rayka Zakeri" at bounding box center [185, 48] width 60 height 16
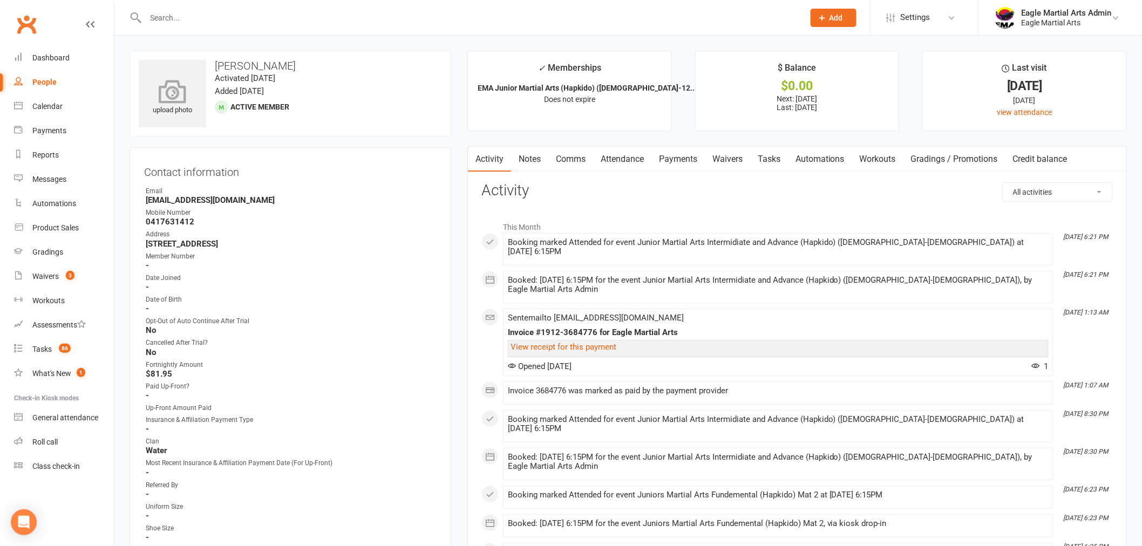
click at [170, 100] on icon at bounding box center [172, 91] width 74 height 24
click at [182, 17] on input "text" at bounding box center [469, 17] width 654 height 15
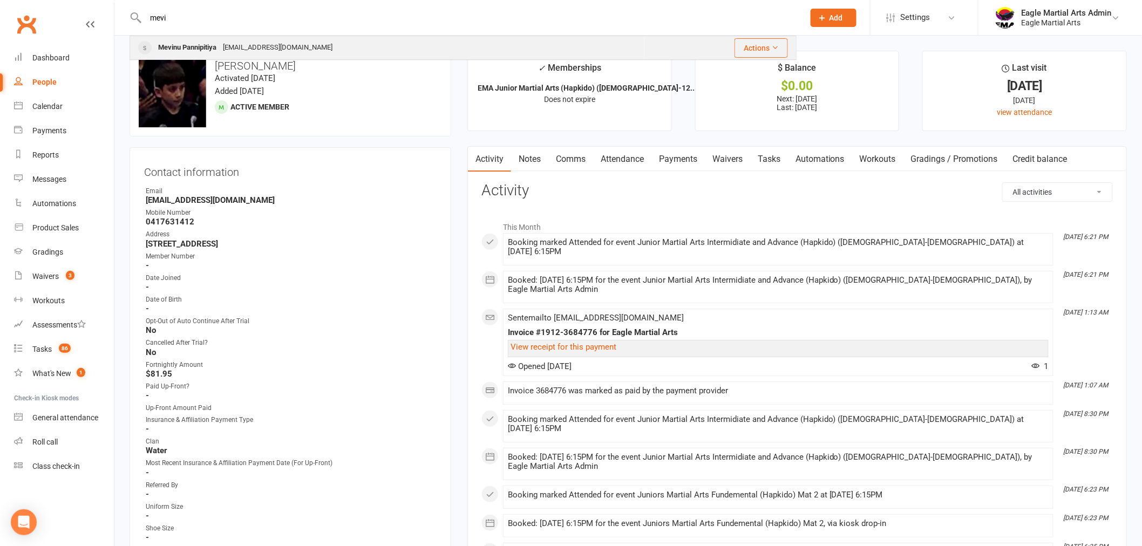
type input "mevi"
click at [188, 44] on div "Mevinu Pannipitiya" at bounding box center [187, 48] width 65 height 16
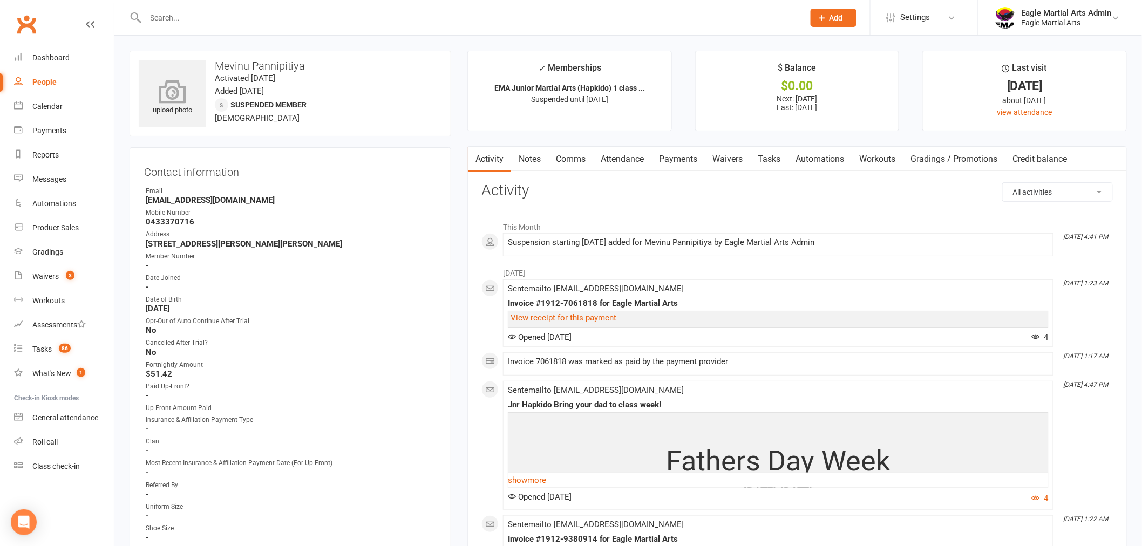
click at [173, 90] on icon at bounding box center [172, 91] width 74 height 24
click at [186, 17] on input "text" at bounding box center [469, 17] width 654 height 15
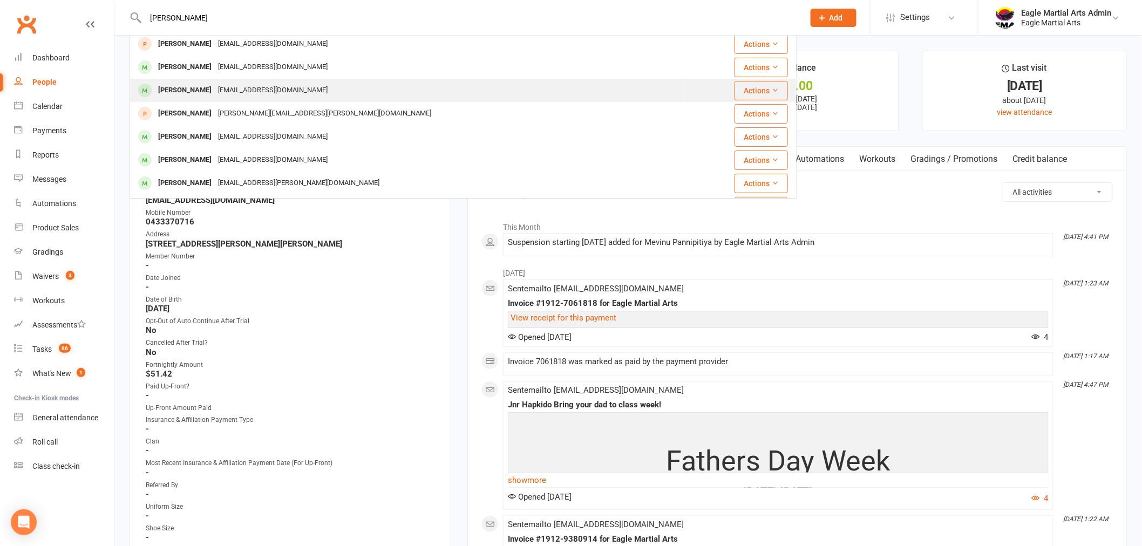
scroll to position [162, 0]
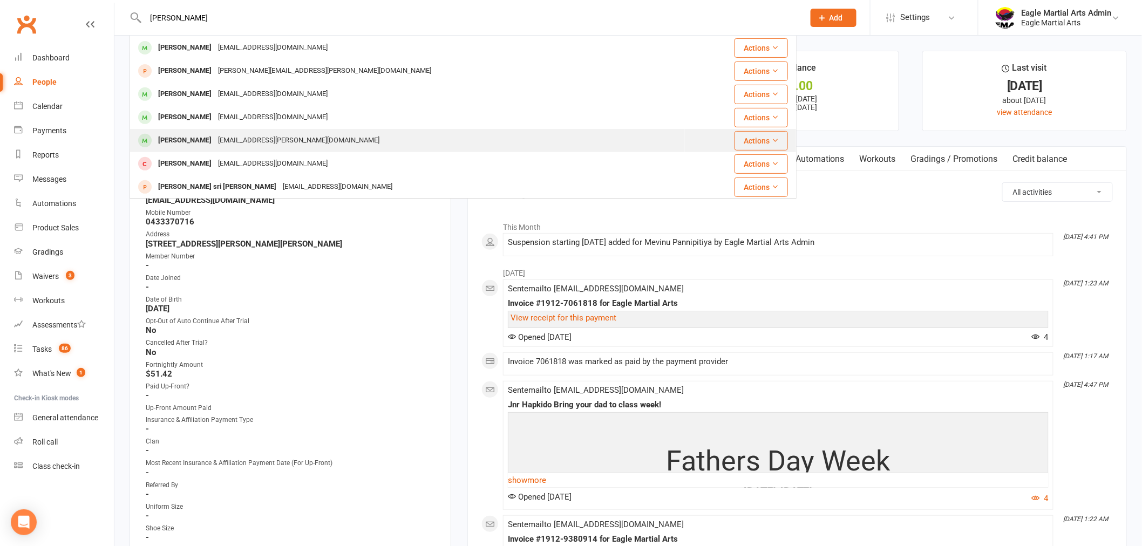
type input "ryan"
click at [282, 140] on div "rami.jafari@gmail.com" at bounding box center [299, 141] width 168 height 16
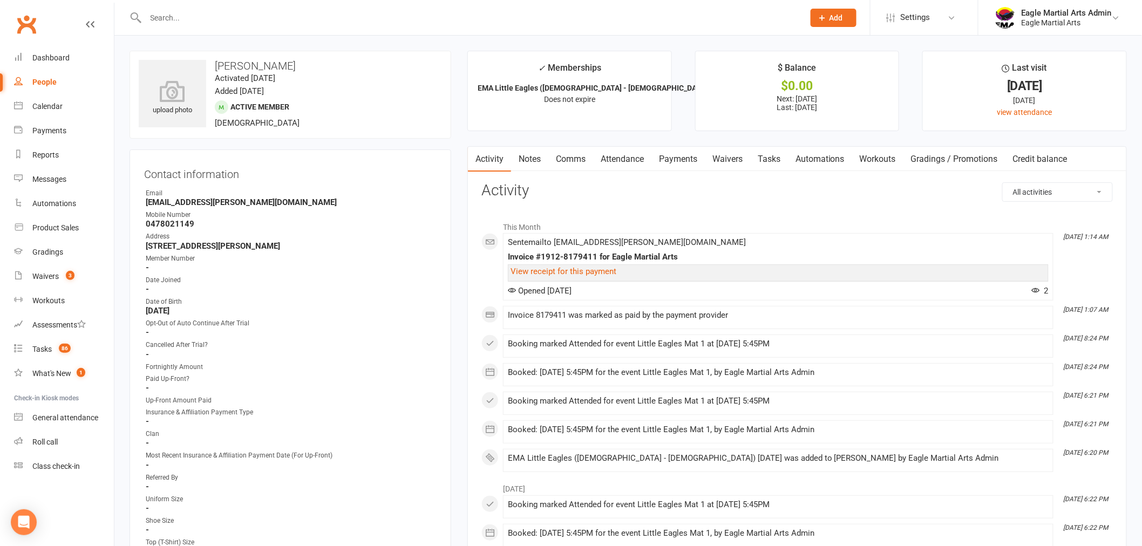
click at [185, 16] on input "text" at bounding box center [469, 17] width 654 height 15
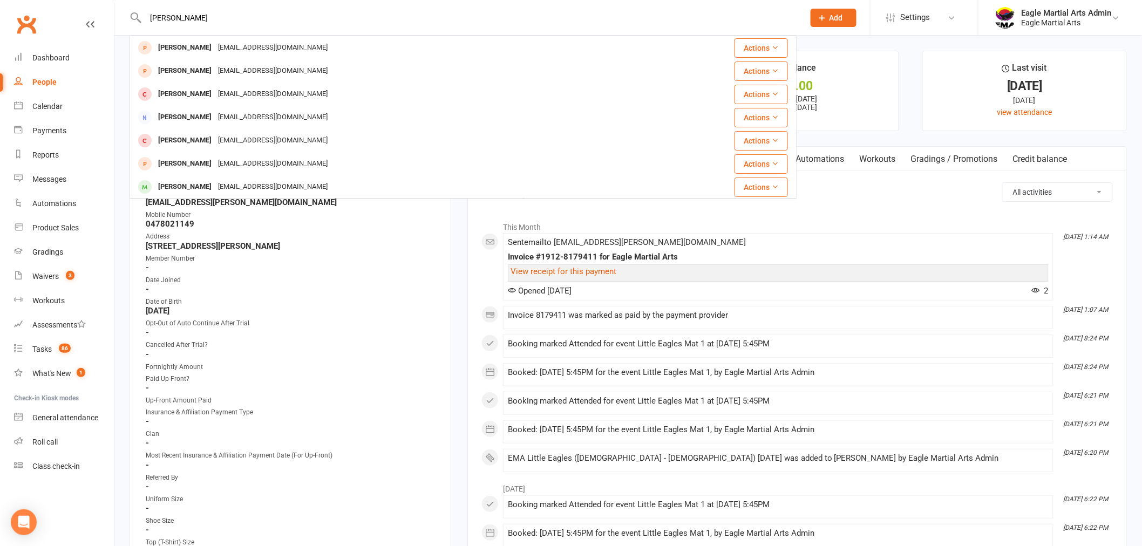
drag, startPoint x: 190, startPoint y: 16, endPoint x: 132, endPoint y: 16, distance: 58.3
click at [132, 16] on div "ryan Ryan Chaffey rdchaffey@gmail.com Actions Ryan Chaffey rdchaffey@gmail.com …" at bounding box center [462, 17] width 667 height 35
click at [206, 15] on input "ryan" at bounding box center [469, 17] width 654 height 15
drag, startPoint x: 229, startPoint y: 15, endPoint x: 86, endPoint y: 12, distance: 143.0
click at [86, 3] on header "ryan Ryan Chaffey rdchaffey@gmail.com Actions Ryan Chaffey rdchaffey@gmail.com …" at bounding box center [571, 3] width 1142 height 0
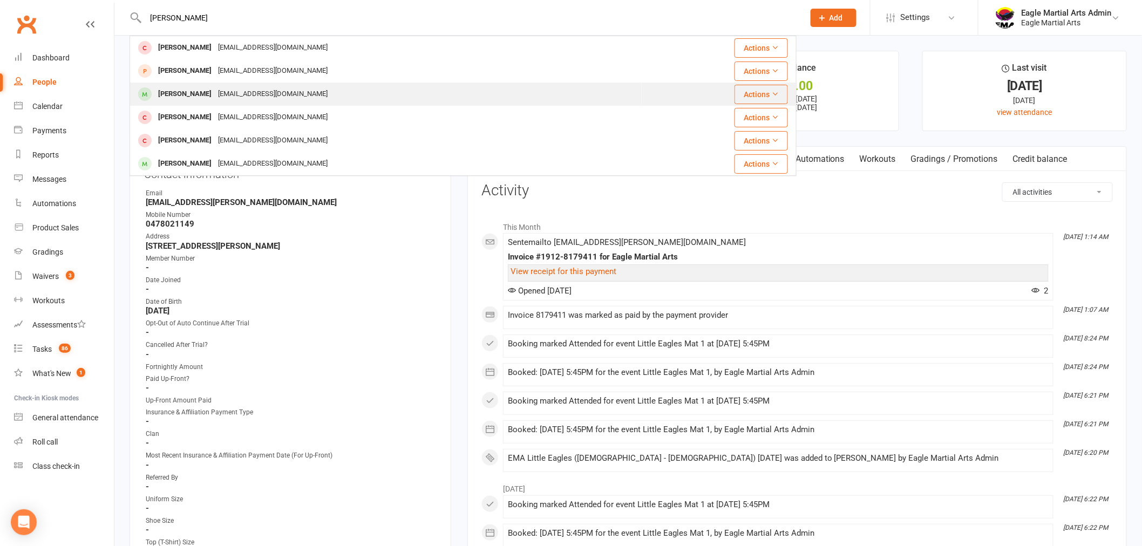
type input "dylan"
click at [311, 98] on div "Dylan Suyatno ruffle_12@yahoo.com" at bounding box center [386, 94] width 510 height 22
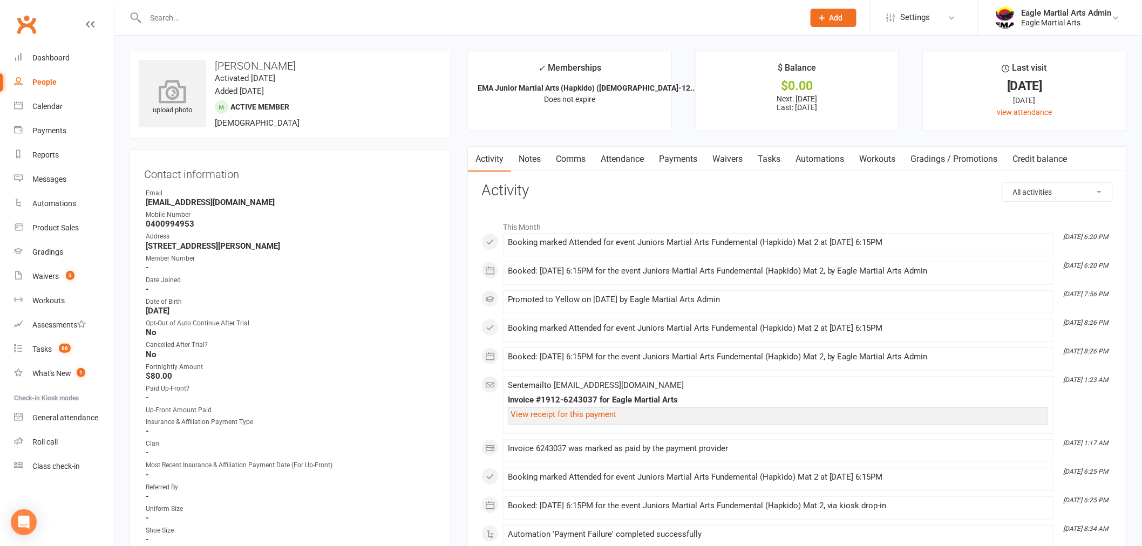
click at [168, 98] on icon at bounding box center [172, 91] width 74 height 24
click at [288, 13] on input "text" at bounding box center [469, 17] width 654 height 15
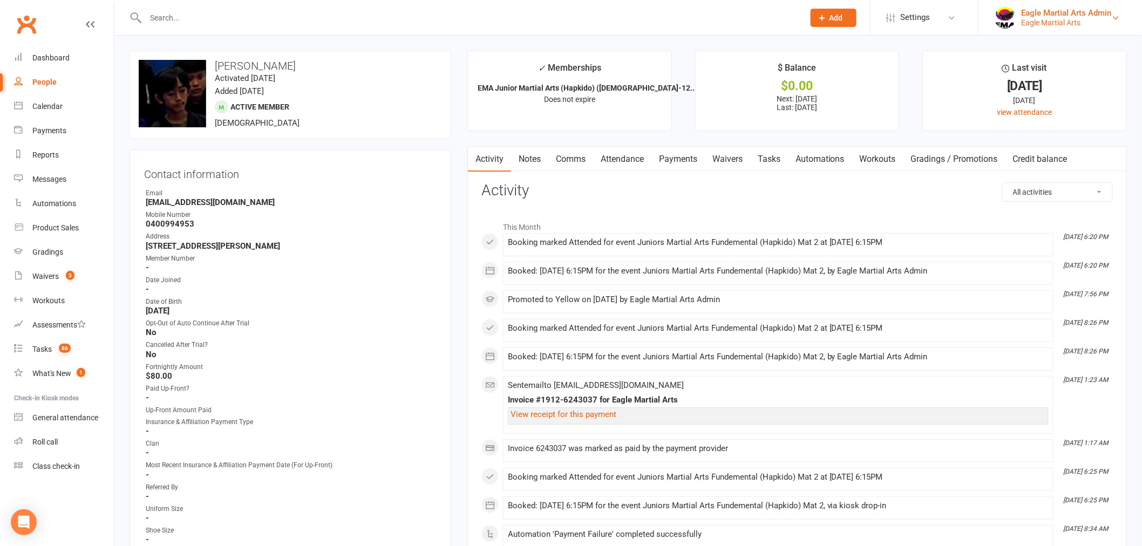
click at [1064, 20] on div "Eagle Martial Arts" at bounding box center [1066, 23] width 90 height 10
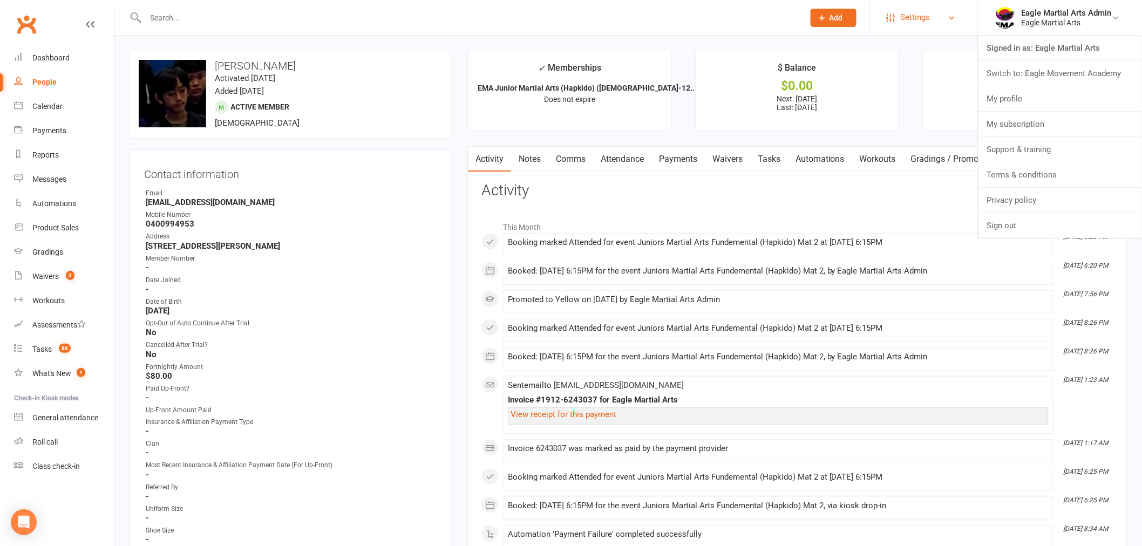
click at [926, 17] on span "Settings" at bounding box center [915, 17] width 30 height 24
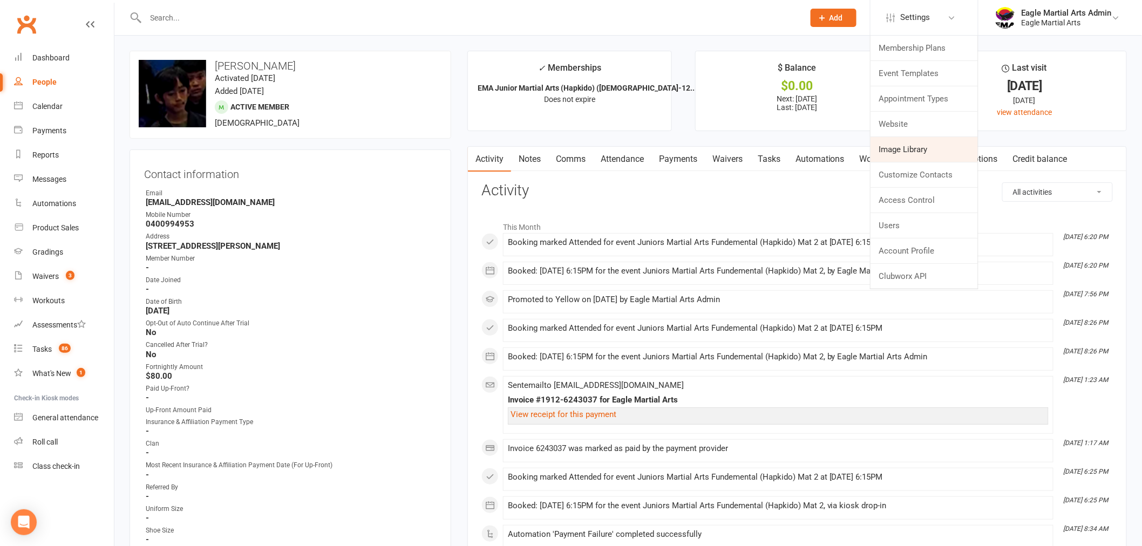
click at [924, 157] on link "Image Library" at bounding box center [923, 149] width 107 height 25
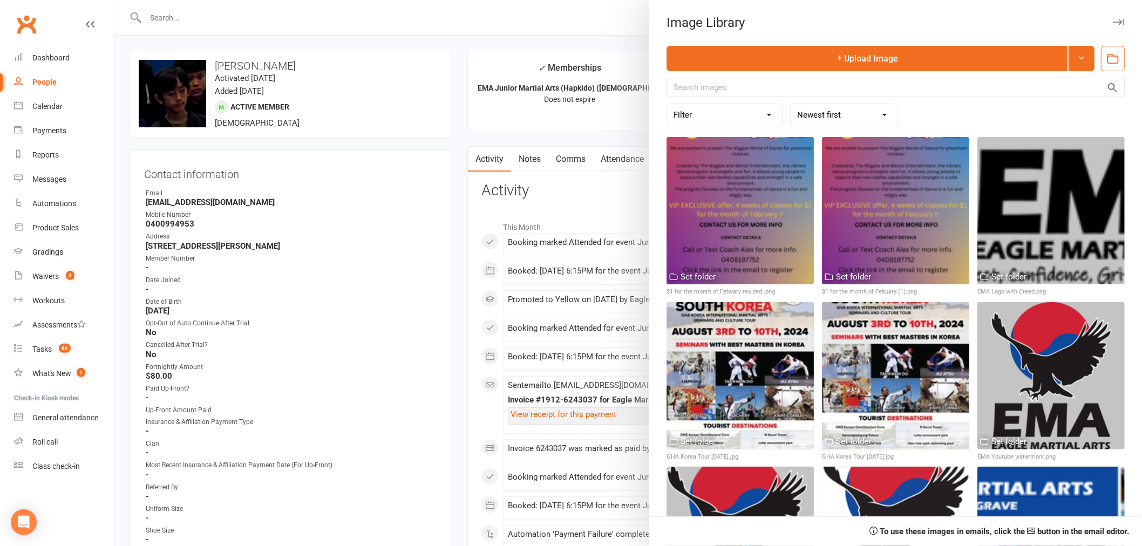
click at [540, 19] on div at bounding box center [627, 273] width 1027 height 546
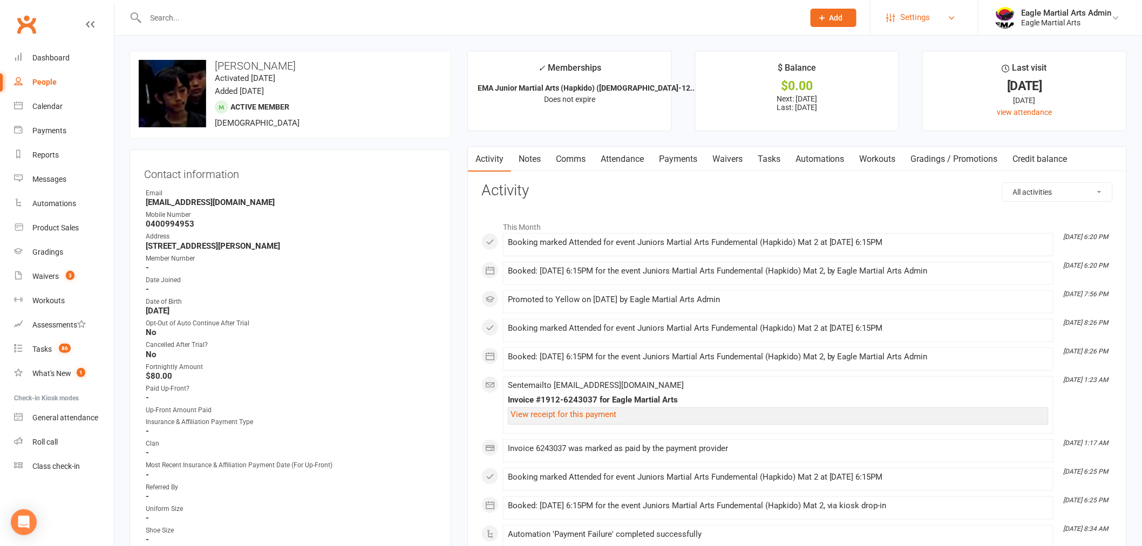
click at [926, 11] on span "Settings" at bounding box center [915, 17] width 30 height 24
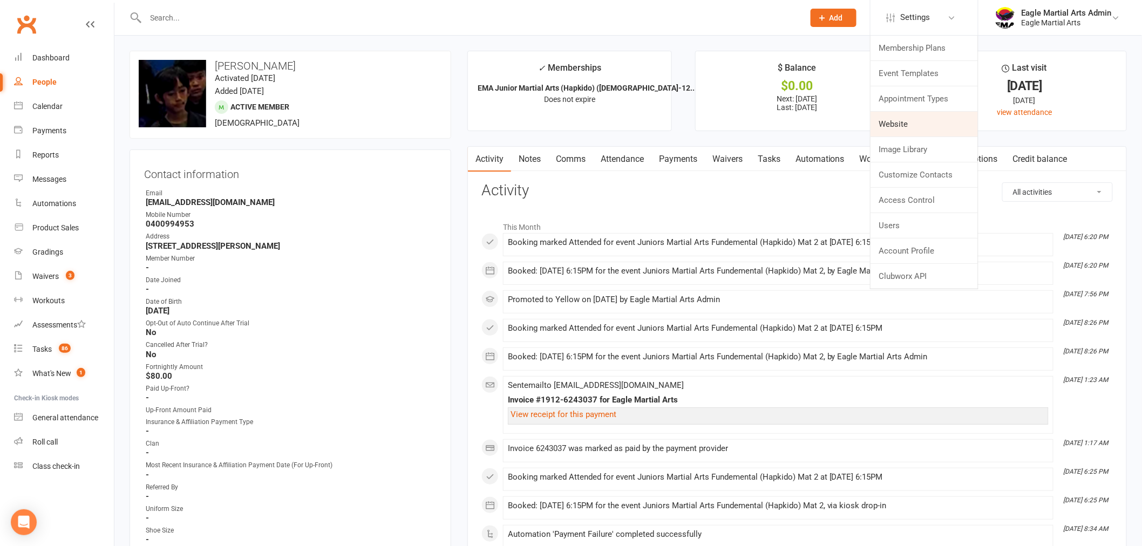
click at [905, 122] on link "Website" at bounding box center [923, 124] width 107 height 25
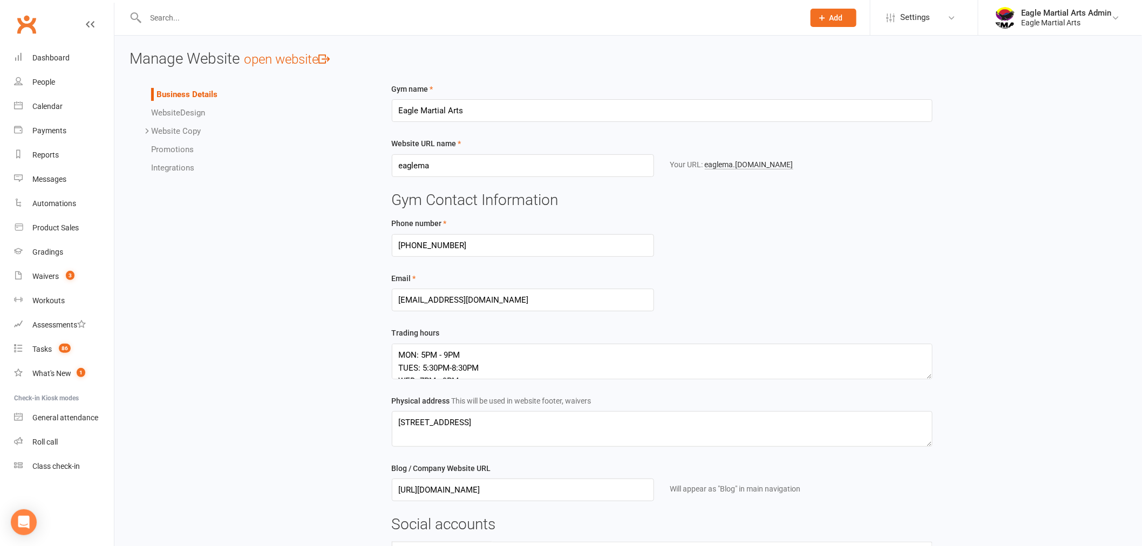
click at [192, 114] on link "Website Design" at bounding box center [178, 113] width 54 height 10
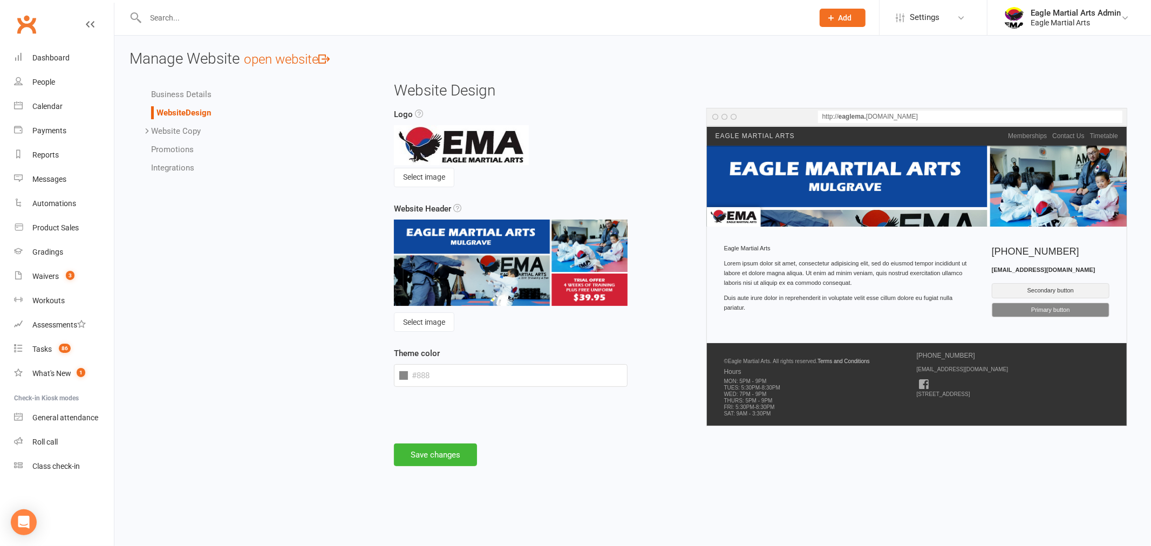
click at [147, 128] on icon at bounding box center [147, 131] width 8 height 8
click at [188, 146] on link "Homepage" at bounding box center [192, 150] width 39 height 10
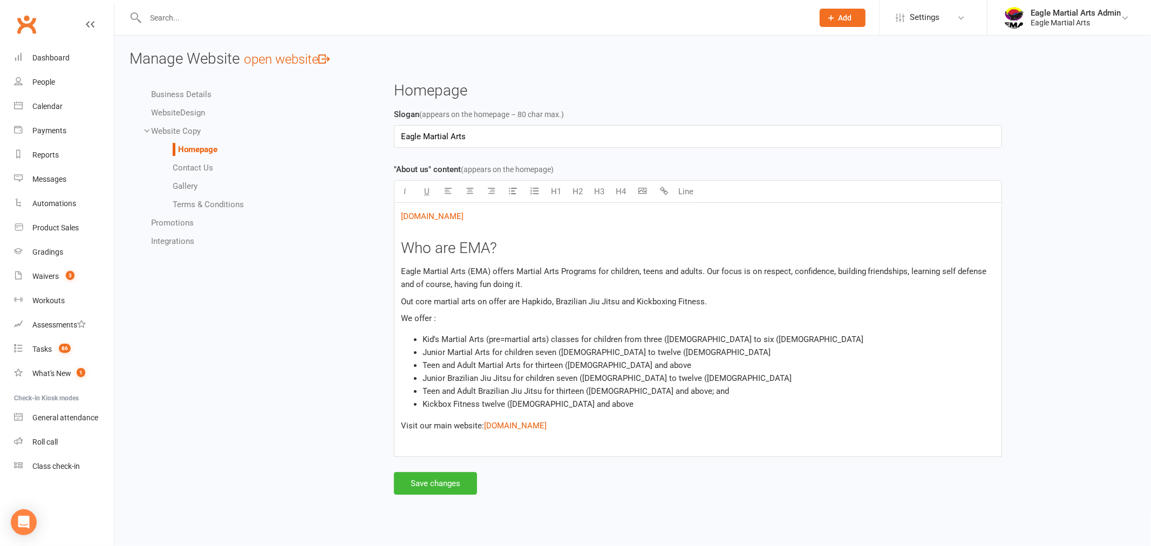
click at [202, 166] on link "Contact Us" at bounding box center [193, 168] width 40 height 10
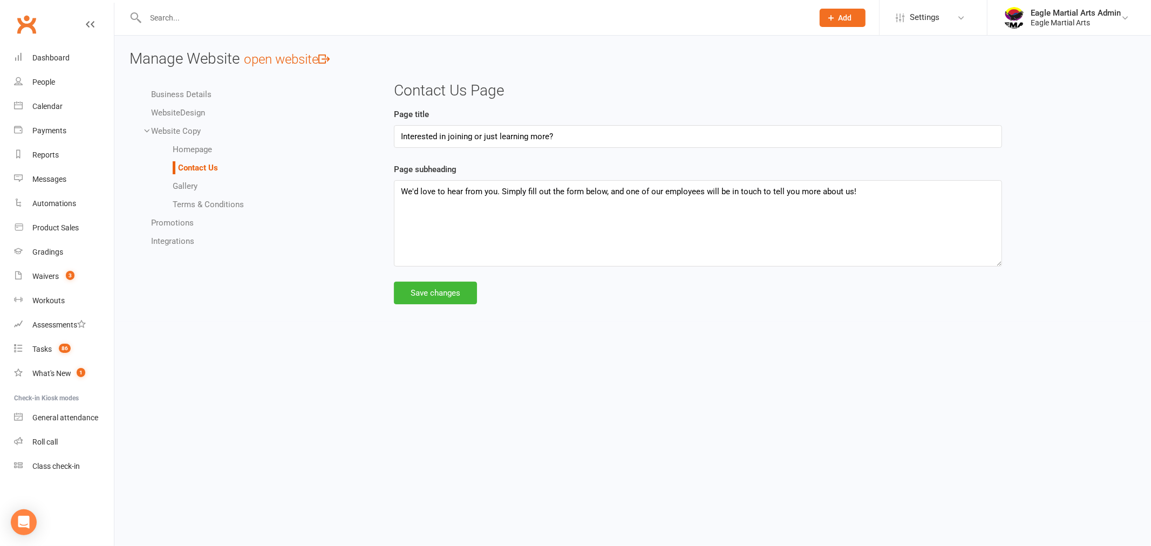
click at [196, 183] on link "Gallery" at bounding box center [185, 186] width 25 height 10
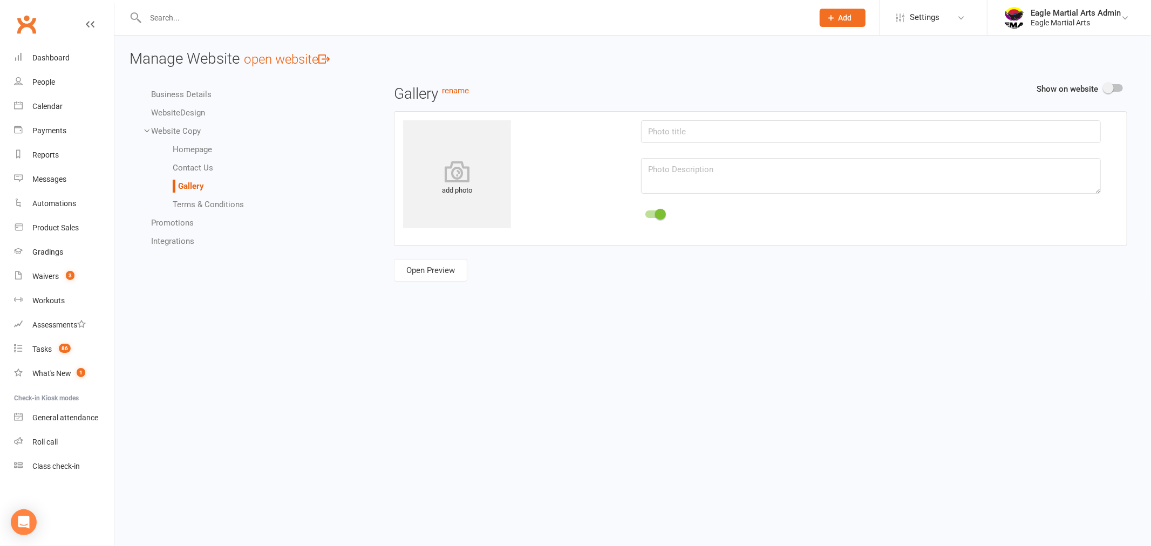
click at [202, 202] on link "Terms & Conditions" at bounding box center [208, 205] width 71 height 10
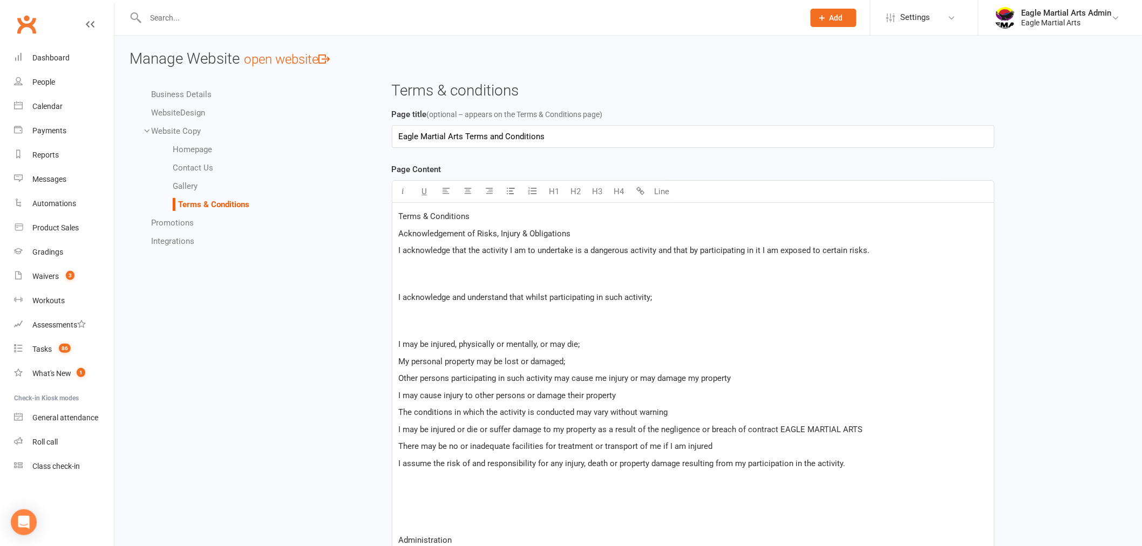
click at [169, 216] on li "Promotions" at bounding box center [259, 222] width 216 height 13
click at [169, 222] on link "Promotions" at bounding box center [172, 223] width 43 height 10
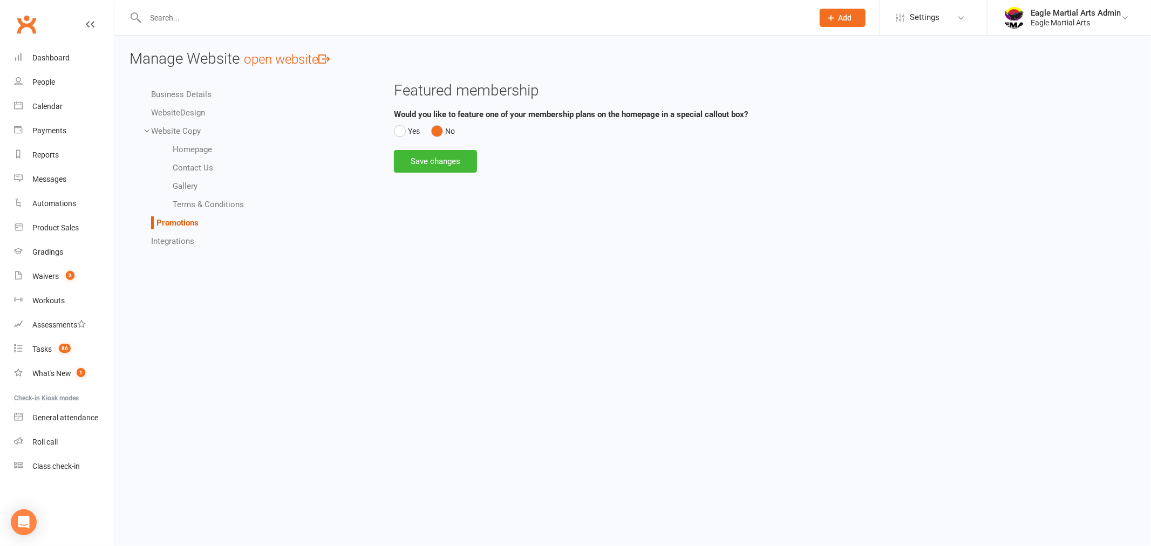
click at [182, 240] on link "Integrations" at bounding box center [172, 241] width 43 height 10
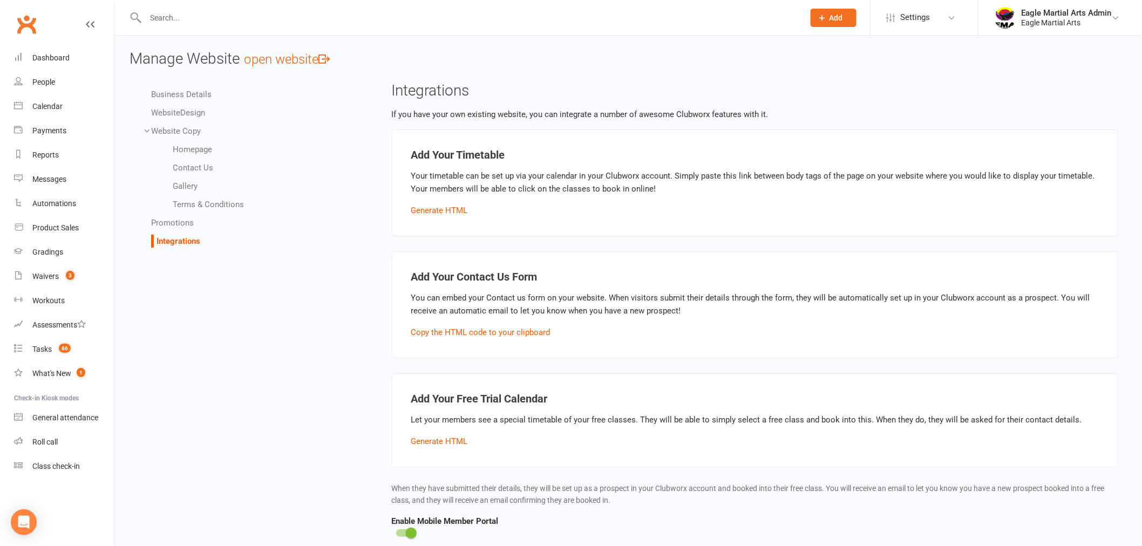
click at [197, 96] on link "Business Details" at bounding box center [181, 95] width 60 height 10
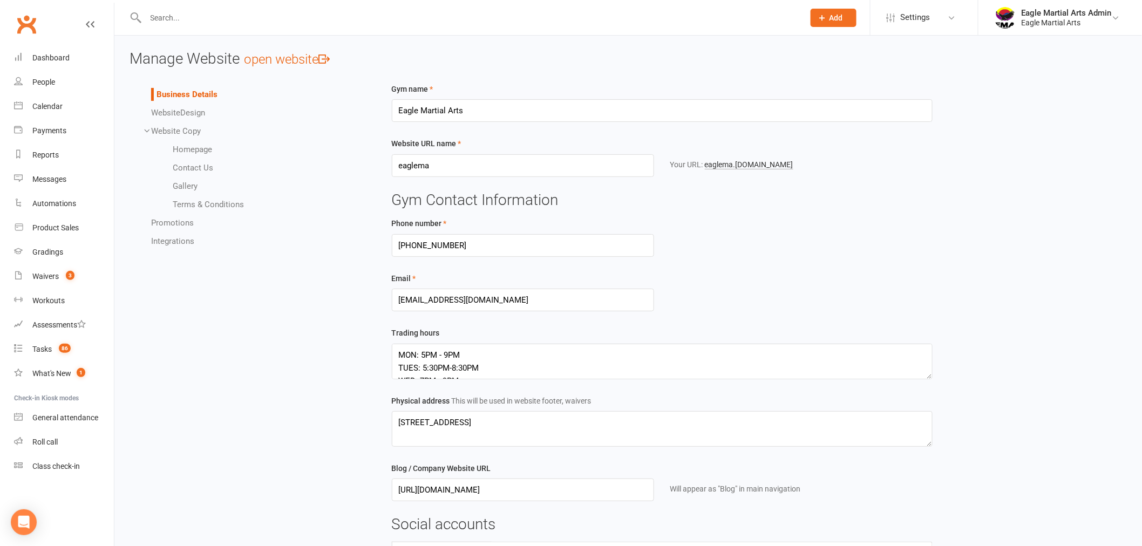
click at [172, 112] on span "Website" at bounding box center [165, 113] width 29 height 10
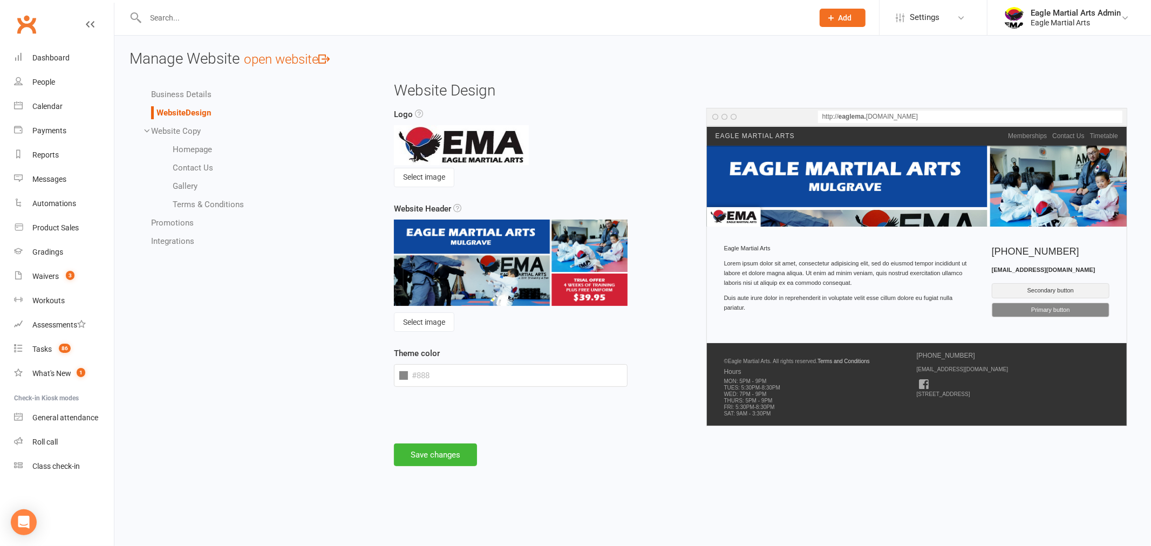
click at [193, 148] on link "Homepage" at bounding box center [192, 150] width 39 height 10
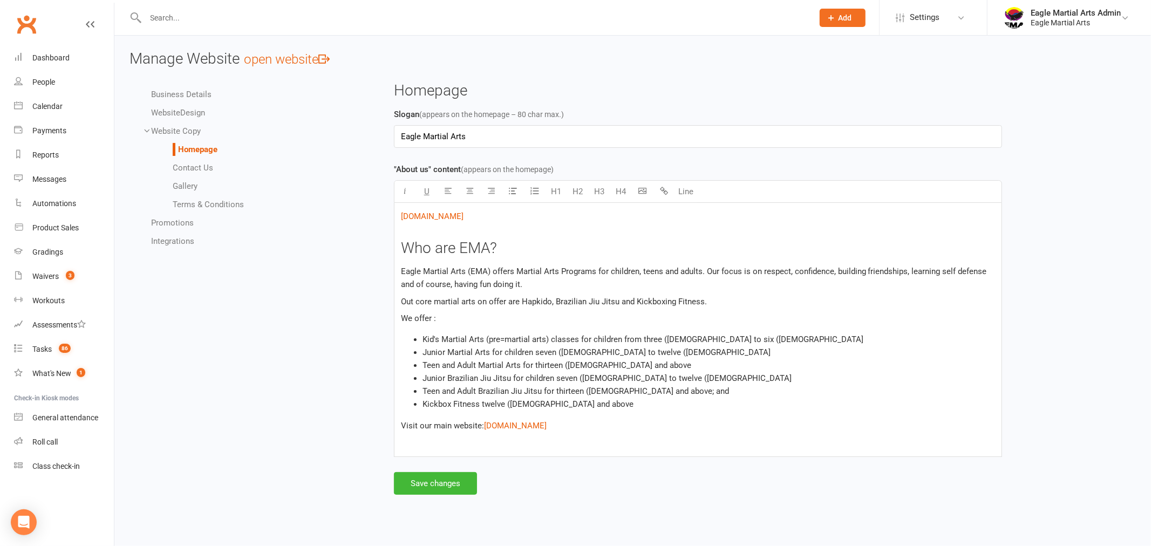
click at [196, 166] on link "Contact Us" at bounding box center [193, 168] width 40 height 10
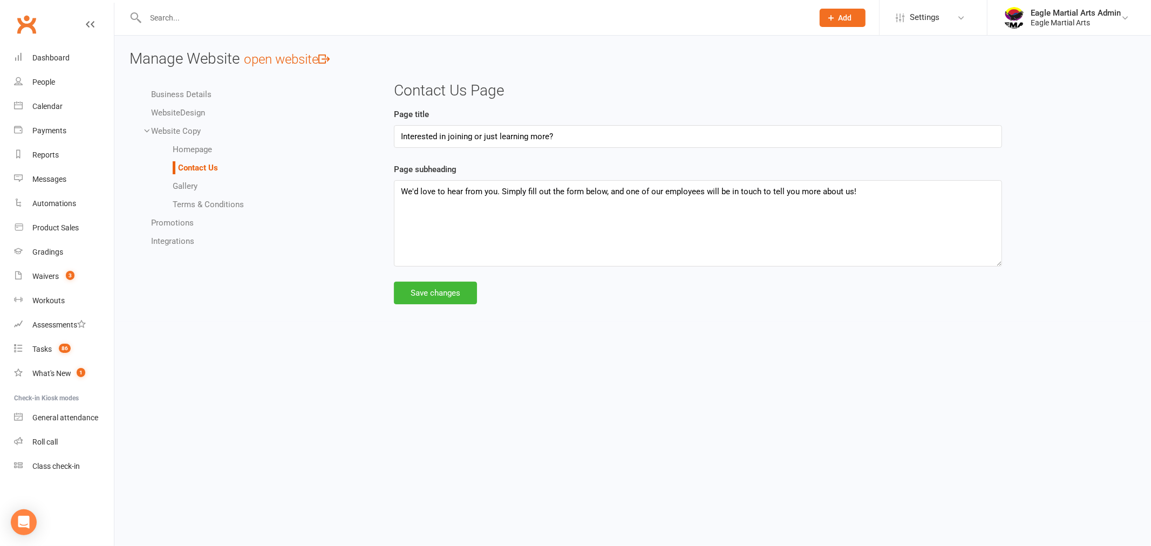
click at [189, 182] on link "Gallery" at bounding box center [185, 186] width 25 height 10
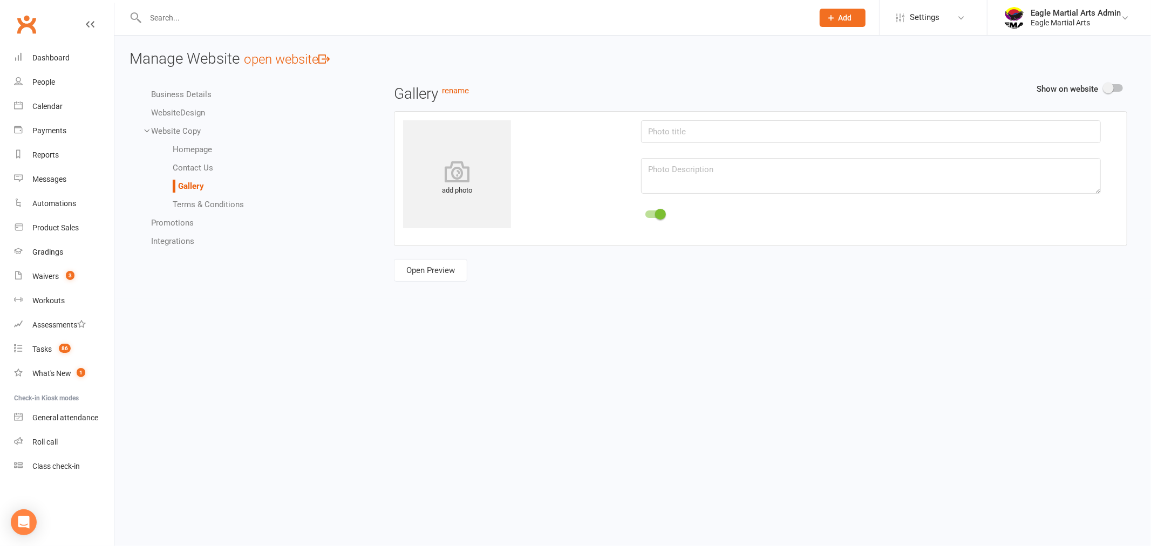
click at [209, 198] on li "Terms & Conditions" at bounding box center [271, 204] width 196 height 13
click at [208, 204] on link "Terms & Conditions" at bounding box center [208, 205] width 71 height 10
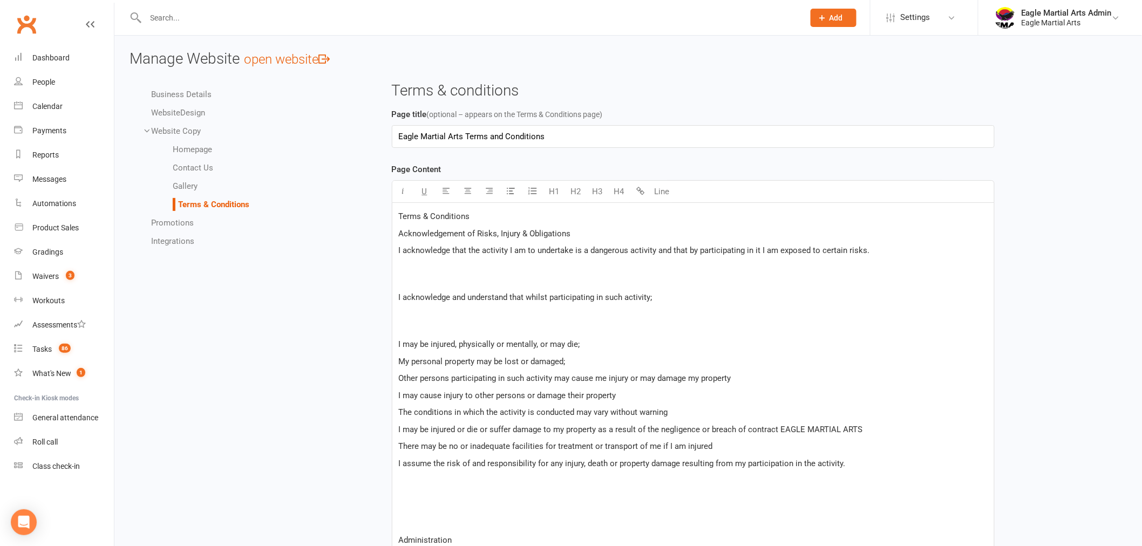
click at [176, 111] on span "Website" at bounding box center [165, 113] width 29 height 10
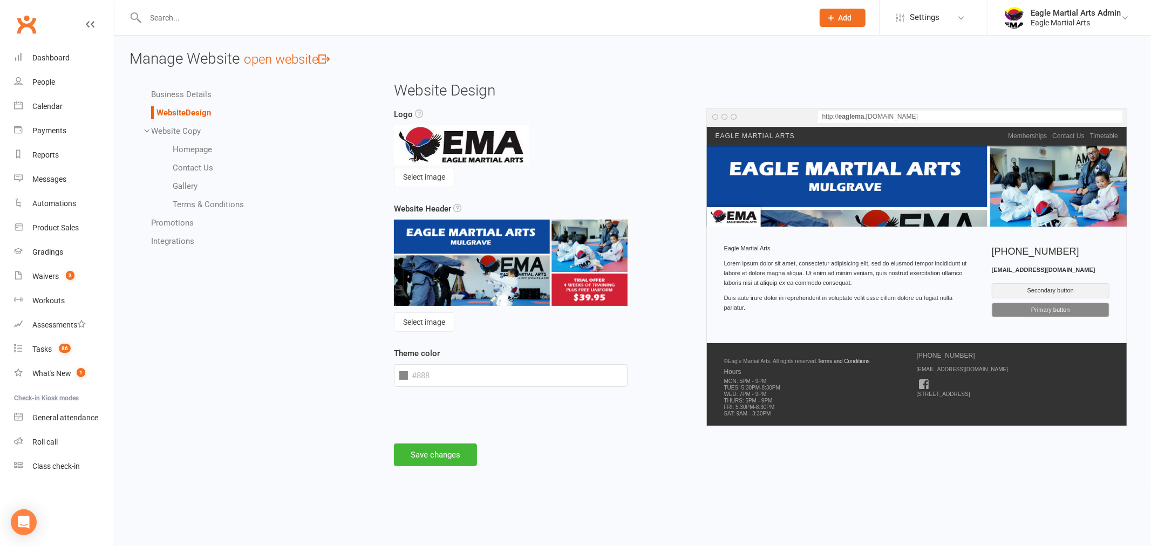
click at [179, 92] on link "Business Details" at bounding box center [181, 95] width 60 height 10
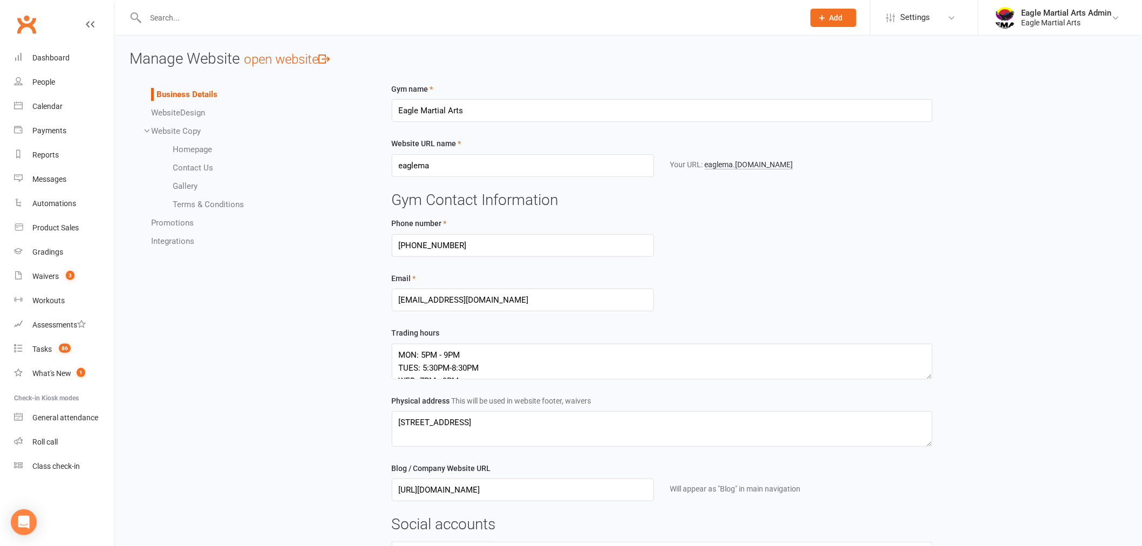
click at [603, 62] on h3 "Manage Website open website" at bounding box center [627, 59] width 997 height 17
click at [923, 21] on span "Settings" at bounding box center [915, 17] width 30 height 24
click at [1045, 22] on div "Eagle Martial Arts" at bounding box center [1066, 23] width 90 height 10
click at [918, 17] on span "Settings" at bounding box center [915, 17] width 30 height 24
click at [1050, 140] on div "Gym name Eagle Martial Arts Website URL name eaglema Your URL: eaglema .clubwor…" at bounding box center [755, 369] width 743 height 572
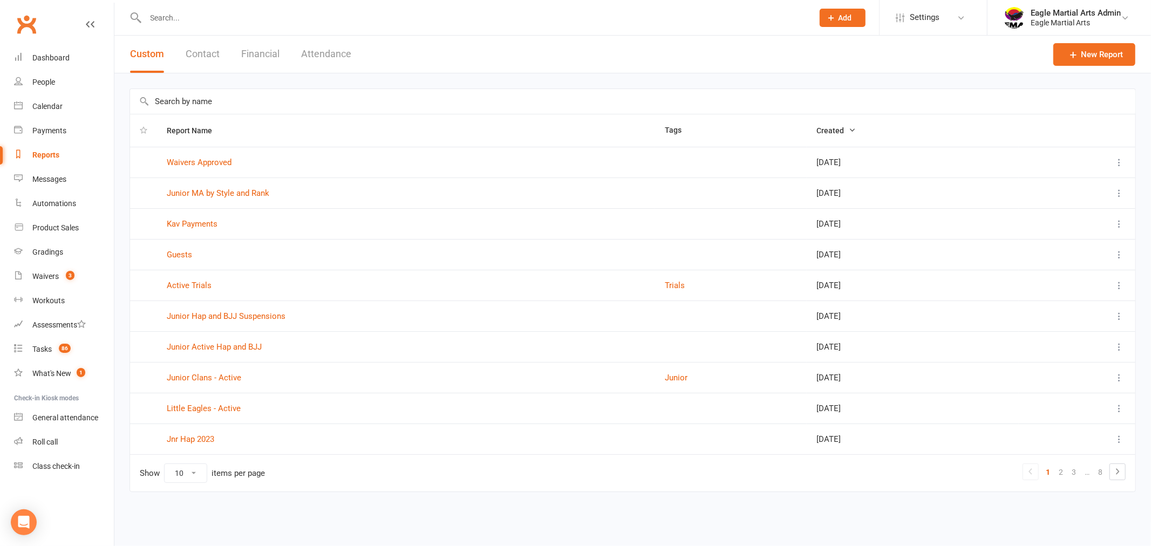
click at [238, 99] on input "text" at bounding box center [632, 101] width 1005 height 25
click at [564, 17] on input "text" at bounding box center [473, 17] width 663 height 15
click at [267, 92] on input "text" at bounding box center [632, 101] width 1005 height 25
click at [207, 376] on link "Junior Clans - Active" at bounding box center [204, 378] width 74 height 10
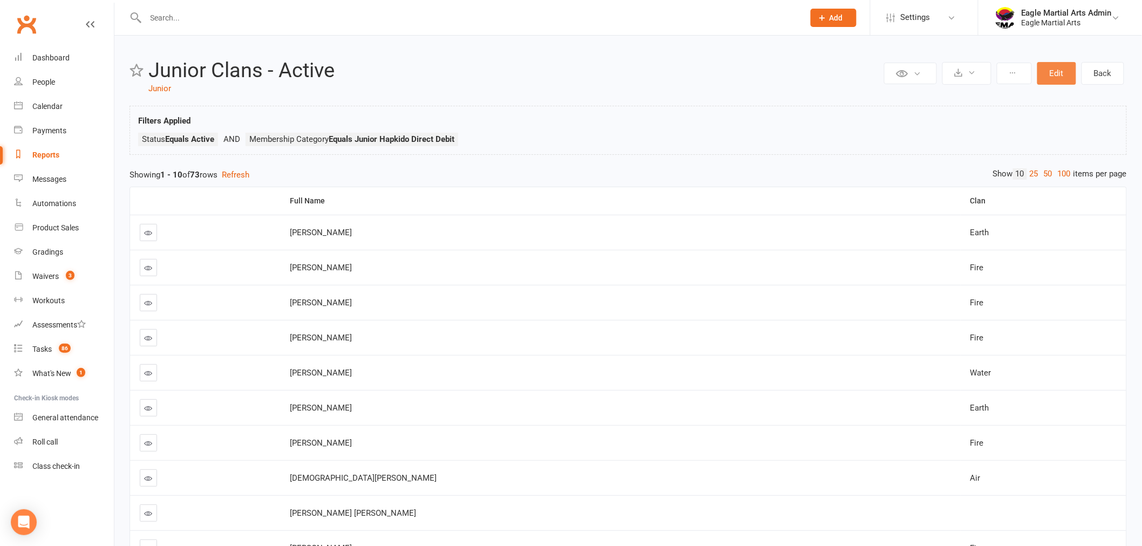
click at [1060, 73] on button "Edit" at bounding box center [1056, 73] width 39 height 23
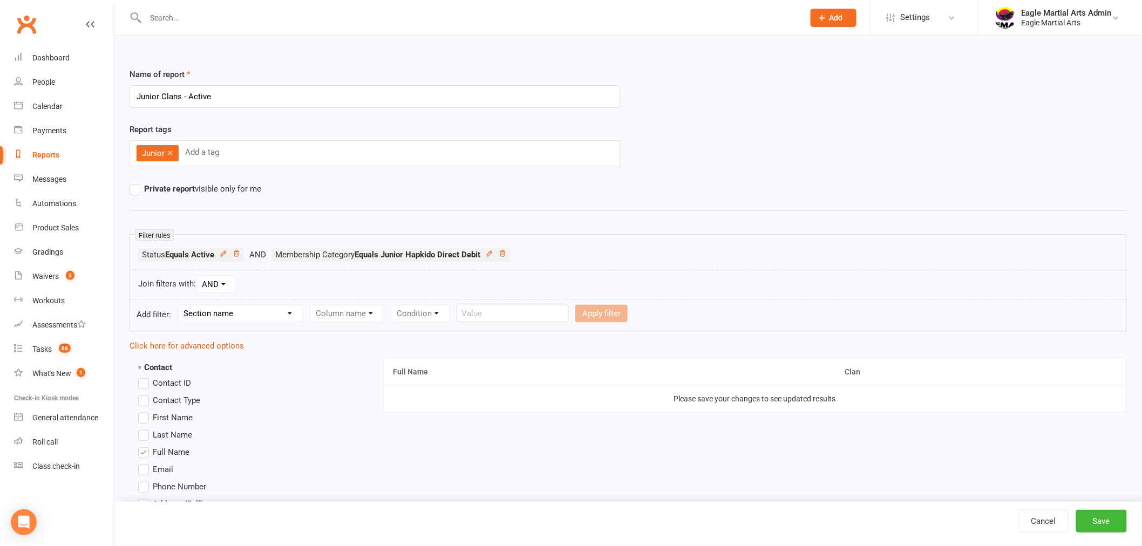
click at [179, 17] on input "text" at bounding box center [469, 17] width 654 height 15
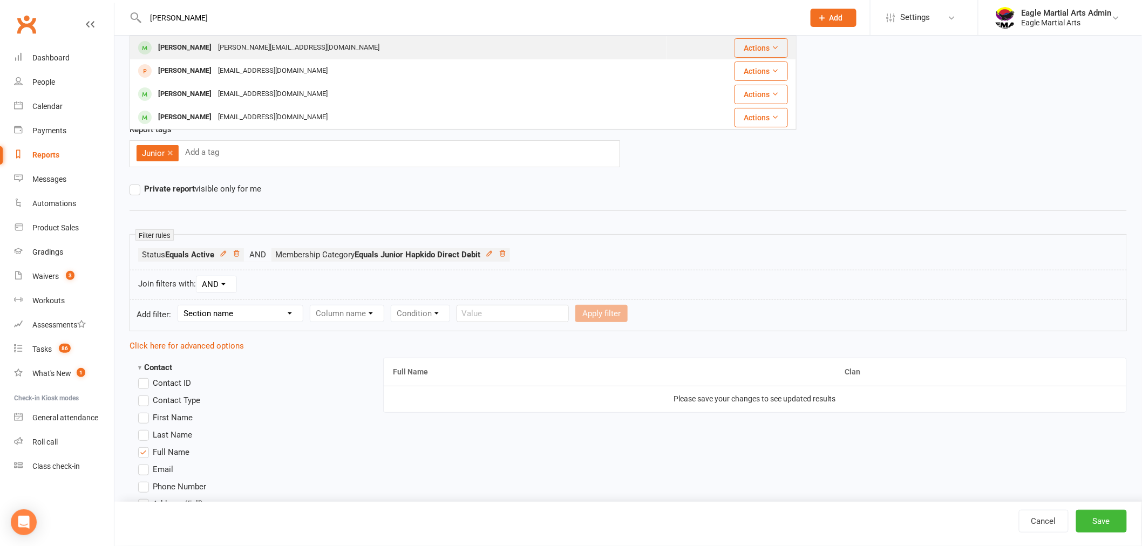
type input "scott"
click at [202, 41] on div "Scott Walters" at bounding box center [185, 48] width 60 height 16
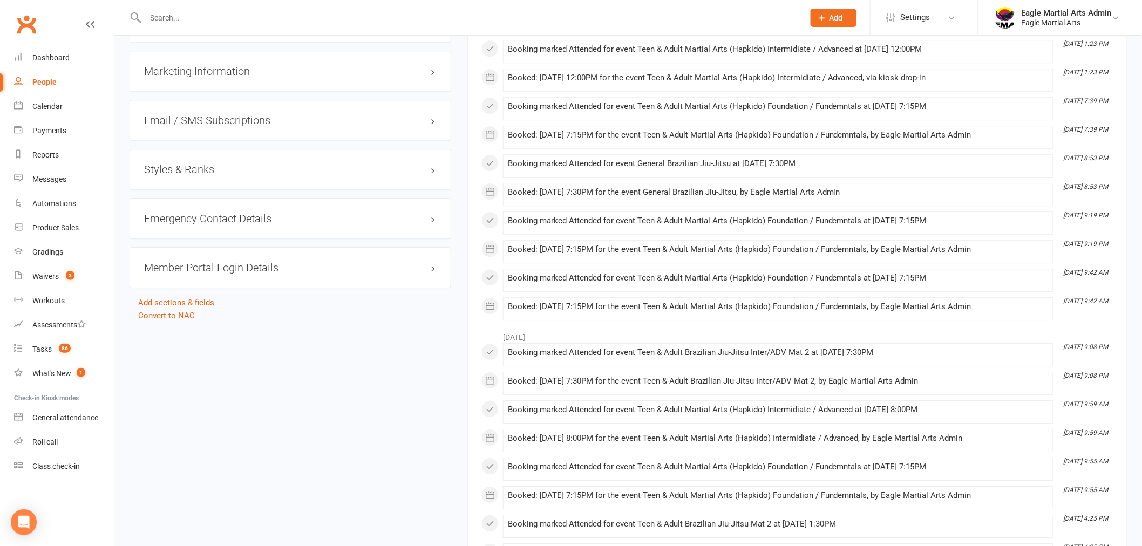
scroll to position [964, 0]
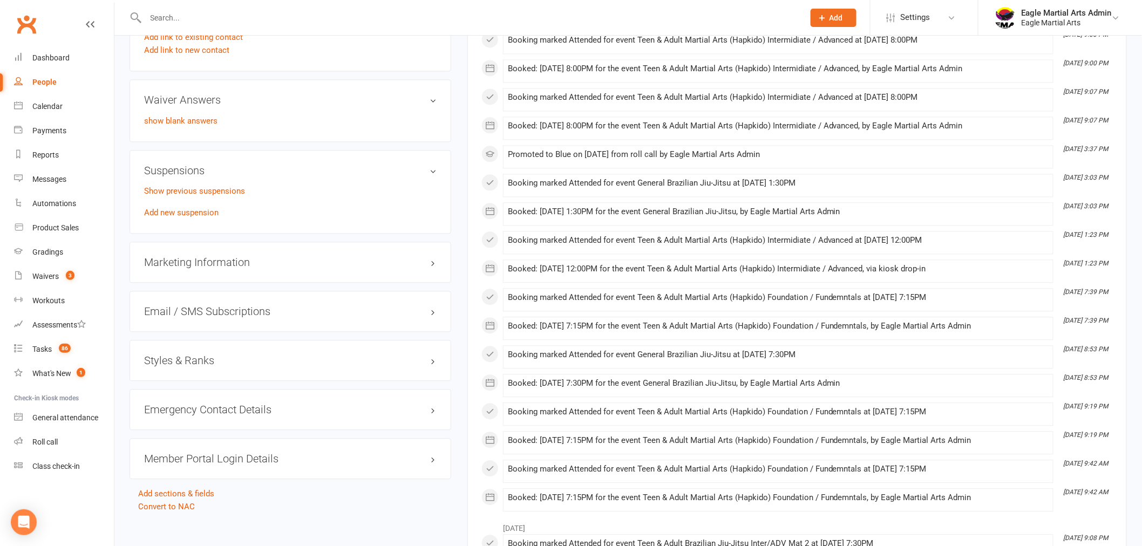
click at [278, 455] on h3 "Member Portal Login Details" at bounding box center [290, 459] width 292 height 12
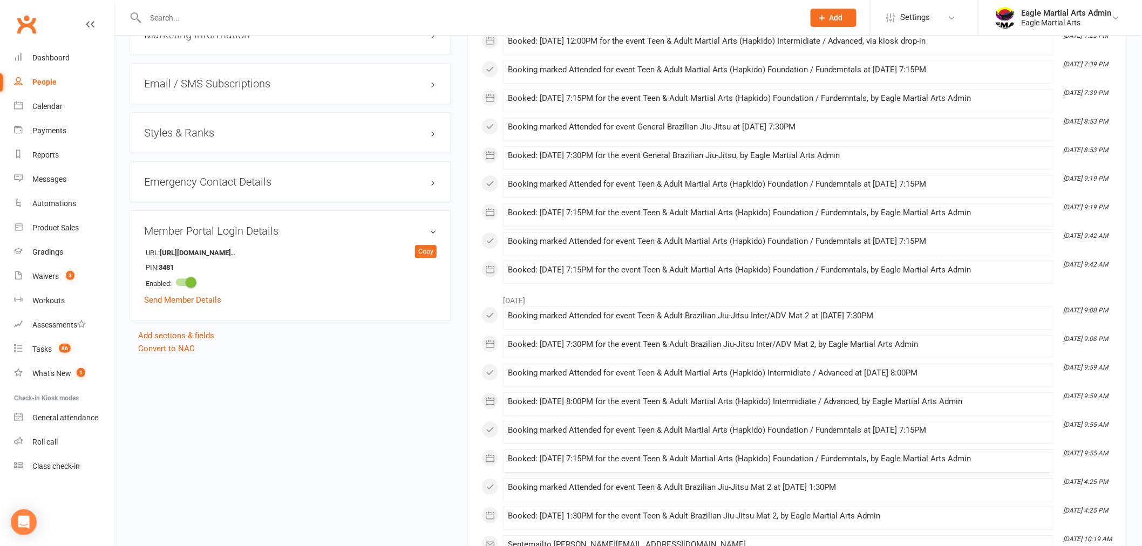
scroll to position [1204, 0]
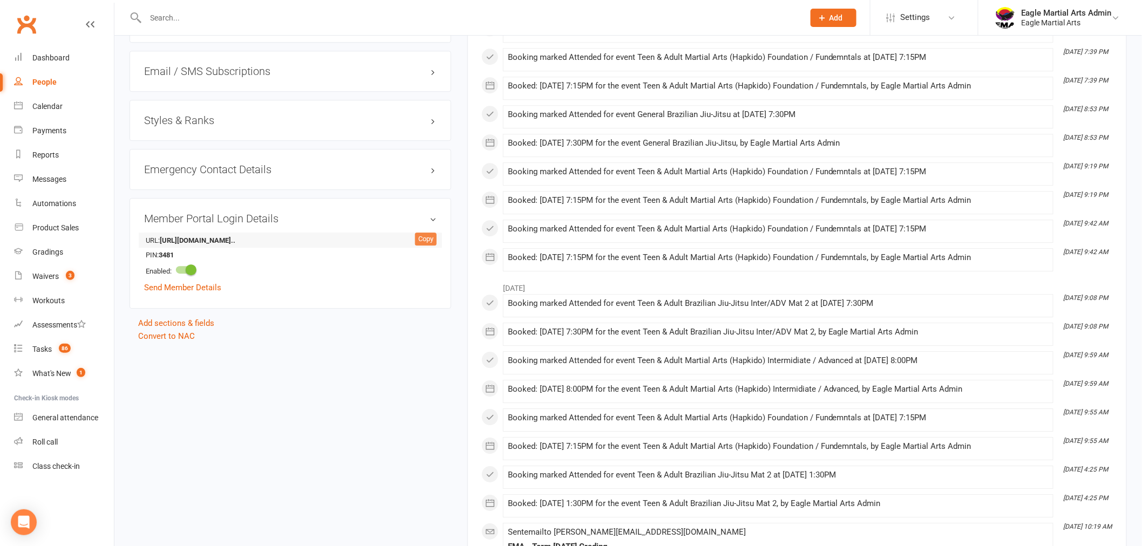
click at [424, 238] on div "Copy" at bounding box center [426, 239] width 22 height 13
